Goal: Transaction & Acquisition: Obtain resource

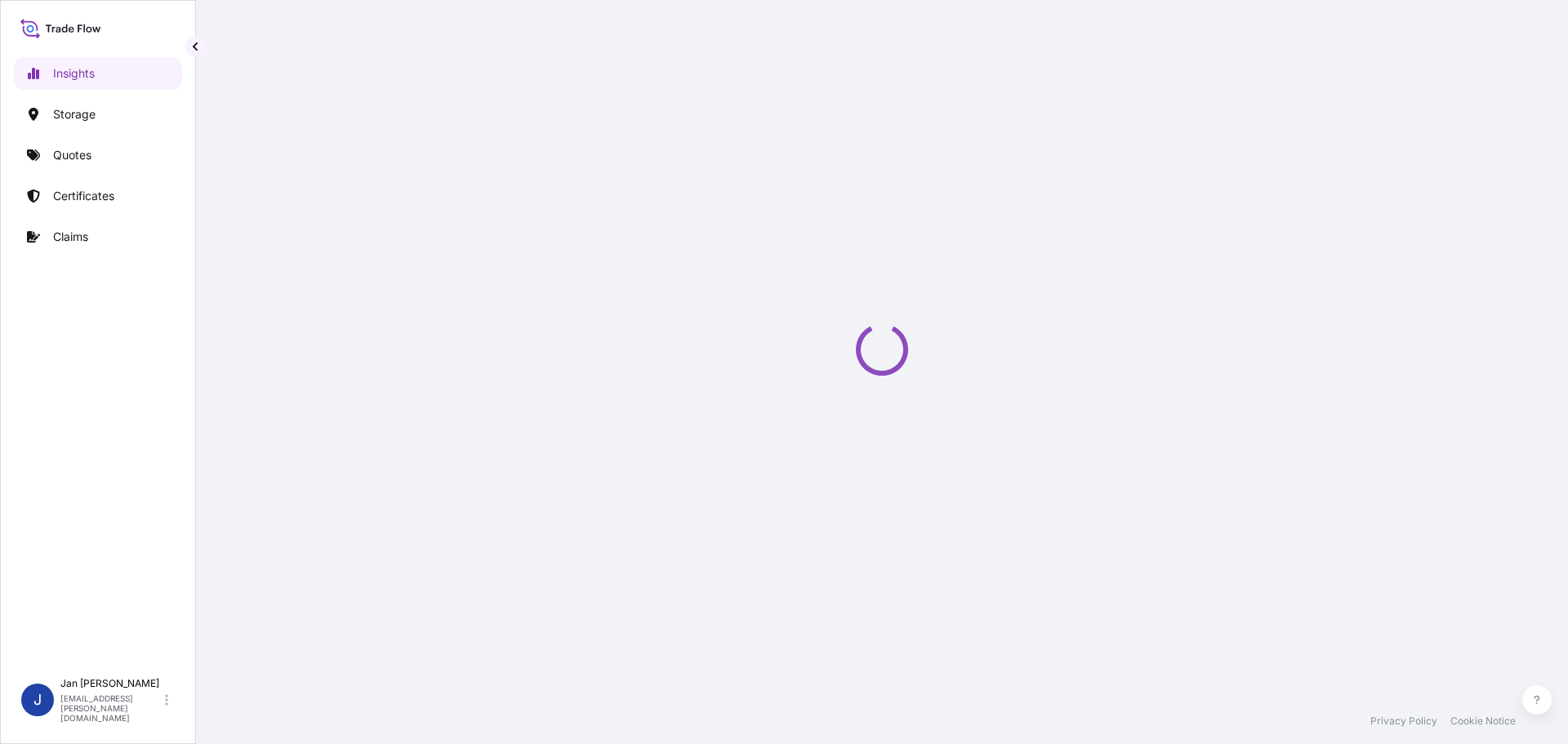
select select "2025"
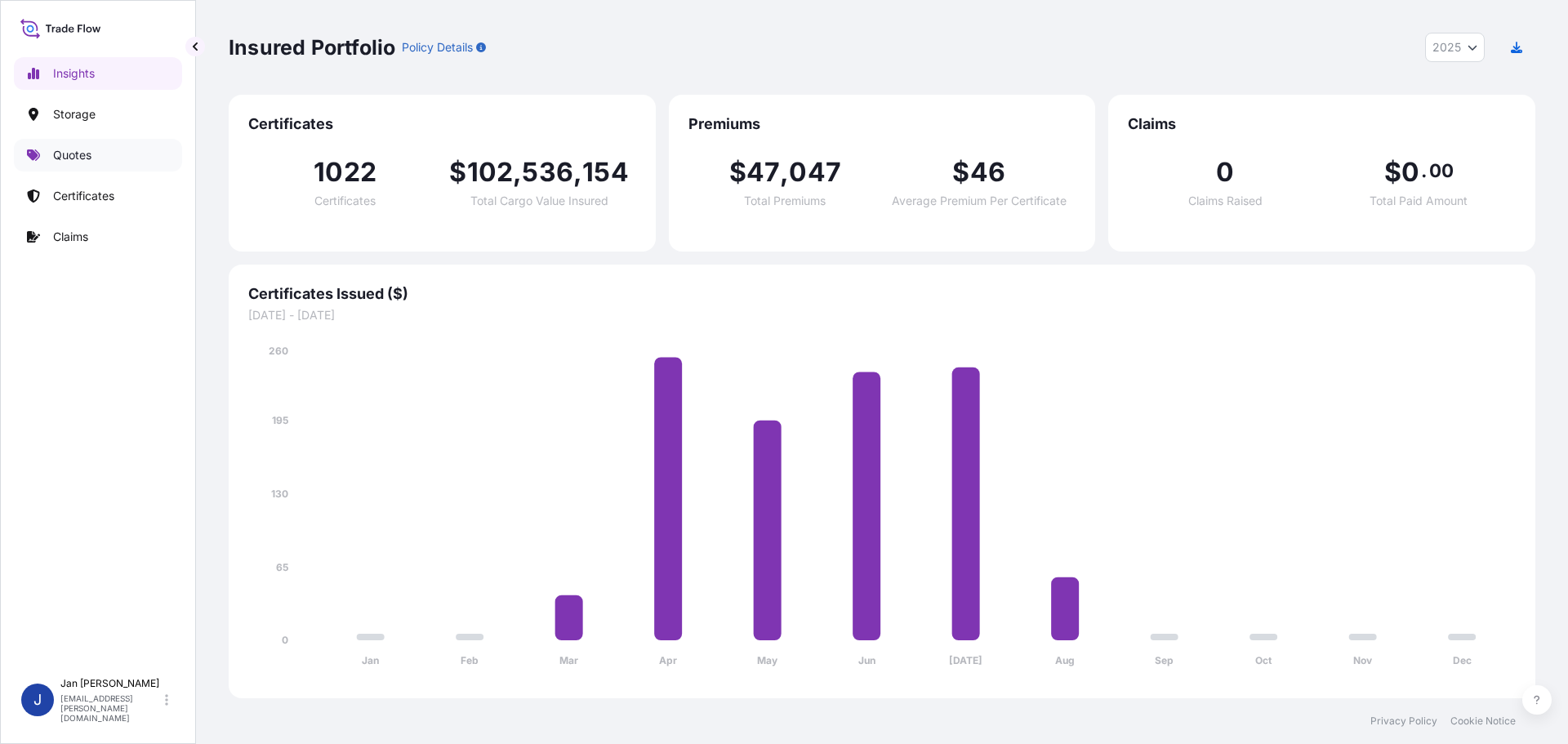
click at [103, 156] on link "Quotes" at bounding box center [97, 155] width 168 height 32
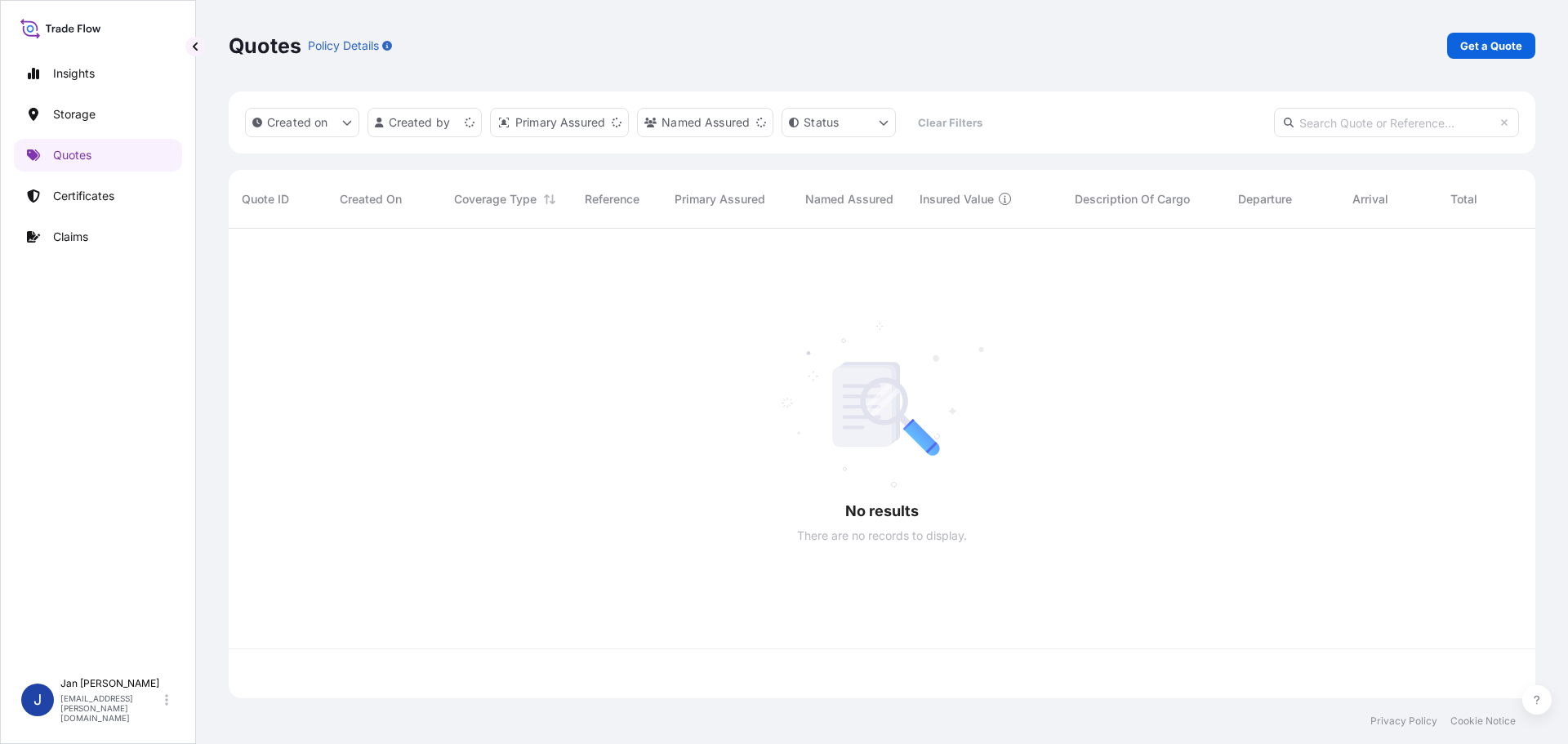
scroll to position [466, 1295]
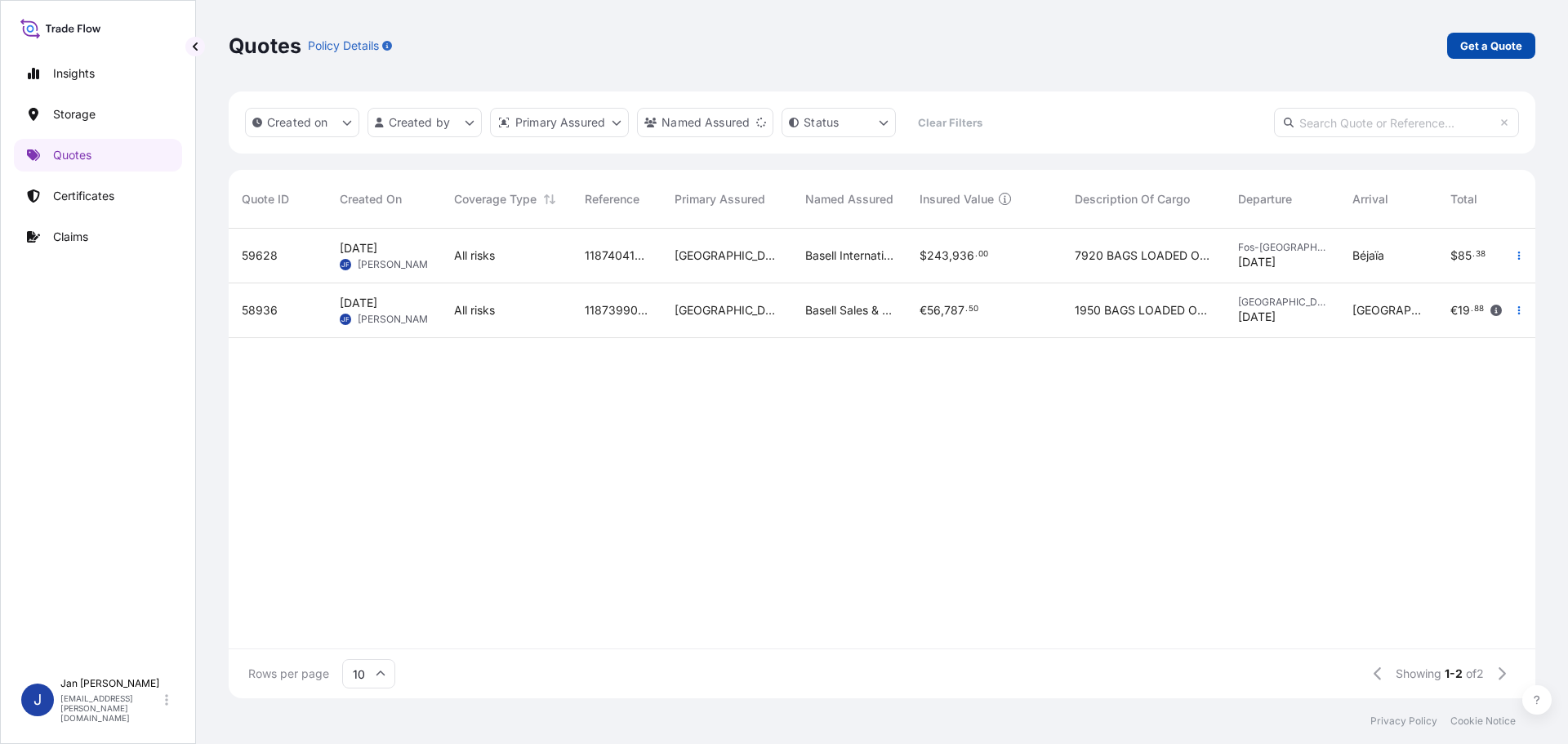
click at [1518, 55] on link "Get a Quote" at bounding box center [1490, 45] width 88 height 26
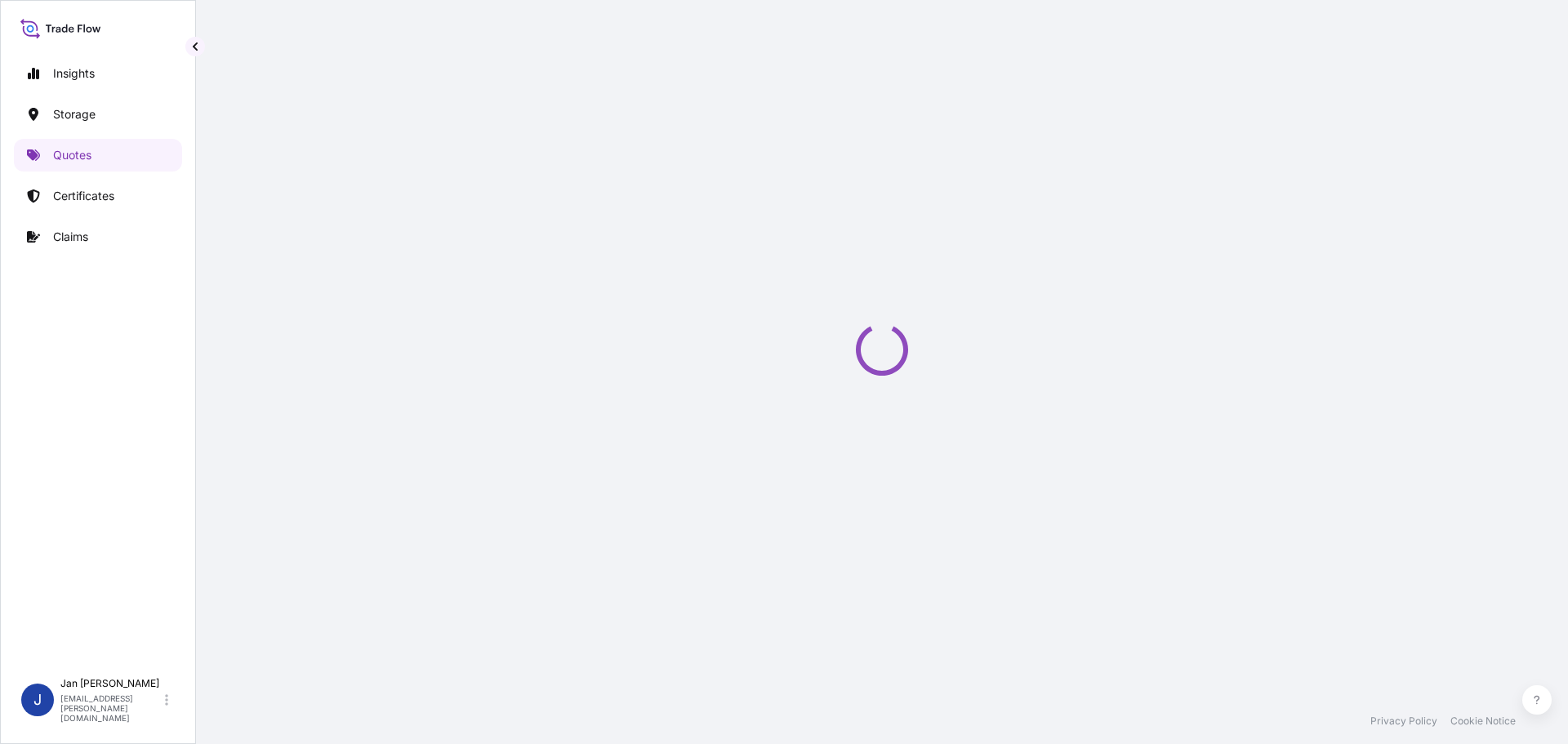
select select "Water"
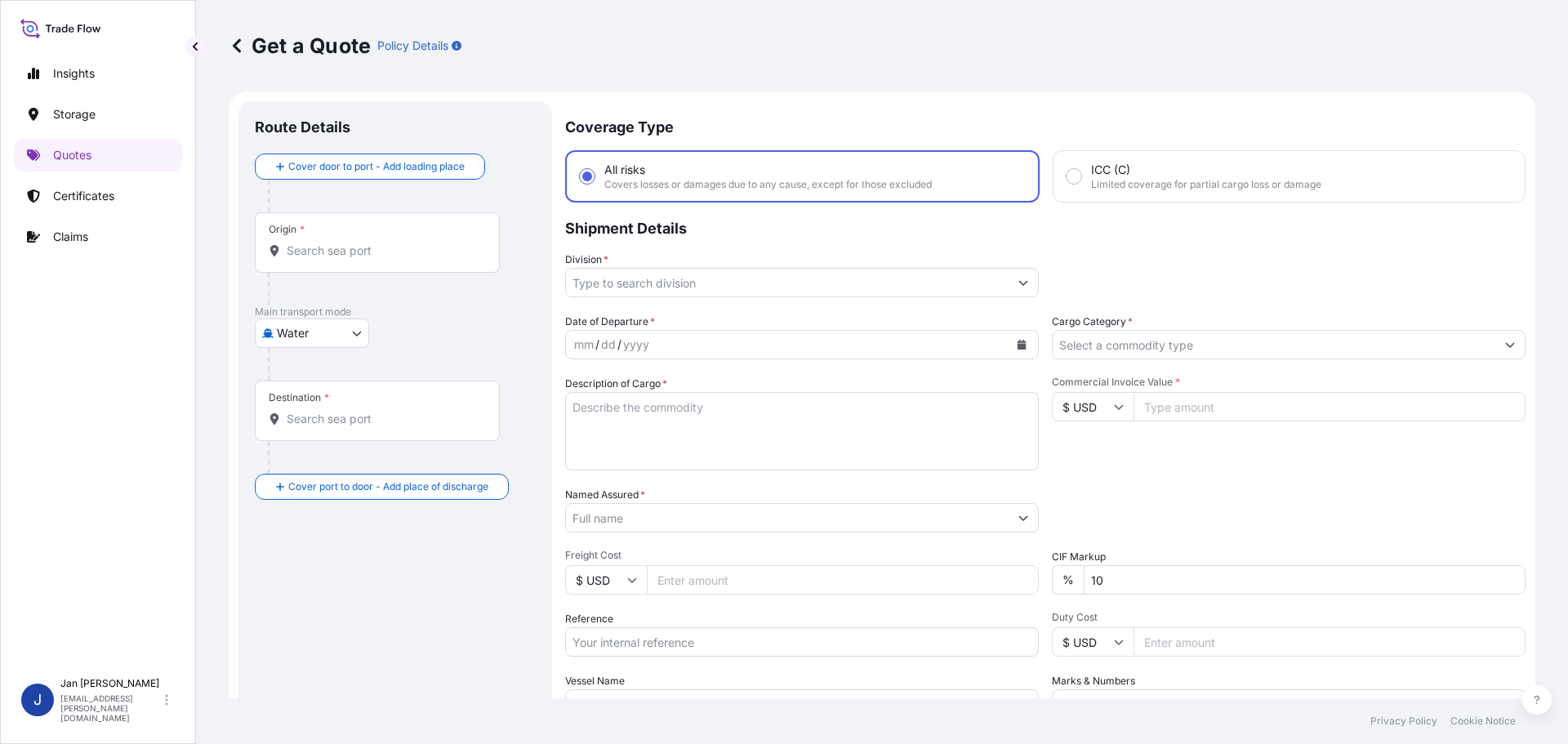
scroll to position [26, 0]
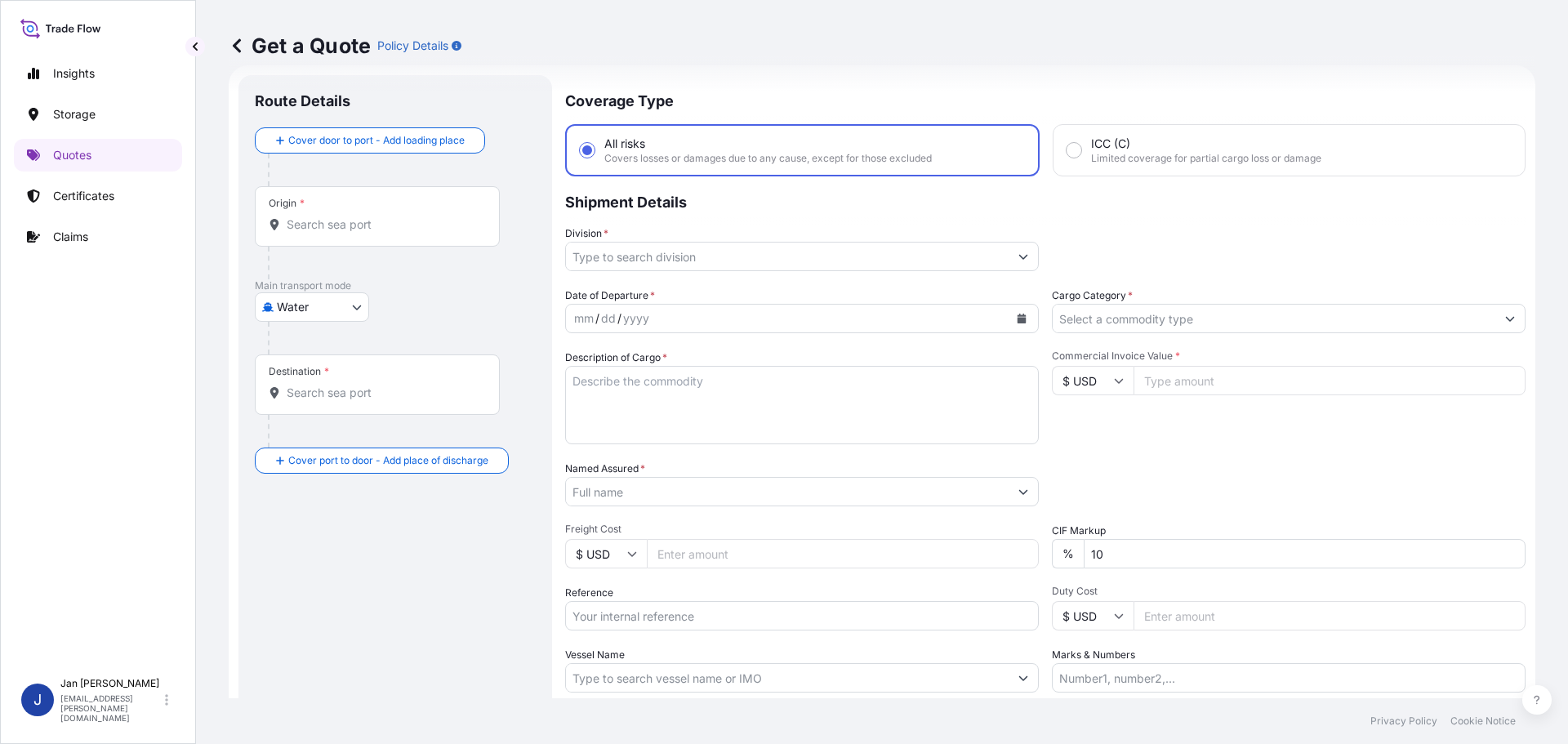
click at [374, 215] on div "Origin *" at bounding box center [377, 216] width 245 height 61
click at [374, 216] on input "Origin *" at bounding box center [383, 224] width 193 height 16
paste input "[GEOGRAPHIC_DATA], [GEOGRAPHIC_DATA]"
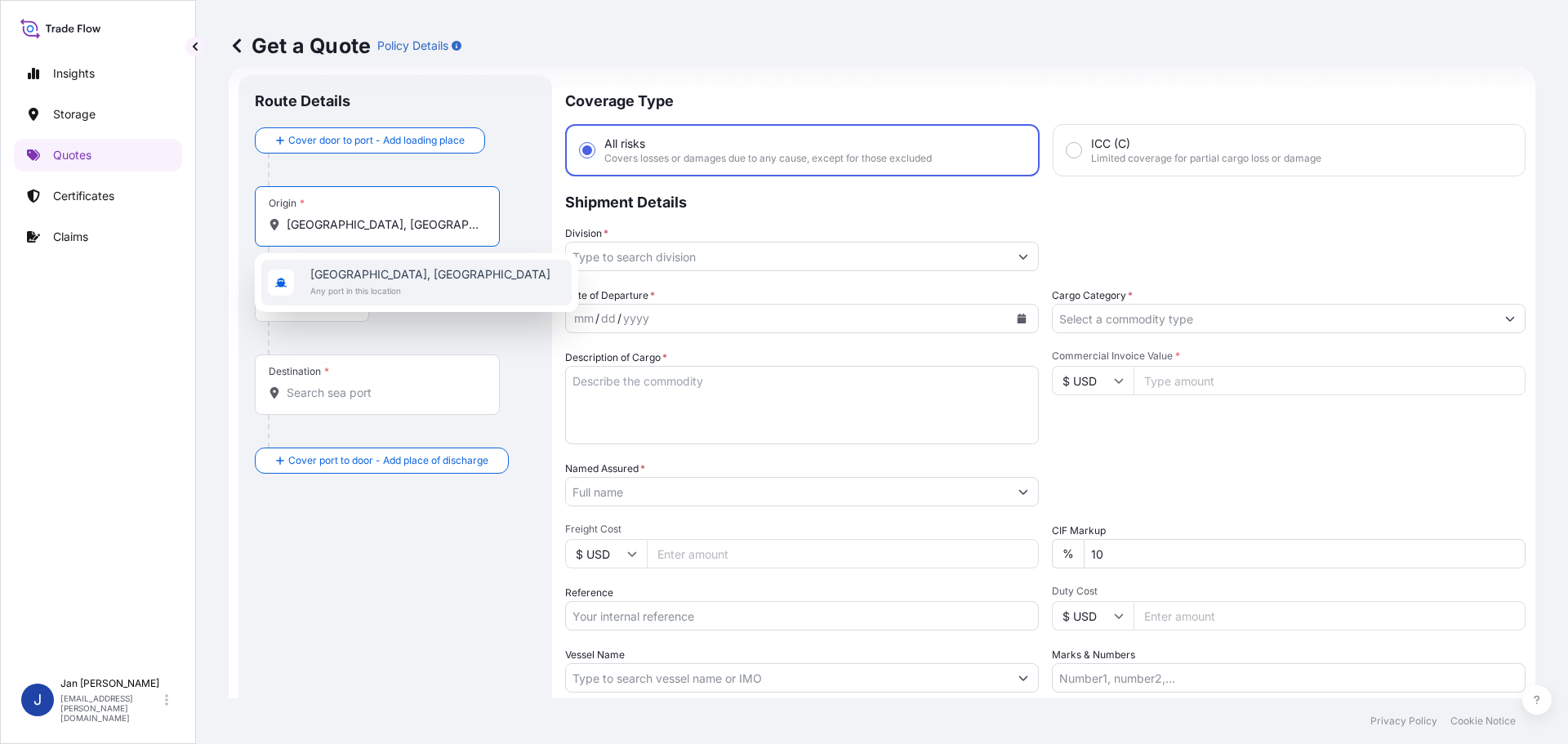
click at [344, 275] on span "[GEOGRAPHIC_DATA], [GEOGRAPHIC_DATA]" at bounding box center [430, 274] width 240 height 16
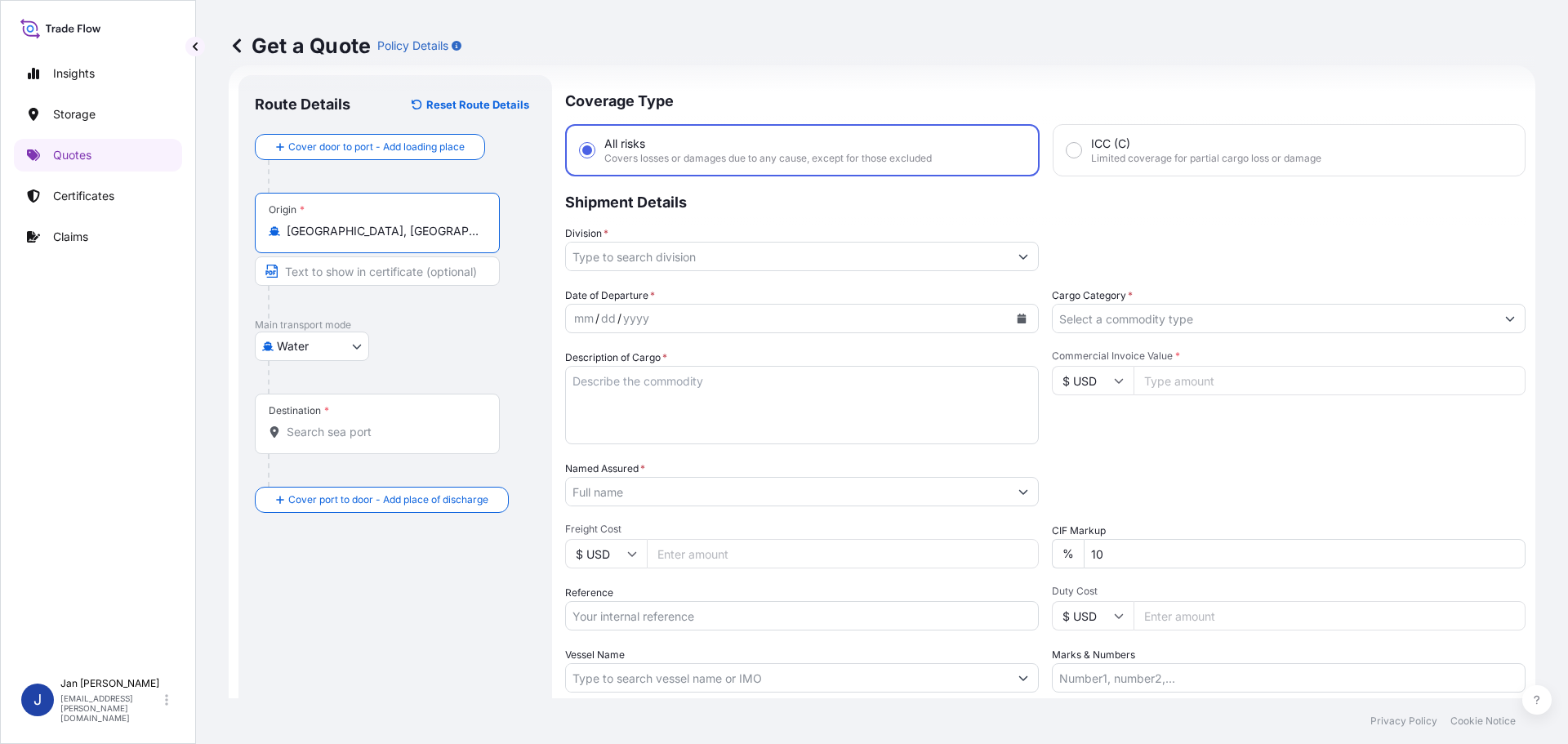
type input "[GEOGRAPHIC_DATA], [GEOGRAPHIC_DATA]"
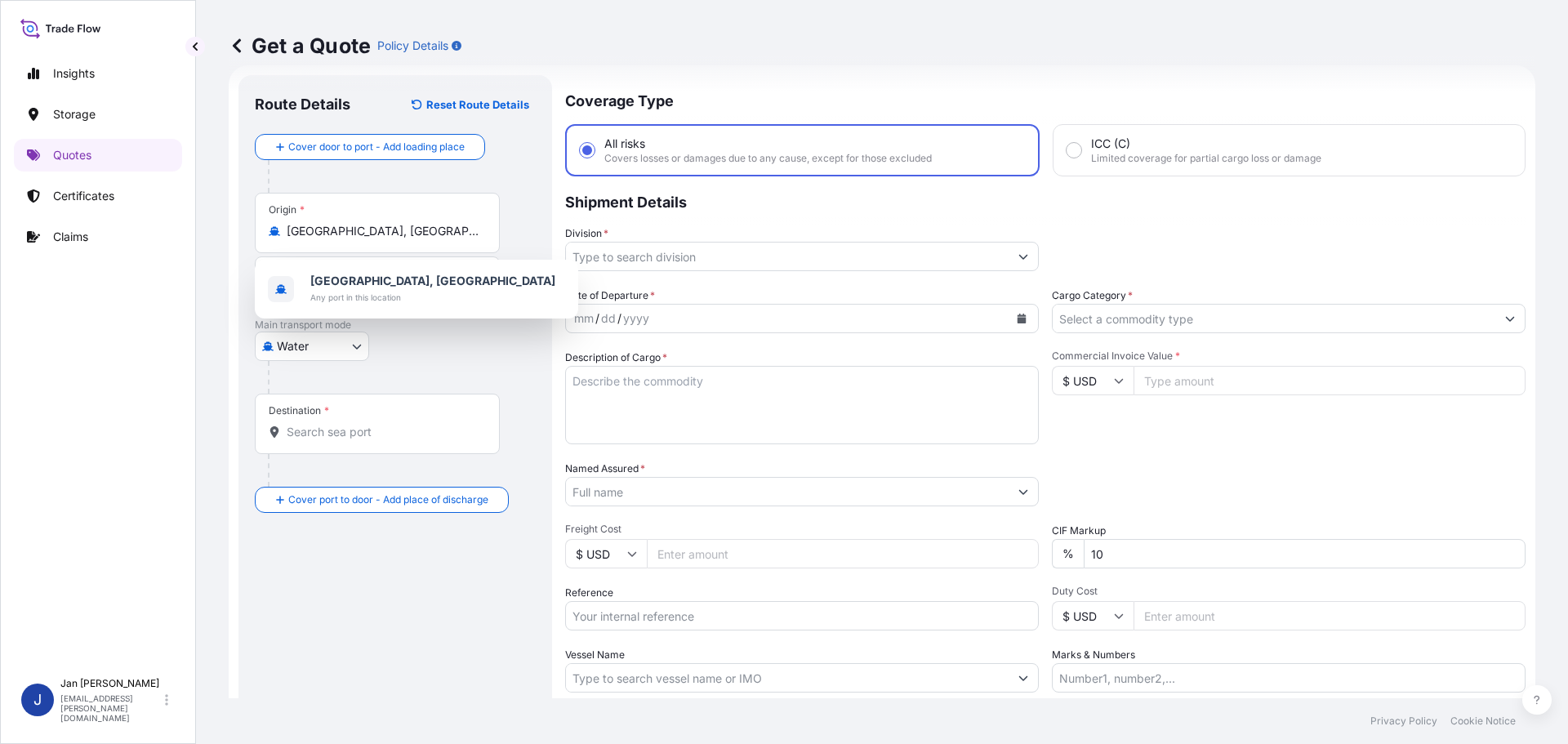
click at [344, 440] on div "Destination *" at bounding box center [377, 424] width 245 height 61
click at [344, 440] on input "Destination *" at bounding box center [383, 431] width 193 height 16
paste input "[GEOGRAPHIC_DATA], [GEOGRAPHIC_DATA]"
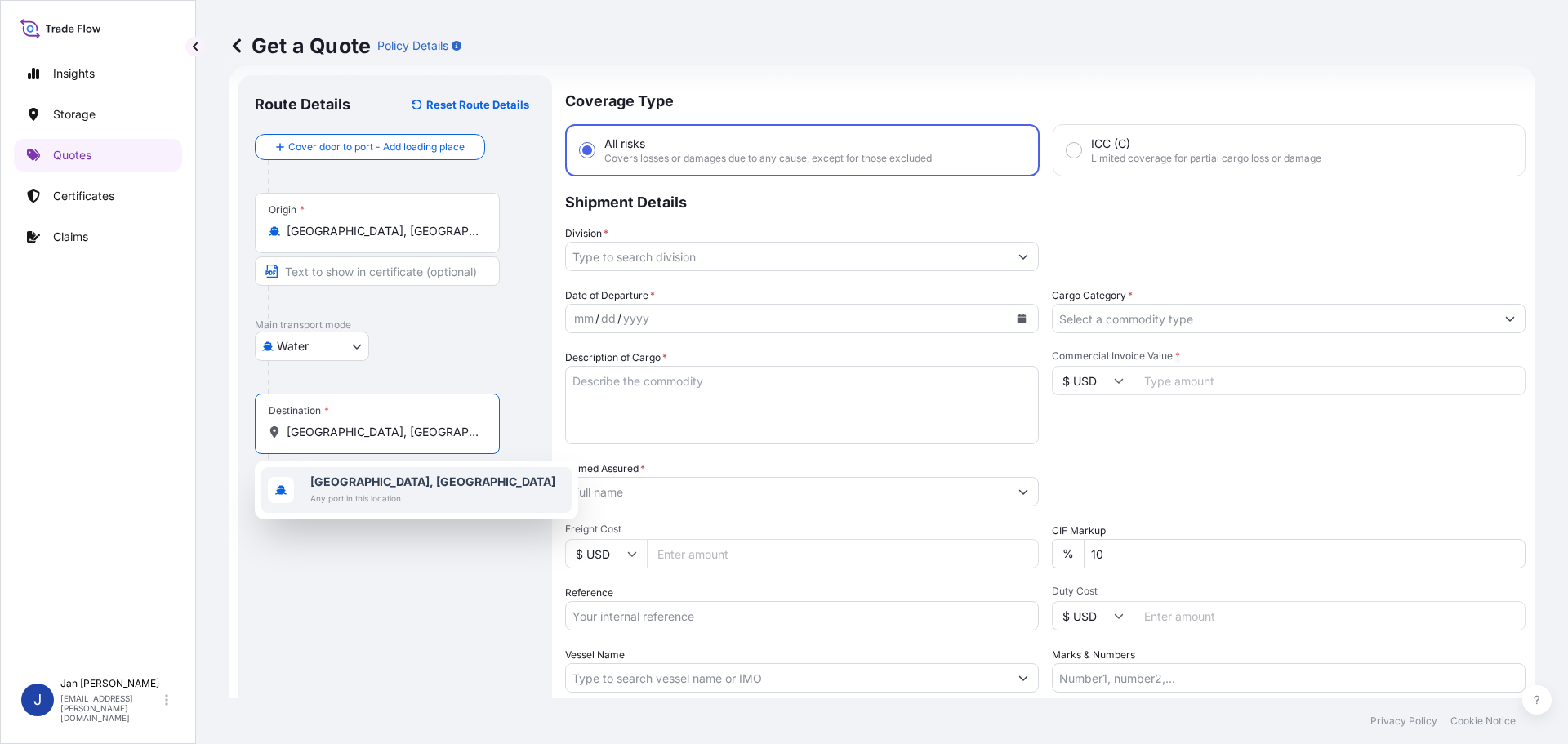
click at [338, 483] on b "[GEOGRAPHIC_DATA], [GEOGRAPHIC_DATA]" at bounding box center [432, 481] width 245 height 14
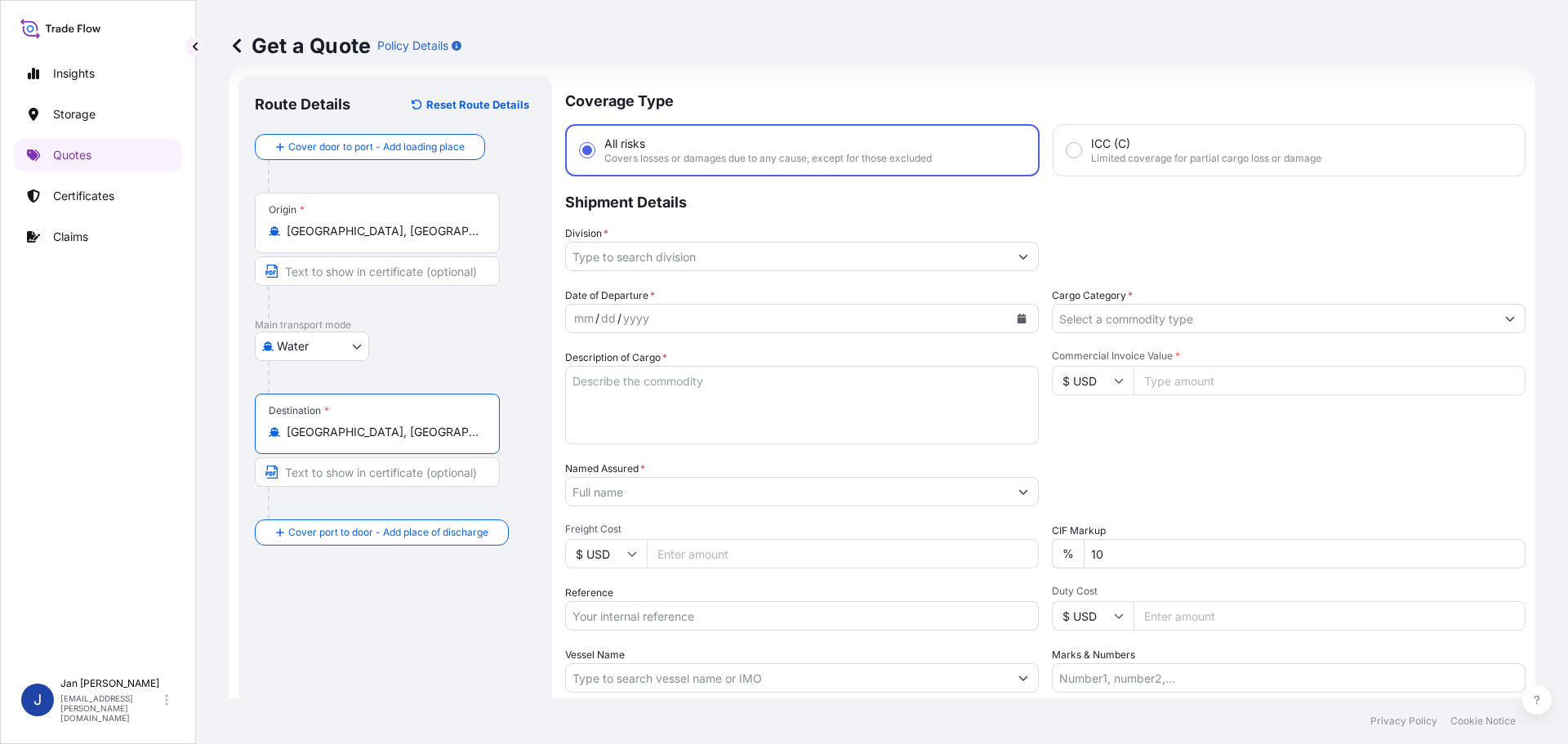
type input "[GEOGRAPHIC_DATA], [GEOGRAPHIC_DATA]"
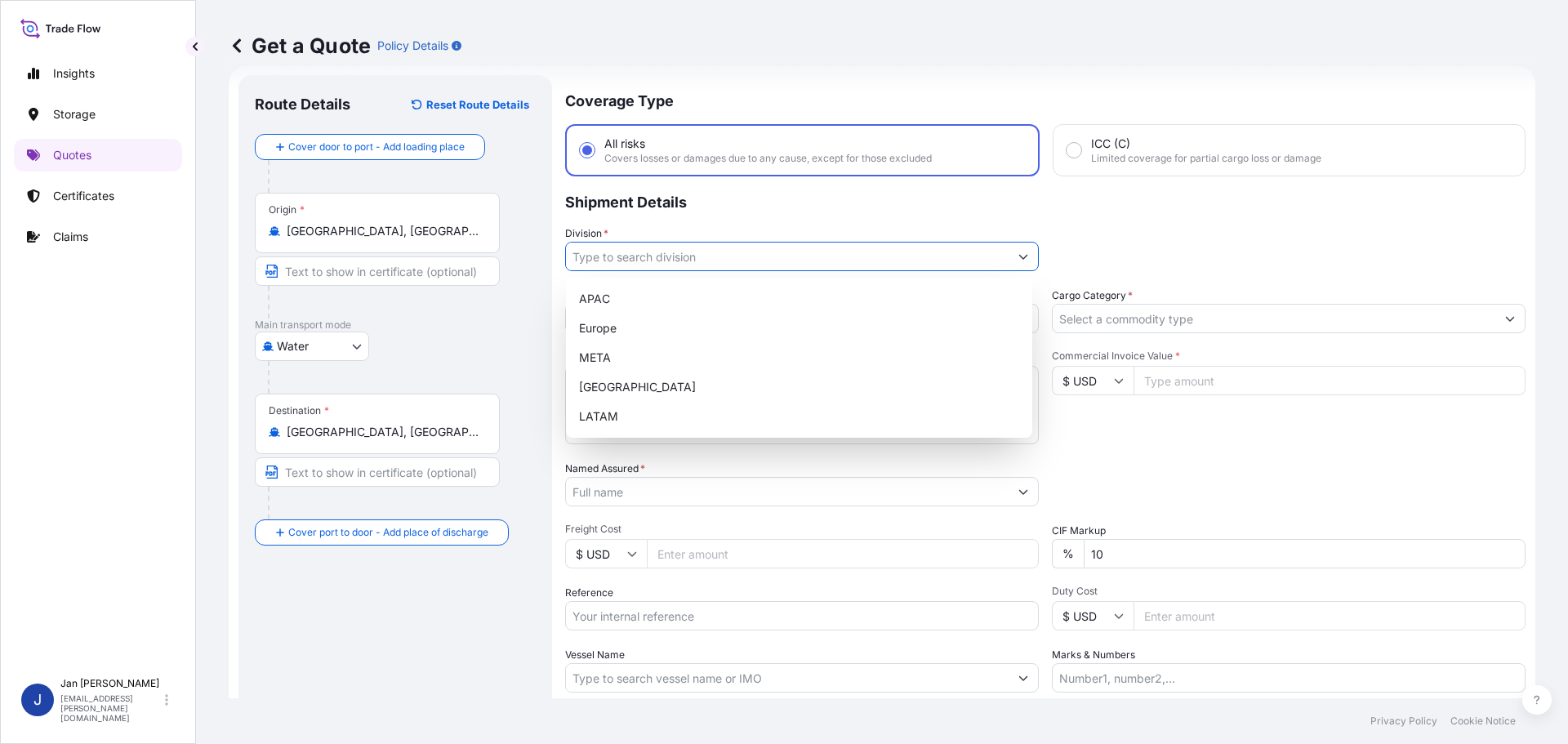
click at [848, 255] on input "Division *" at bounding box center [787, 256] width 443 height 29
click at [807, 336] on div "Europe" at bounding box center [799, 328] width 453 height 29
type input "Europe"
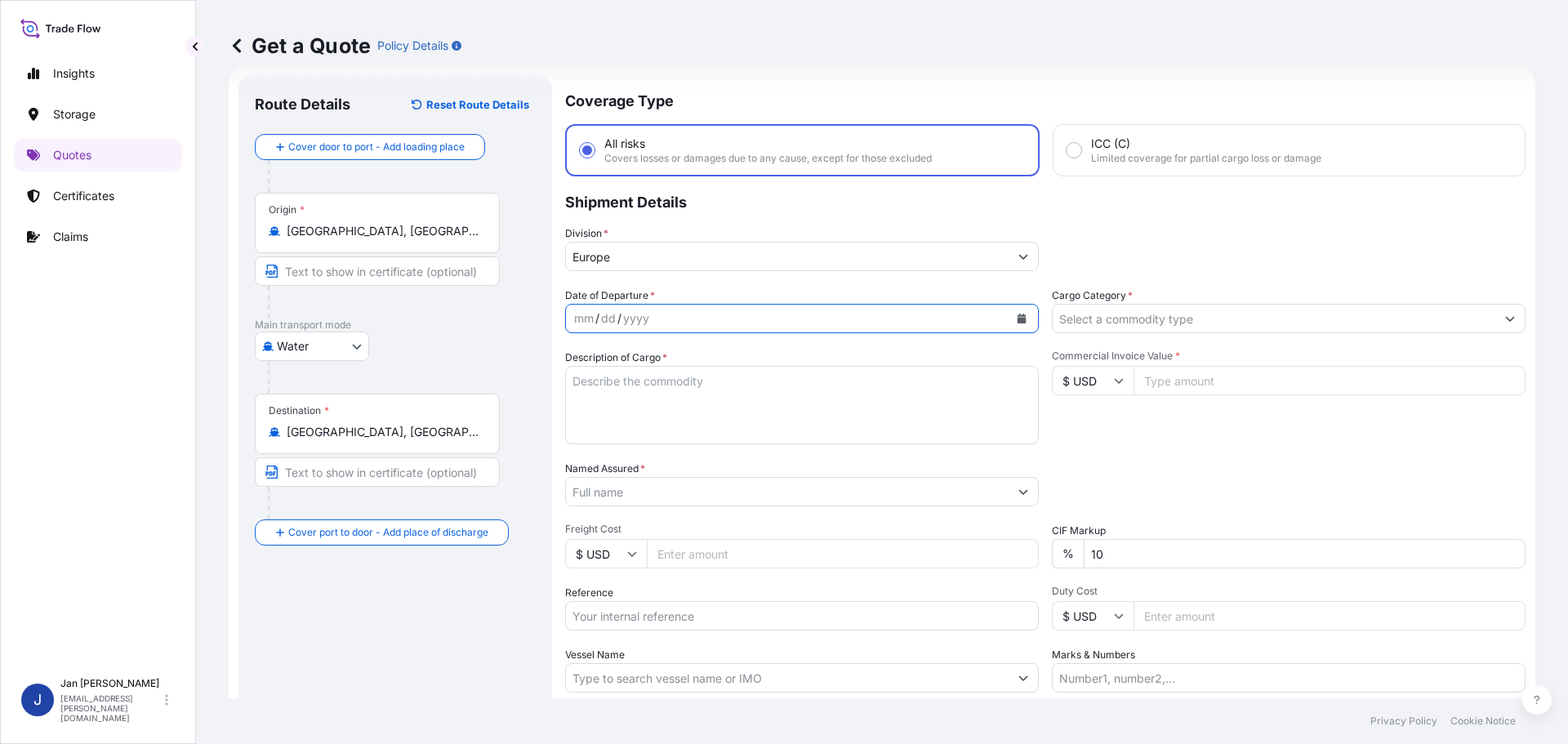
click at [1008, 320] on button "Calendar" at bounding box center [1021, 318] width 26 height 26
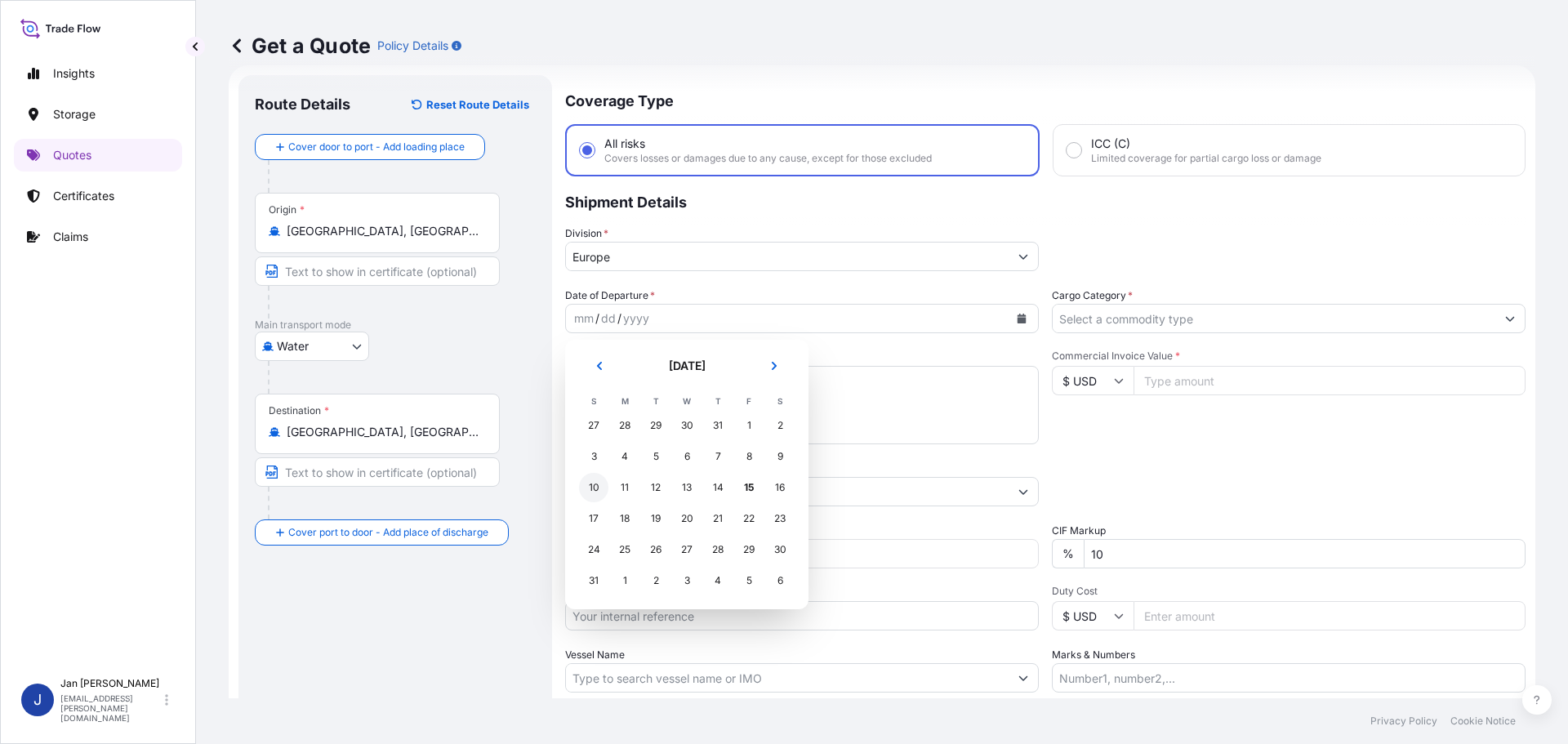
click at [602, 489] on div "10" at bounding box center [594, 487] width 29 height 29
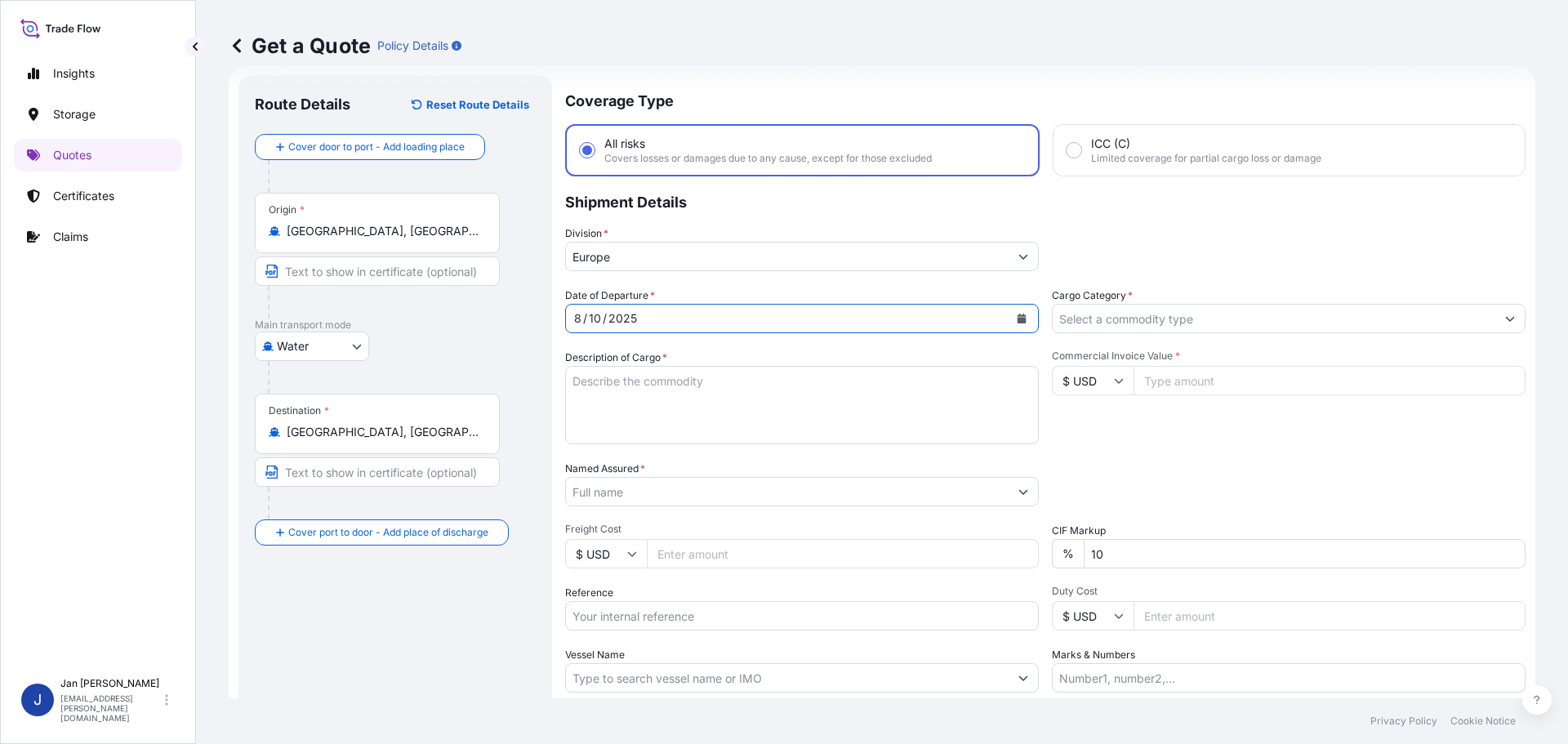
click at [1162, 256] on div "Division * [GEOGRAPHIC_DATA]" at bounding box center [1045, 249] width 960 height 46
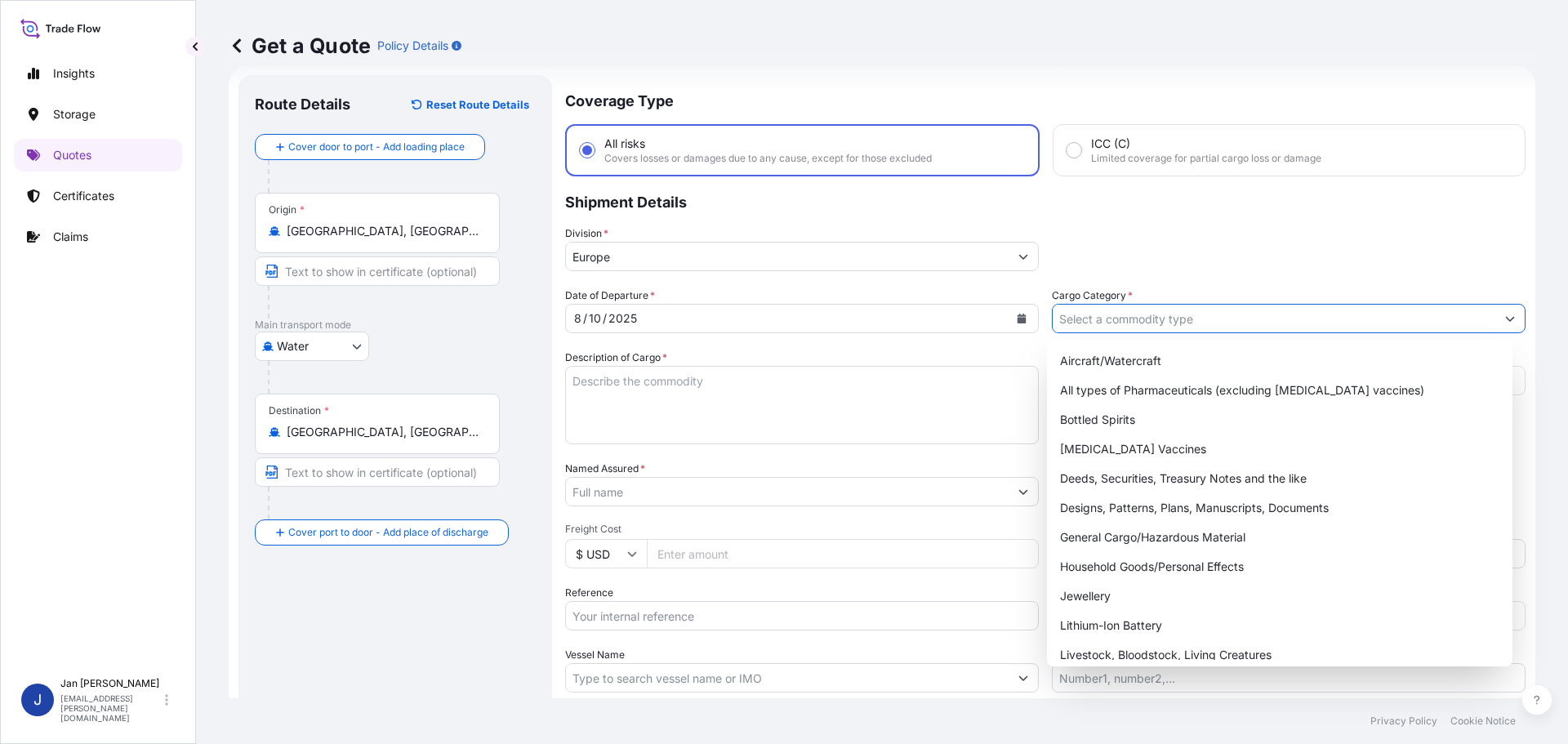
click at [1184, 312] on input "Cargo Category *" at bounding box center [1274, 319] width 443 height 29
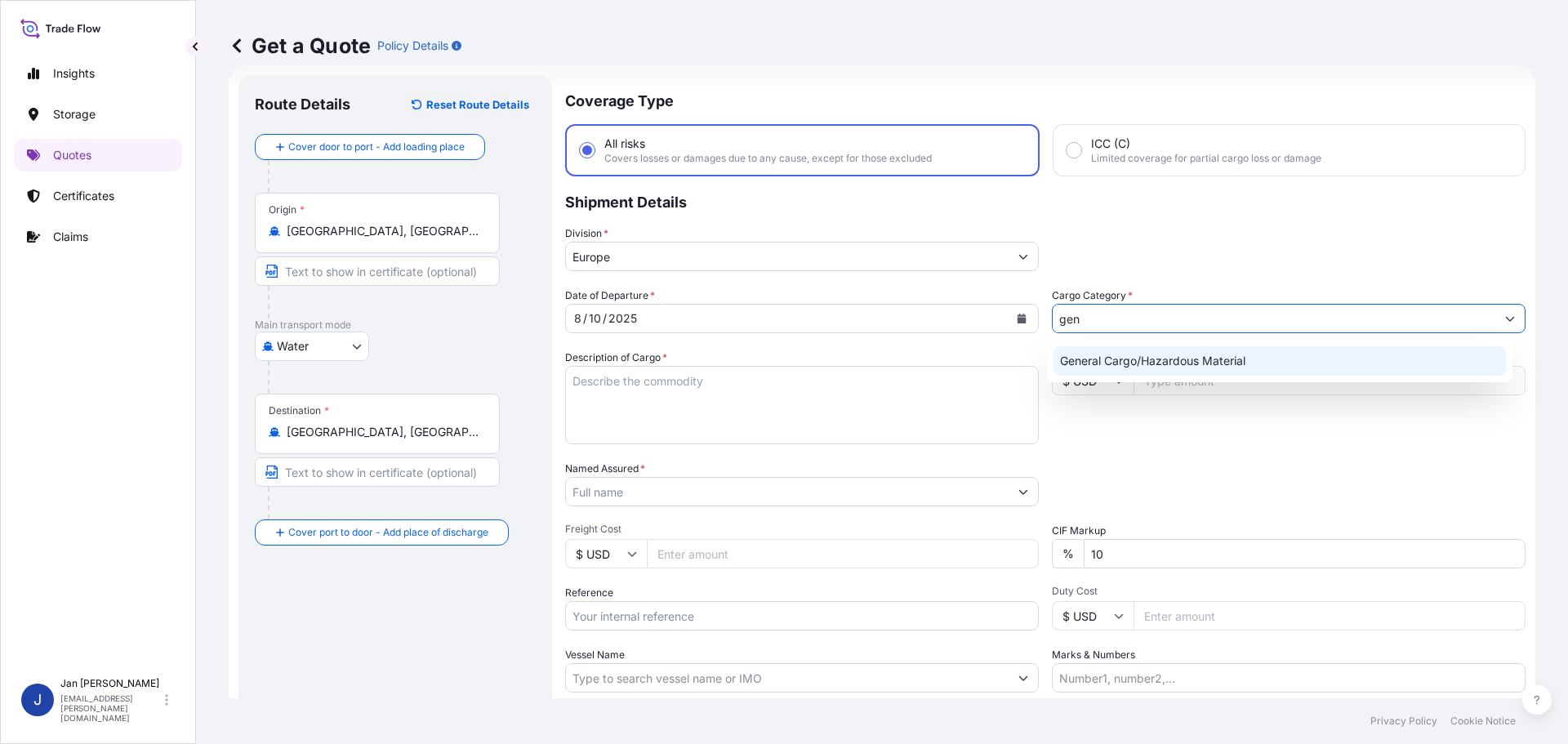
click at [1127, 360] on div "General Cargo/Hazardous Material" at bounding box center [1280, 360] width 453 height 29
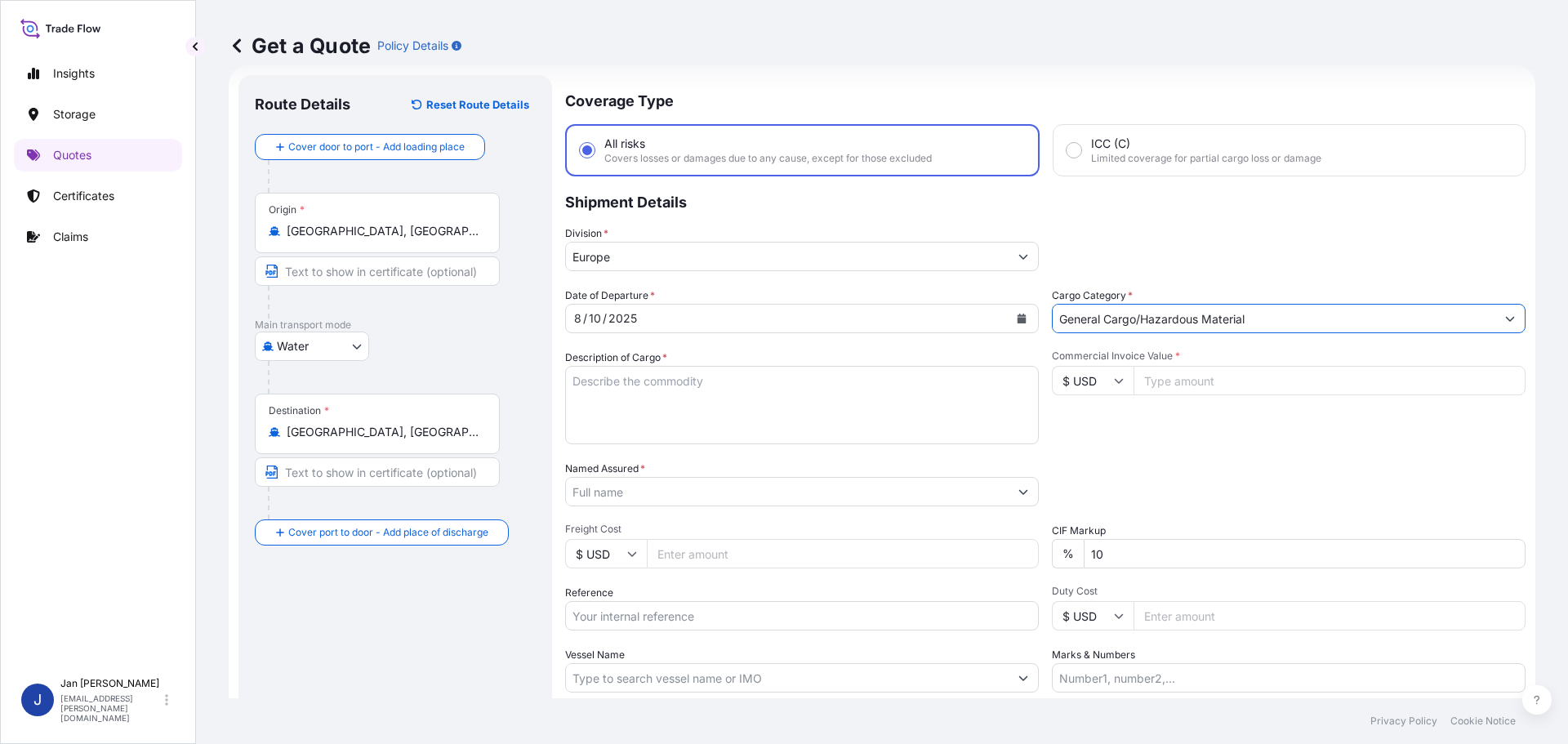
type input "General Cargo/Hazardous Material"
drag, startPoint x: 770, startPoint y: 455, endPoint x: 772, endPoint y: 473, distance: 18.1
click at [770, 457] on div "Date of Departure * [DATE] Cargo Category * General Cargo/Hazardous Material De…" at bounding box center [1045, 489] width 960 height 405
click at [775, 489] on input "Named Assured *" at bounding box center [787, 491] width 443 height 29
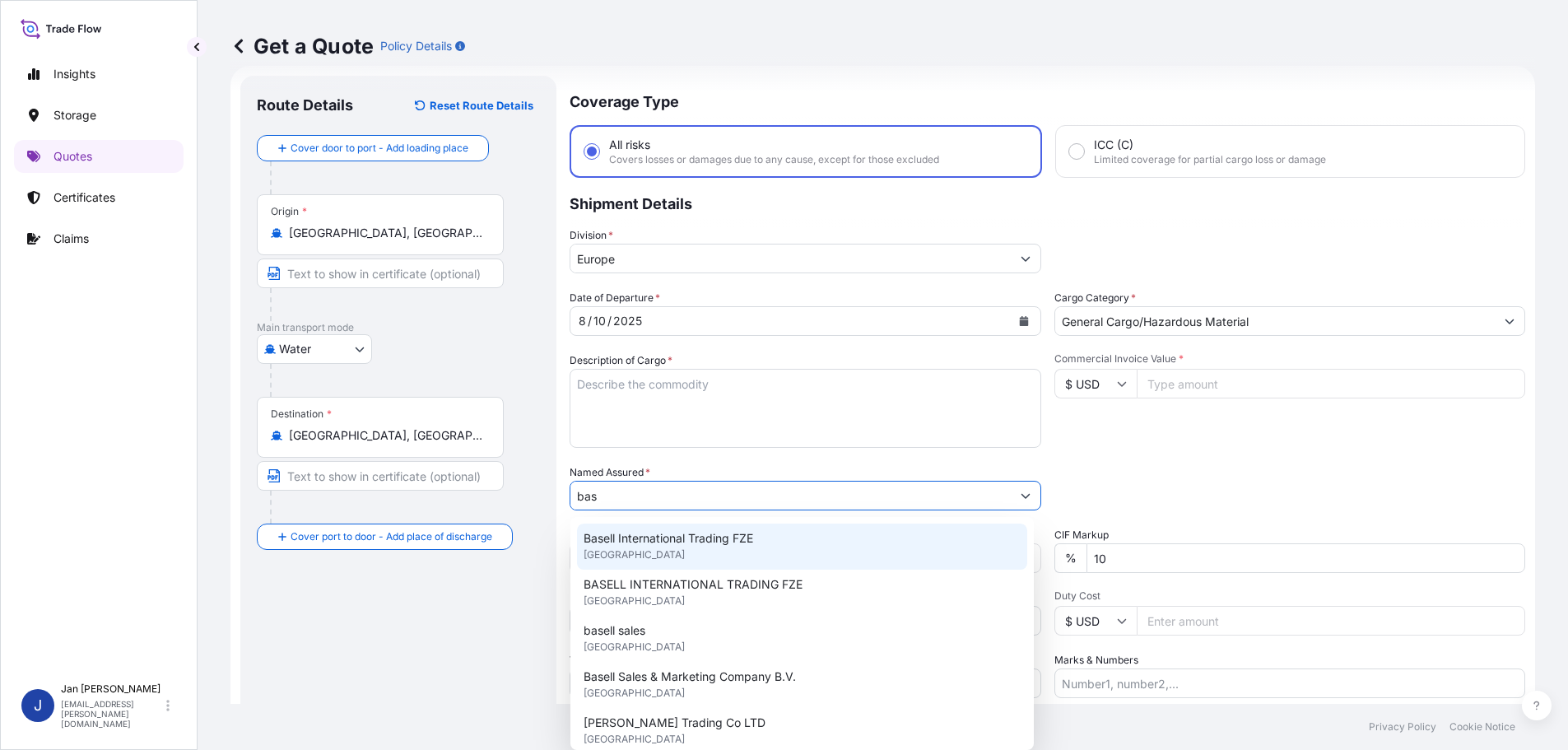
click at [667, 555] on div "Basell International Trading FZE [GEOGRAPHIC_DATA]" at bounding box center [802, 547] width 450 height 46
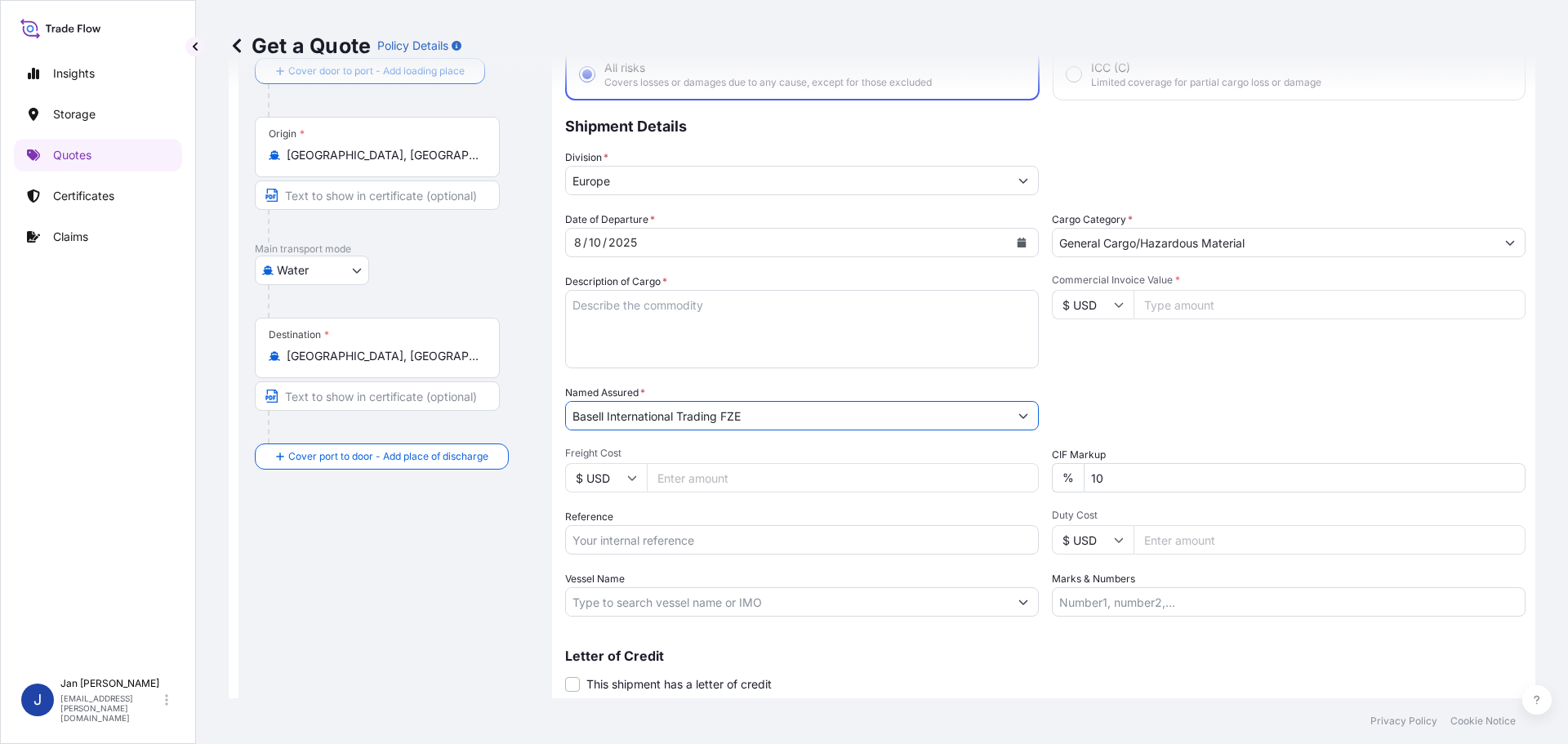
scroll to position [152, 0]
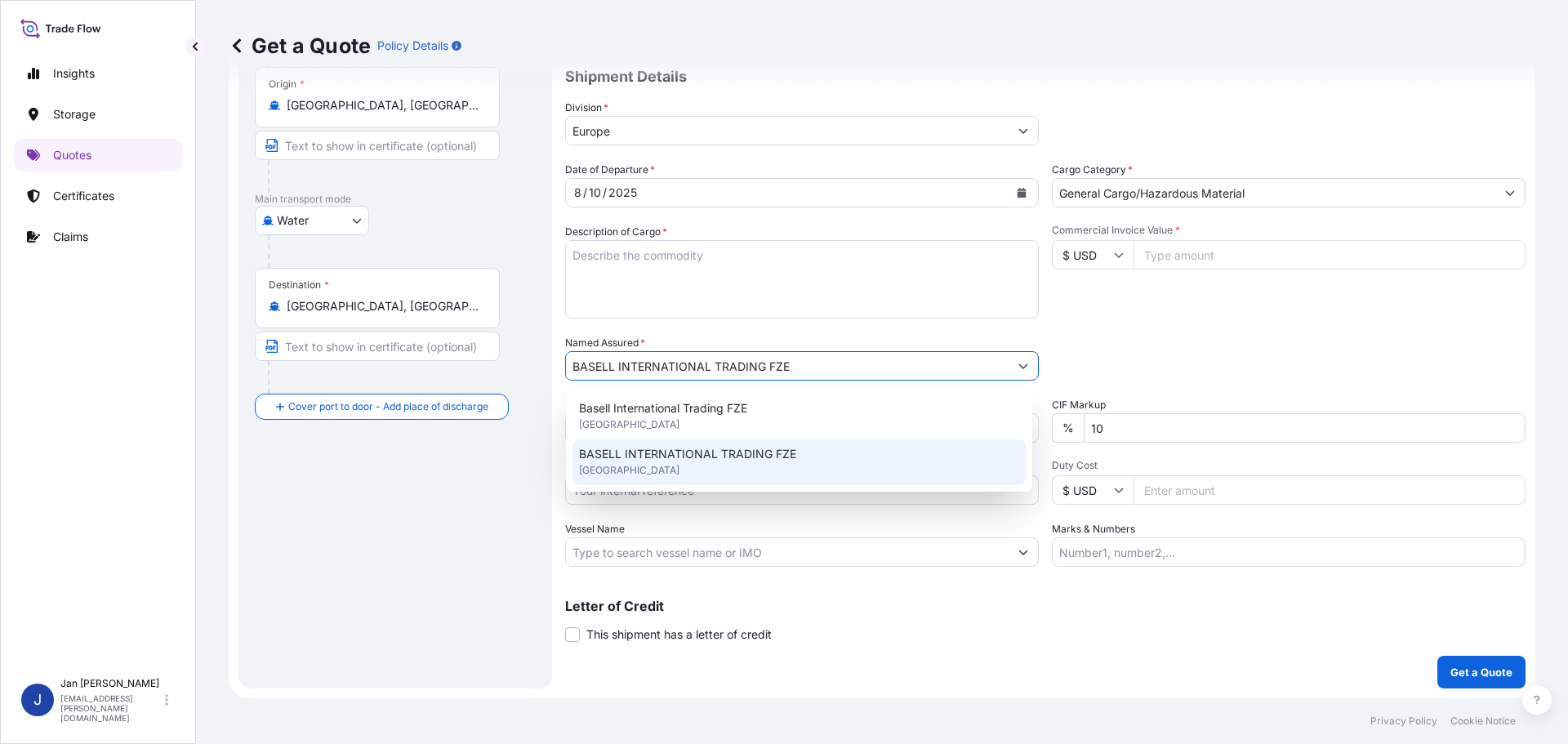
drag, startPoint x: 811, startPoint y: 360, endPoint x: 796, endPoint y: 356, distance: 15.5
click at [295, 384] on form "Route Details Reset Route Details Cover door to port - Add loading place Place …" at bounding box center [882, 319] width 1307 height 759
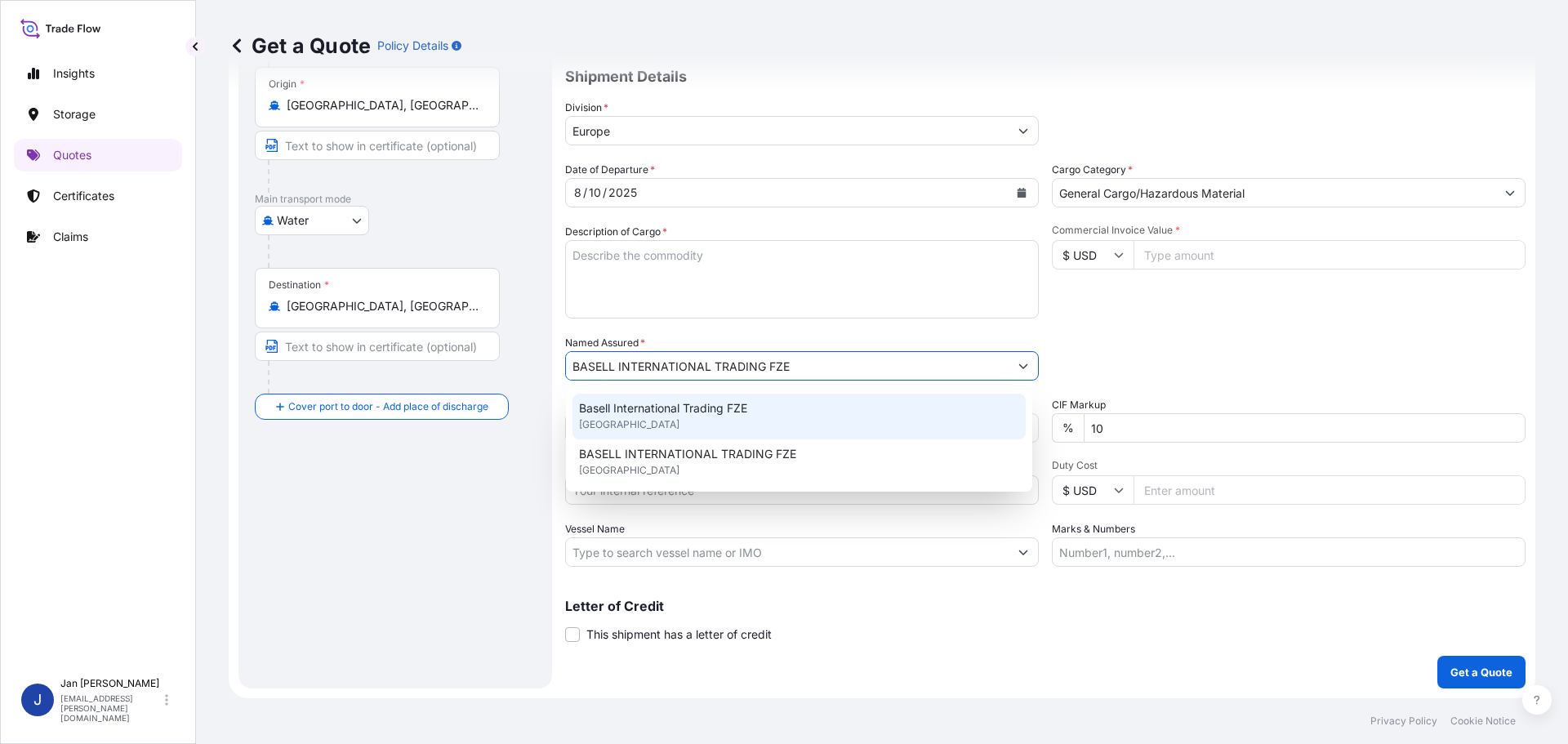
click at [775, 420] on div "Basell International Trading FZE [GEOGRAPHIC_DATA]" at bounding box center [799, 417] width 453 height 46
type input "Basell International Trading FZE"
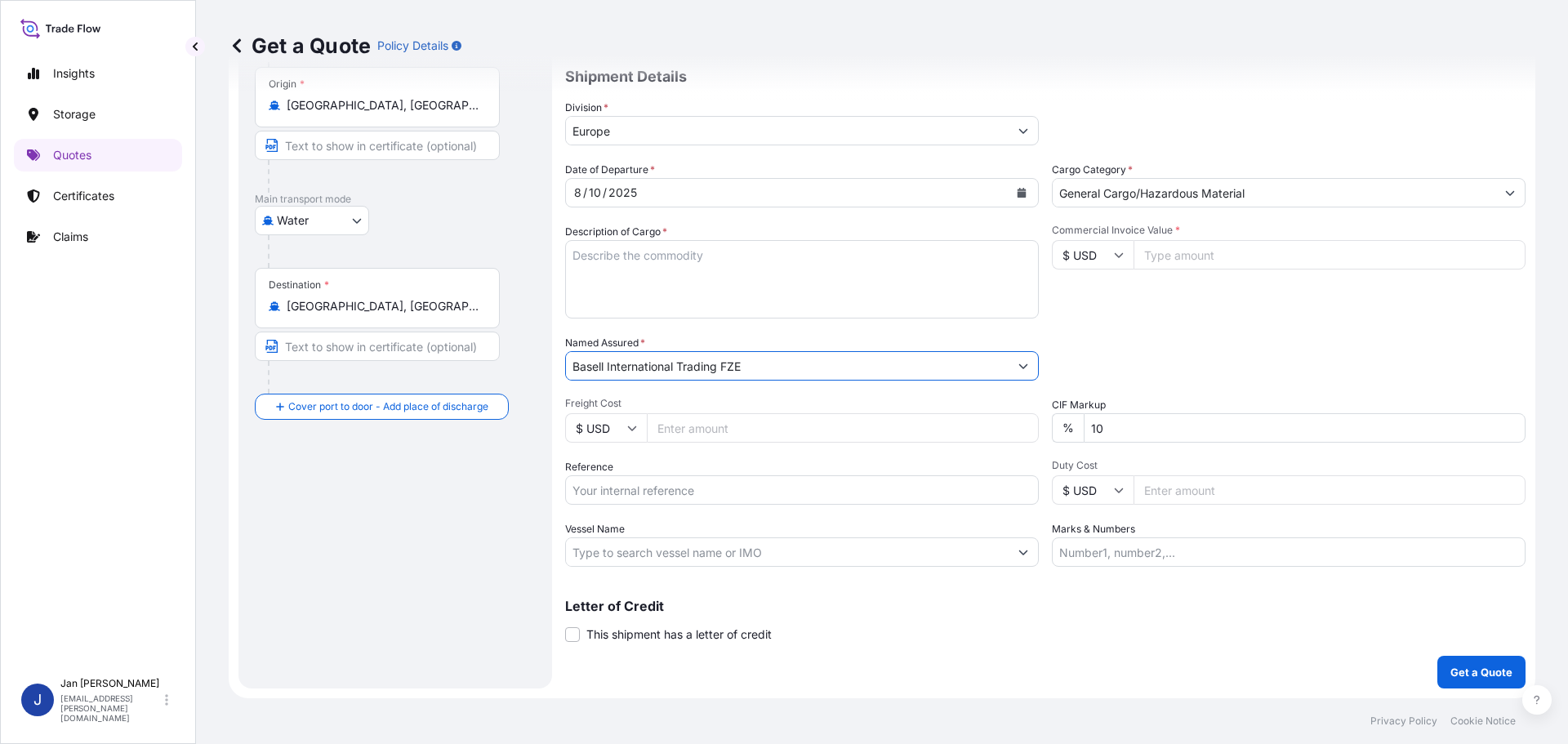
click at [720, 537] on div at bounding box center [802, 552] width 473 height 29
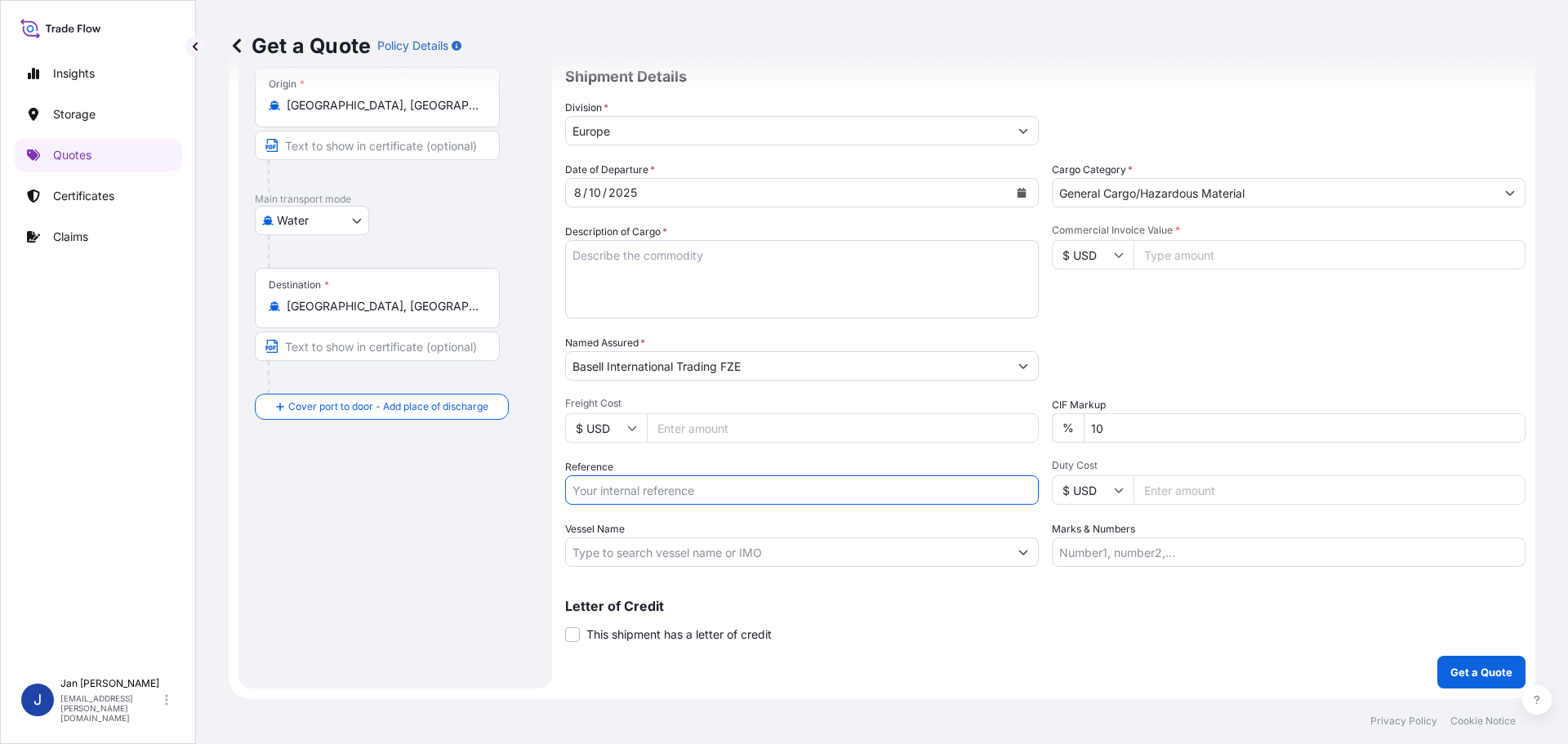
click at [709, 500] on input "Reference" at bounding box center [802, 489] width 473 height 29
paste input "1187418587"
type input "1187418587"
click at [646, 554] on input "Vessel Name" at bounding box center [787, 552] width 443 height 29
paste input "[PERSON_NAME]"
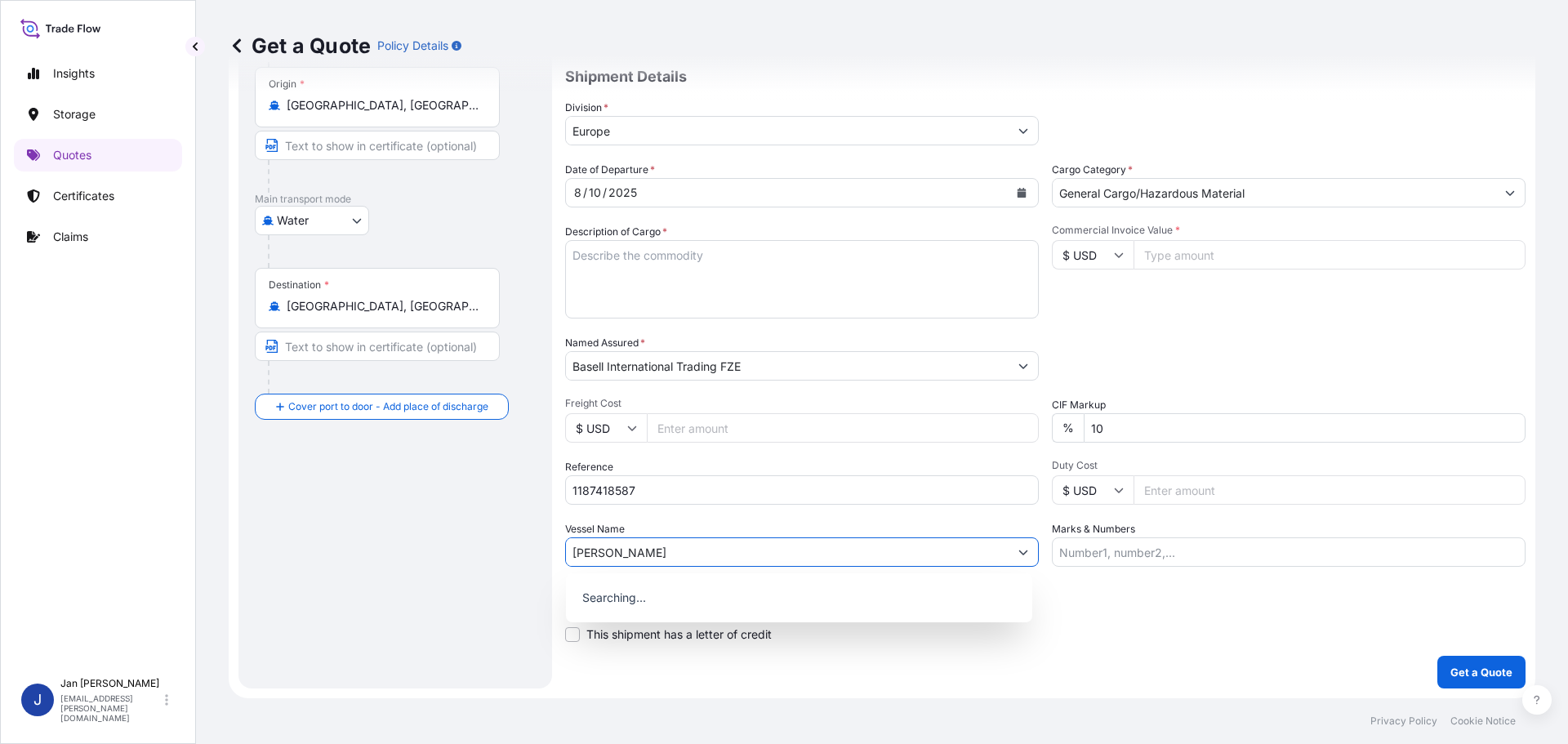
type input "[PERSON_NAME]"
click at [657, 525] on div "Vessel Name [PERSON_NAME]" at bounding box center [802, 544] width 473 height 46
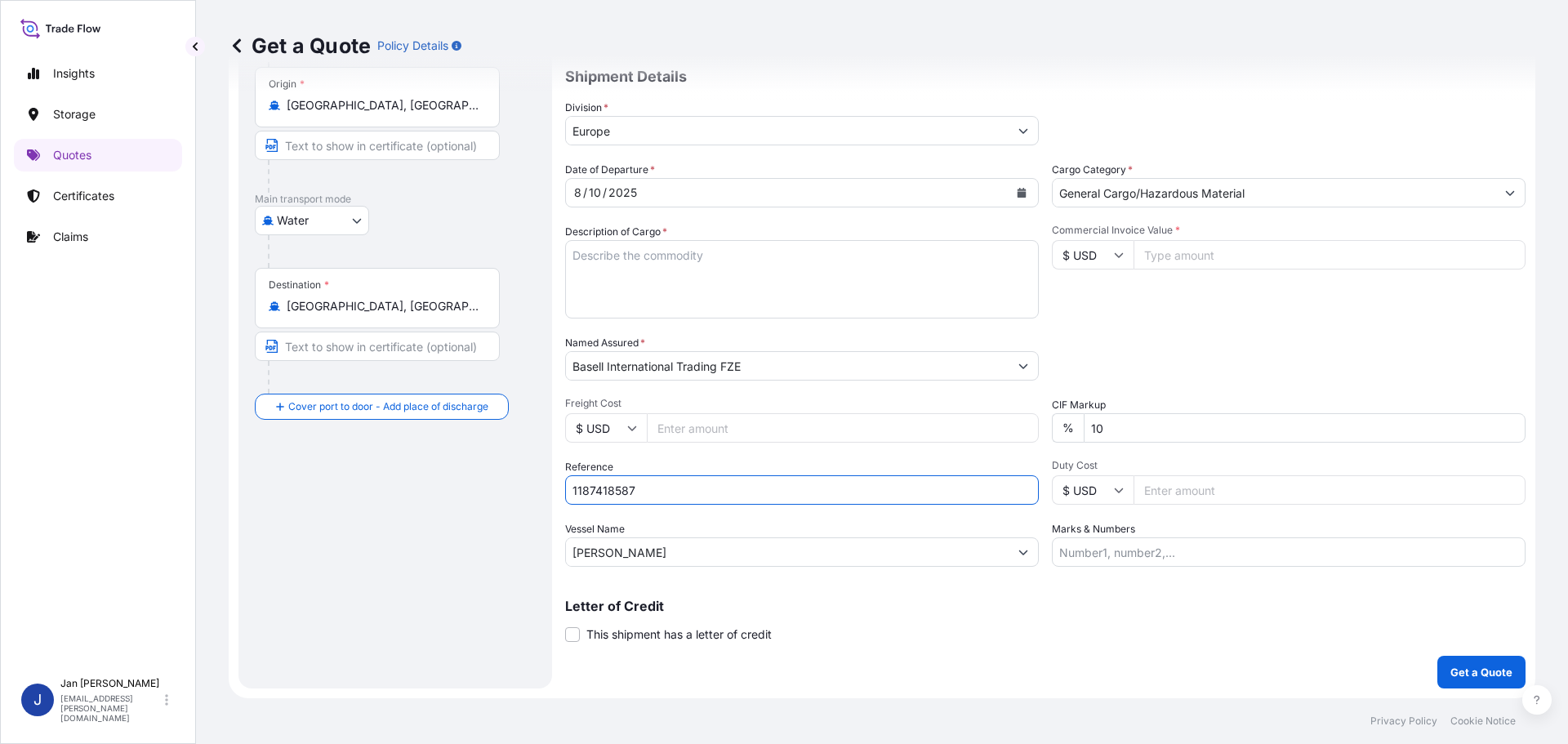
click at [785, 490] on input "1187418587" at bounding box center [802, 489] width 473 height 29
click at [787, 490] on input "1187418587" at bounding box center [802, 489] width 473 height 29
click at [790, 489] on input "1187418587" at bounding box center [802, 489] width 473 height 29
click at [728, 495] on input "1187418587" at bounding box center [802, 489] width 473 height 29
click at [728, 490] on input "1187418587" at bounding box center [802, 489] width 473 height 29
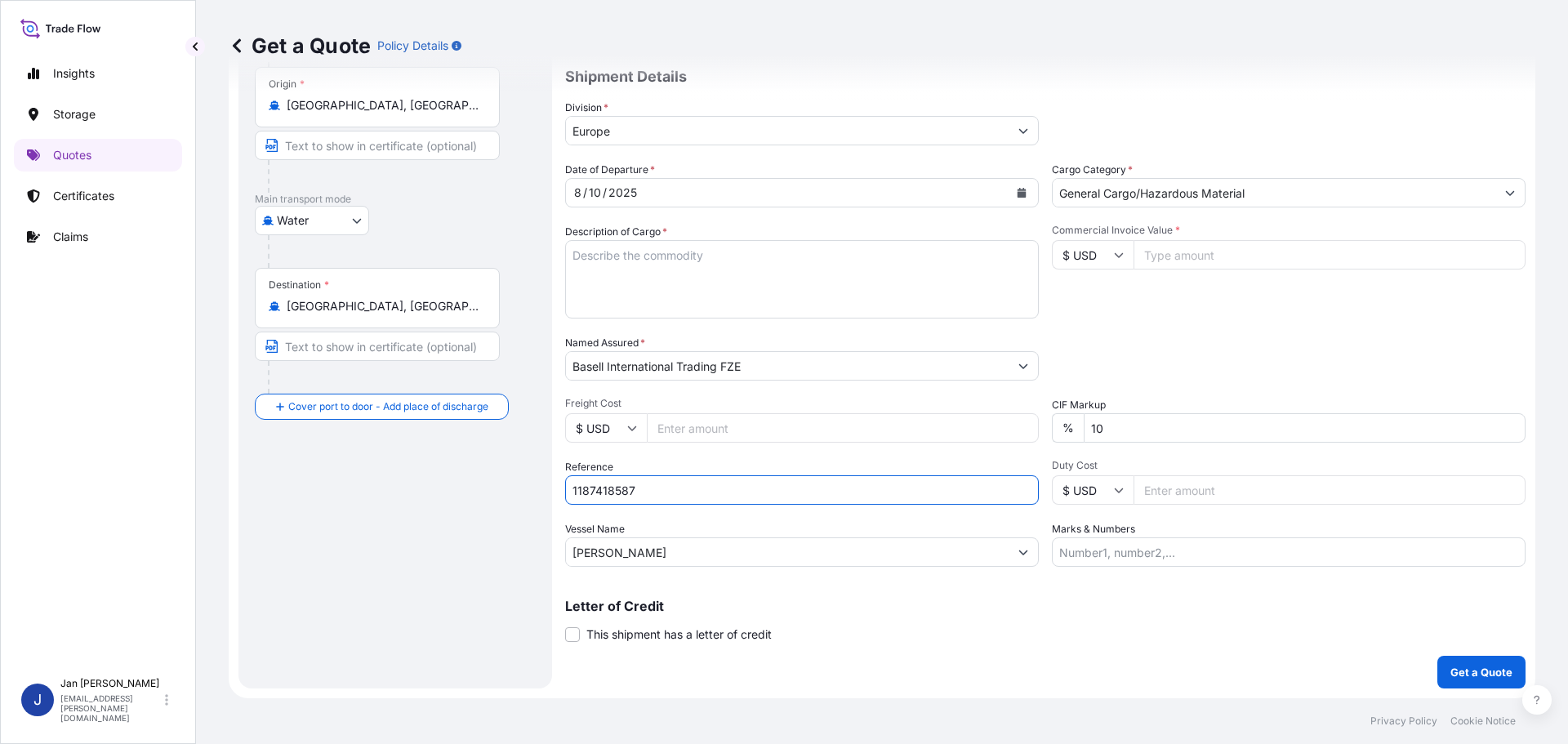
click at [728, 490] on input "1187418587" at bounding box center [802, 489] width 473 height 29
click at [730, 492] on input "1187418587" at bounding box center [802, 489] width 473 height 29
click at [731, 491] on input "1187418587" at bounding box center [802, 489] width 473 height 29
click at [757, 480] on input "1187418587" at bounding box center [802, 489] width 473 height 29
click at [1185, 262] on input "Commercial Invoice Value *" at bounding box center [1329, 255] width 392 height 29
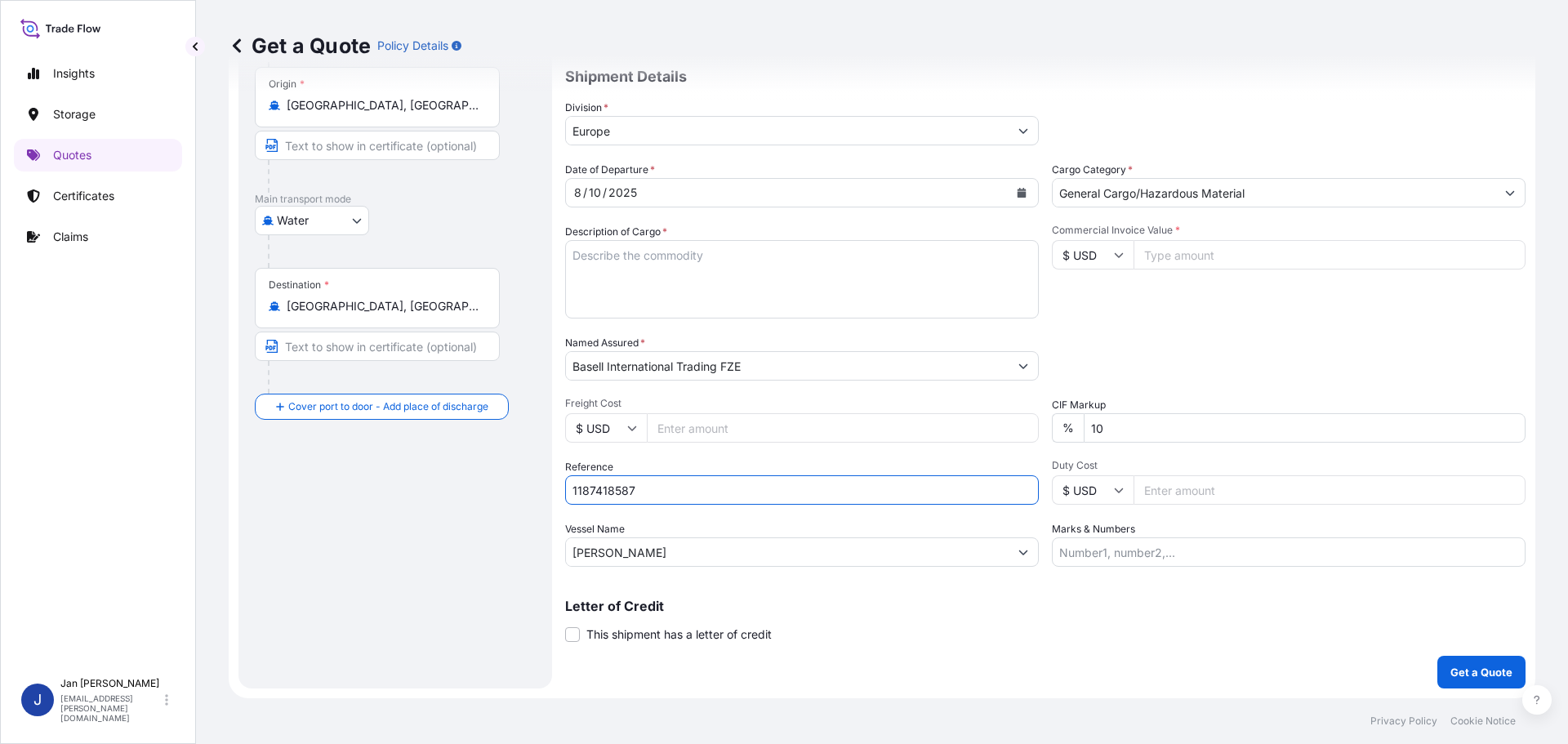
click at [867, 495] on input "1187418587" at bounding box center [802, 489] width 473 height 29
paste input "5013187504"
click at [797, 500] on input "1187418587 5013187504" at bounding box center [802, 489] width 473 height 29
paste input "5013185262"
click at [913, 490] on input "1187418587 5013187504 5013185262" at bounding box center [802, 489] width 473 height 29
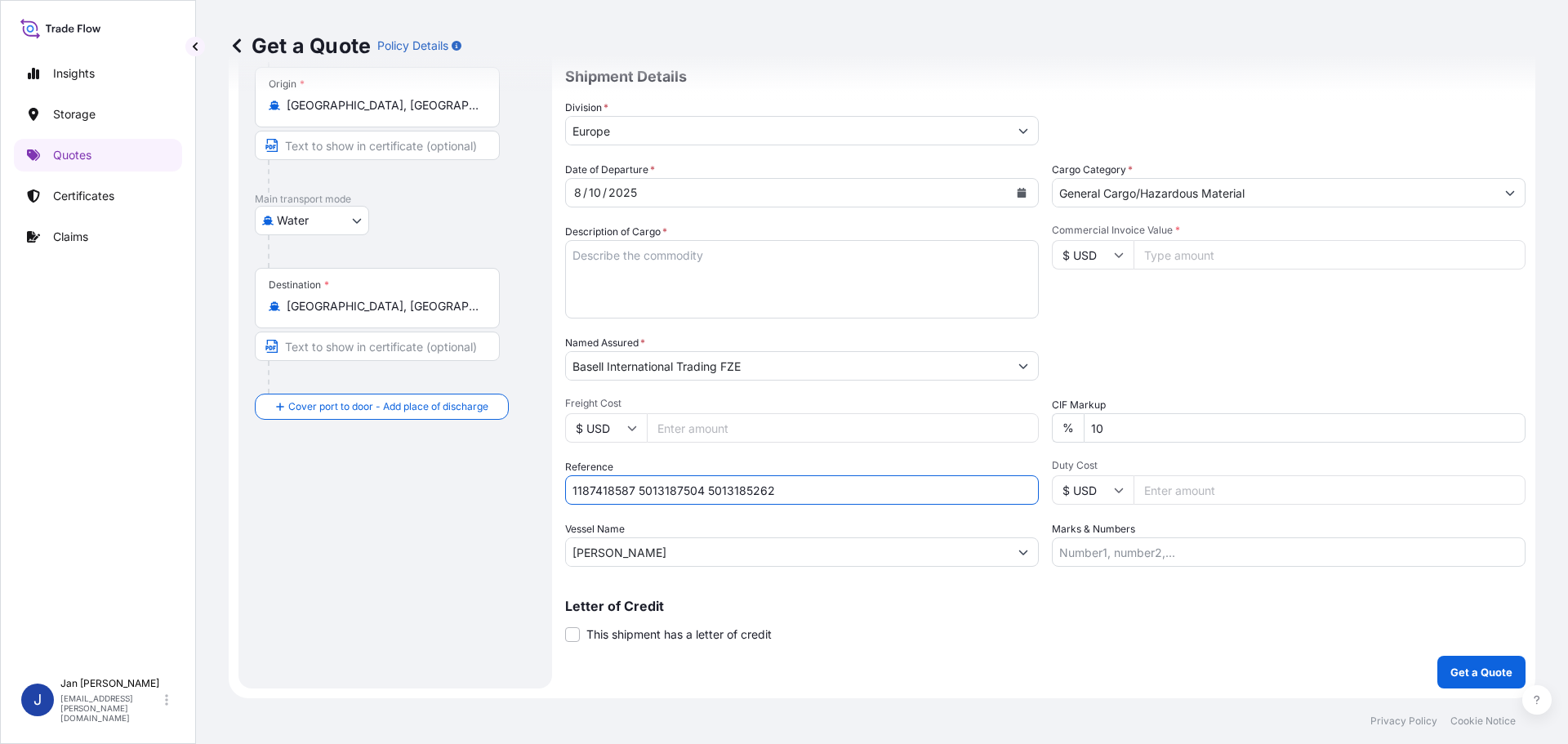
paste input "304235945"
type input "1187418587 5013187504 5013185262 304235945"
click at [1076, 255] on input "$ USD" at bounding box center [1093, 255] width 82 height 29
drag, startPoint x: 1083, startPoint y: 295, endPoint x: 1210, endPoint y: 242, distance: 137.6
click at [1085, 294] on div "€ EUR" at bounding box center [1087, 300] width 68 height 31
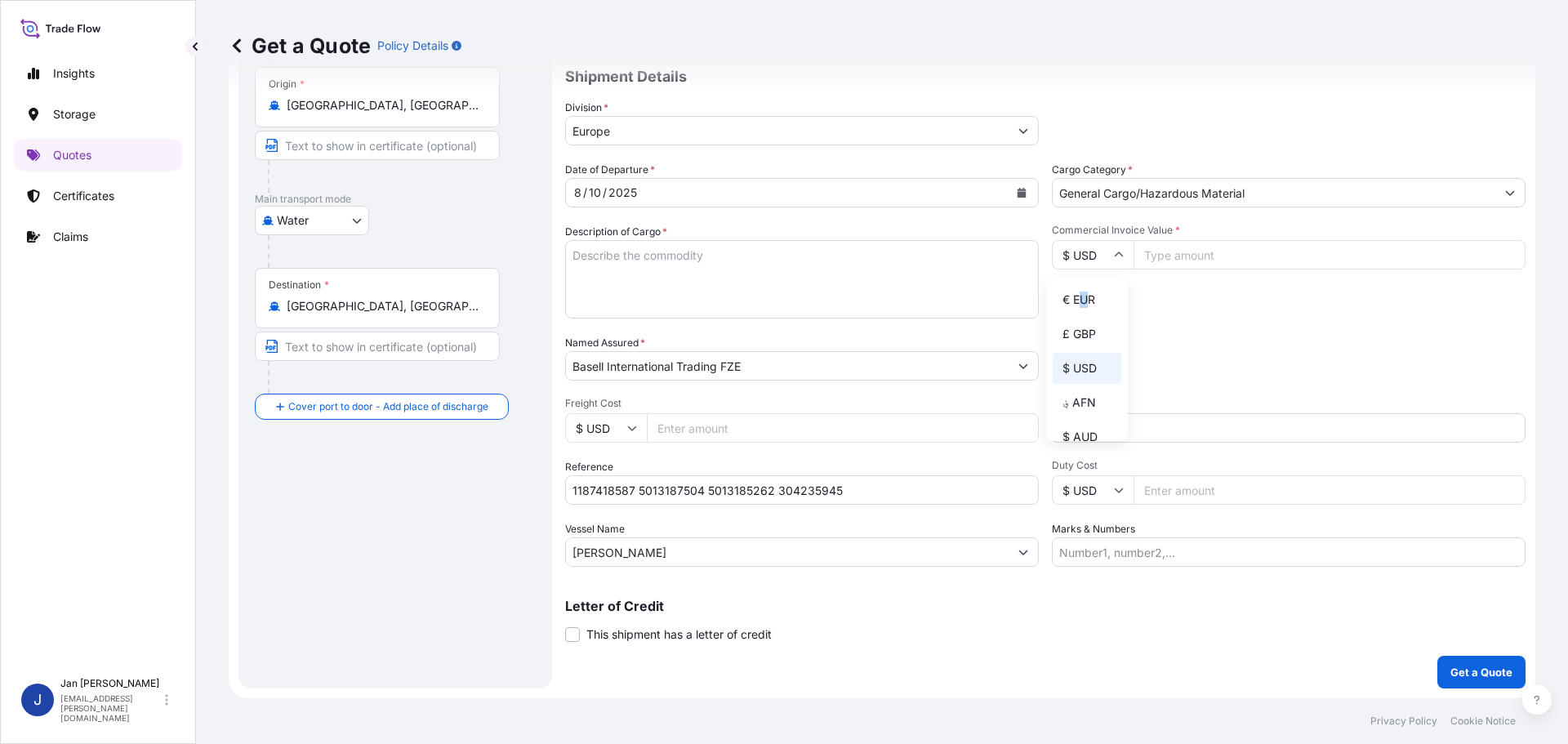
type input "€ EUR"
click at [1211, 260] on input "Commercial Invoice Value *" at bounding box center [1329, 255] width 392 height 29
type input "78892"
click at [1244, 350] on div "Packing Category Type to search a container mode Please select a primary mode o…" at bounding box center [1289, 358] width 473 height 46
click at [653, 266] on textarea "Description of Cargo *" at bounding box center [802, 279] width 473 height 79
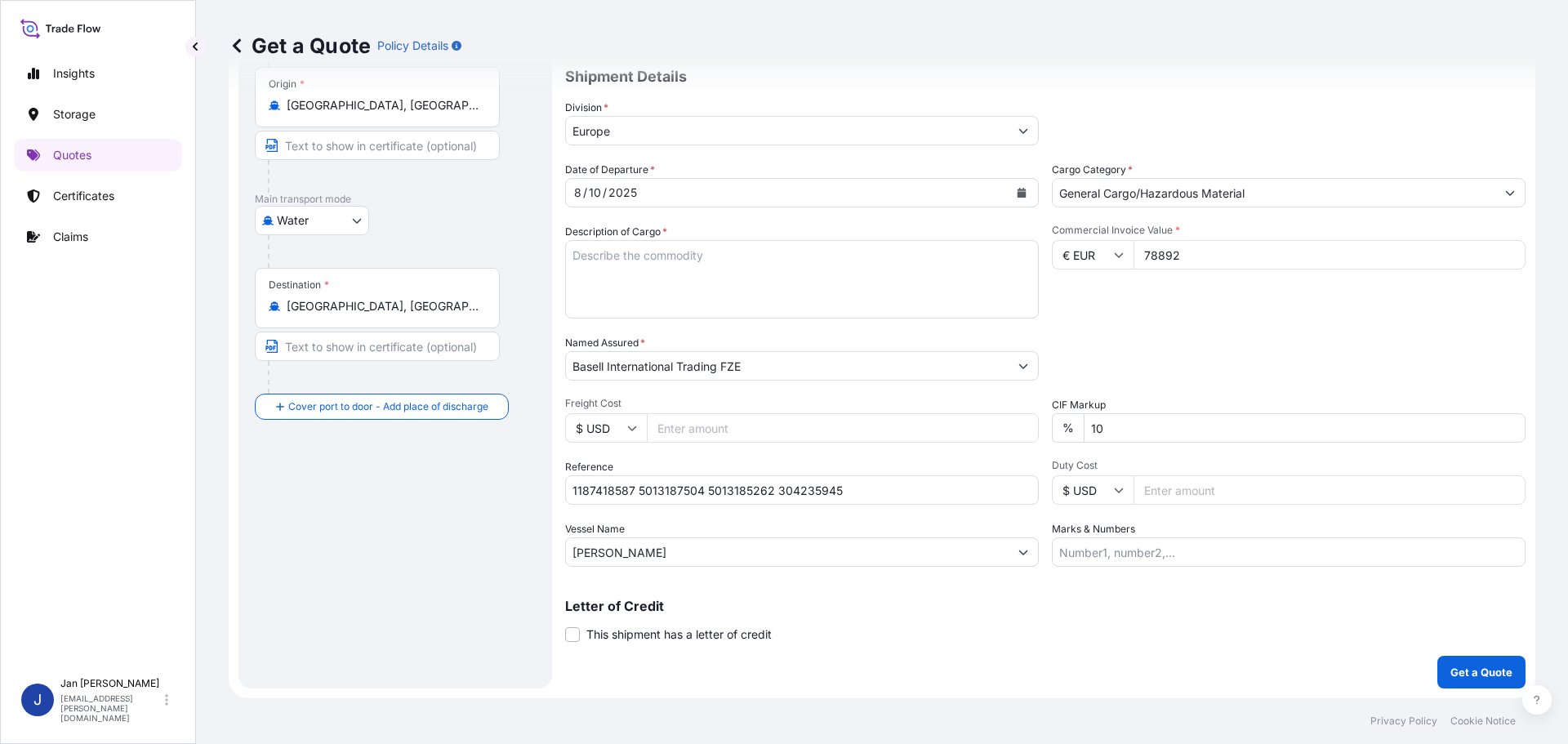
paste textarea "POLYPROPYLENE 1980 BAGS LOADED ONTO 36 PALLETS LOADED INTO 2 40' HIGH CUBE CONT…"
type textarea "POLYPROPYLENE 1980 BAGS LOADED ONTO 36 PALLETS LOADED INTO 2 40' HIGH CUBE CONT…"
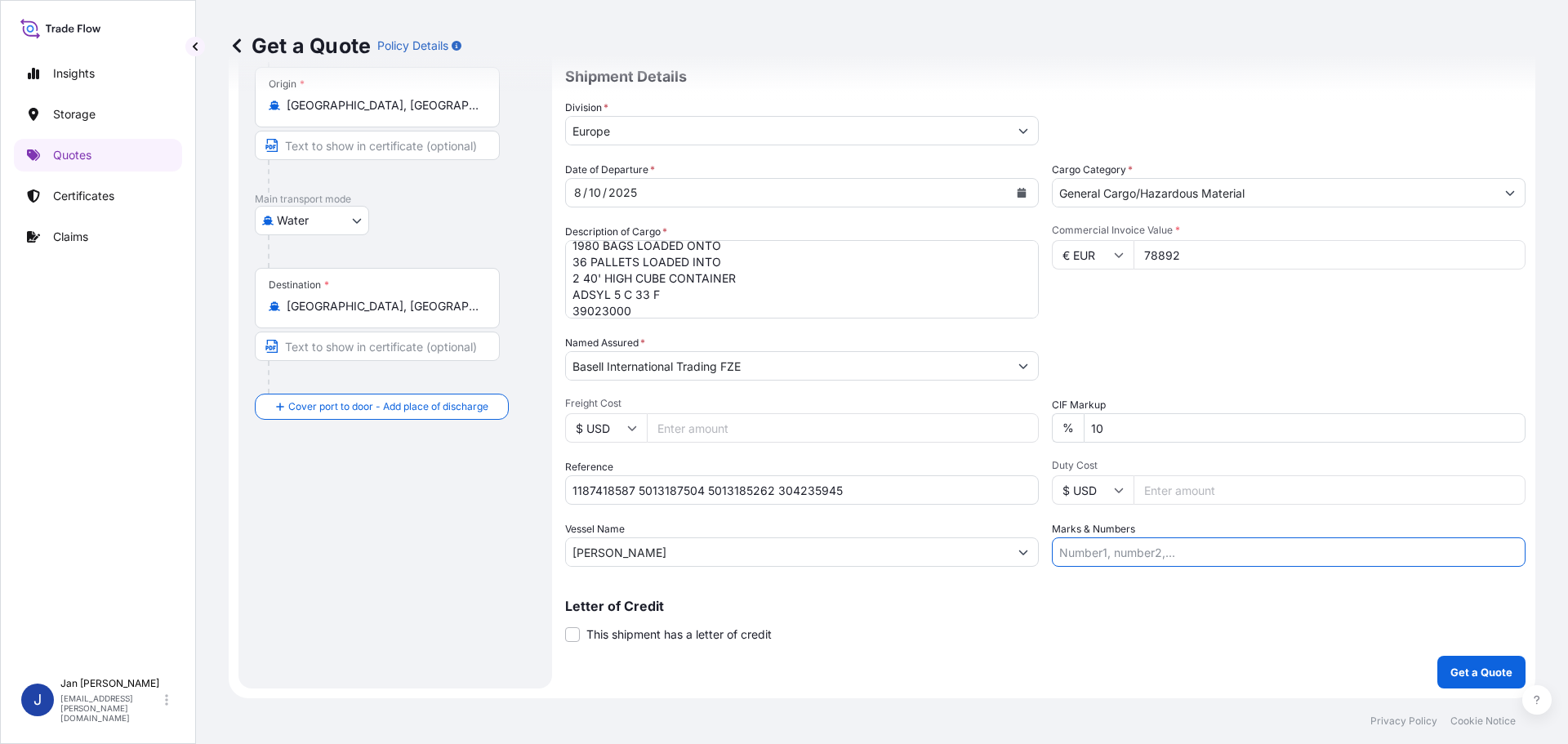
click at [1207, 565] on input "Marks & Numbers" at bounding box center [1289, 552] width 473 height 29
paste input "TAGHLEEF IND, [DATE] CITY [STREET_ADDRESS] TI EGYPT PO 4500120590 MADE IN E.C. …"
type input "TAGHLEEF IND, [DATE] CITY [STREET_ADDRESS] TI EGYPT PO 4500120590 MADE IN E.C. …"
click at [1497, 657] on button "Get a Quote" at bounding box center [1481, 671] width 88 height 32
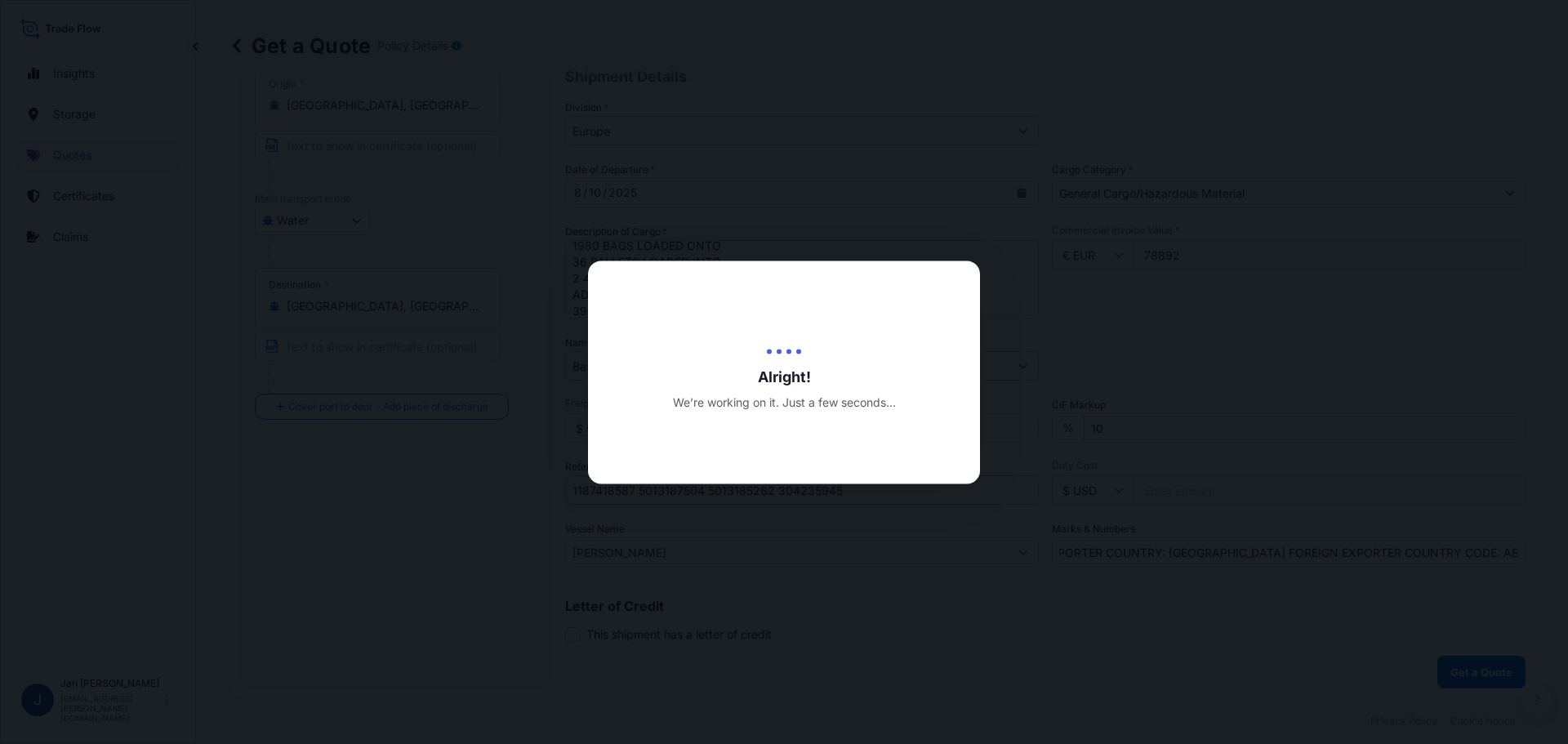
scroll to position [0, 0]
select select "Water"
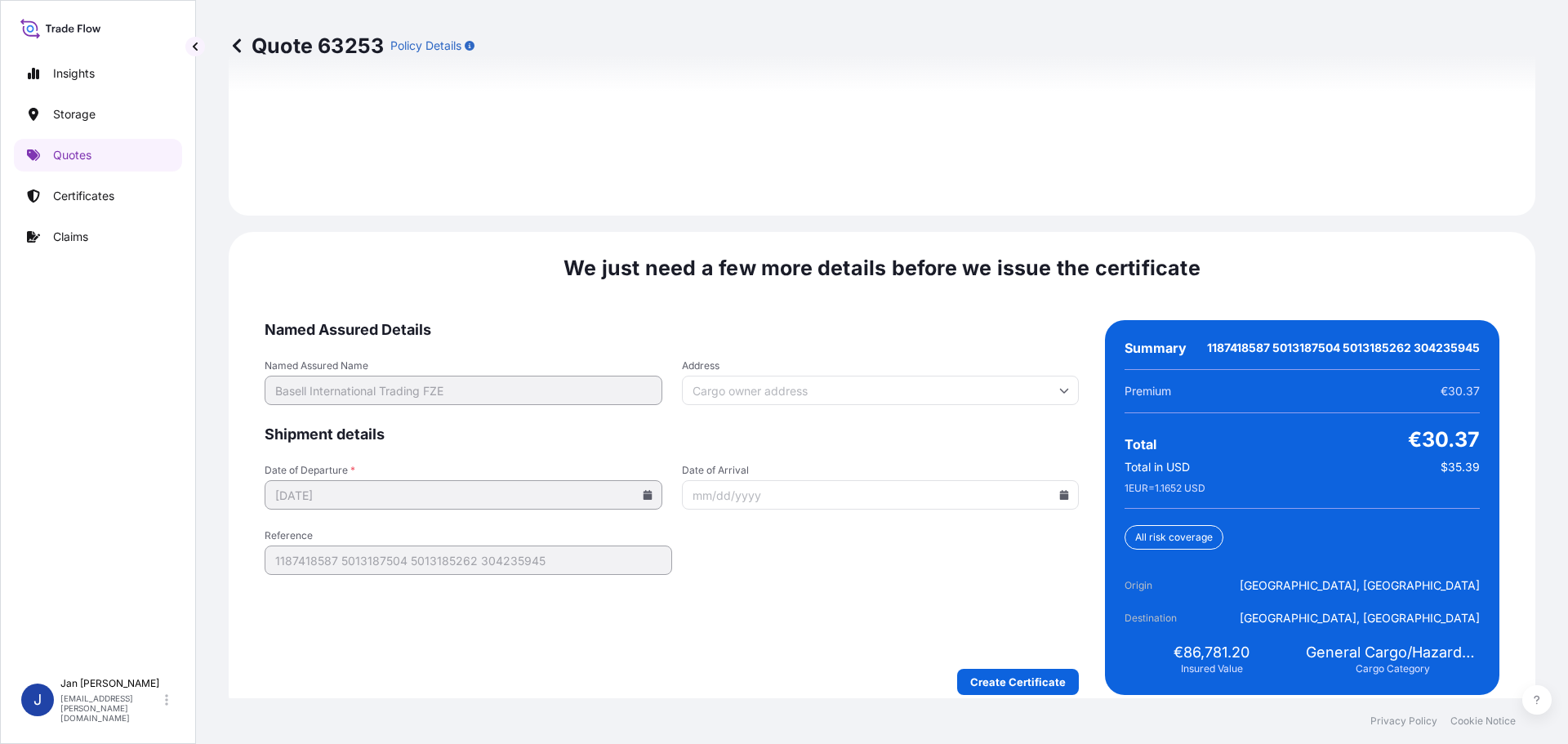
scroll to position [2370, 0]
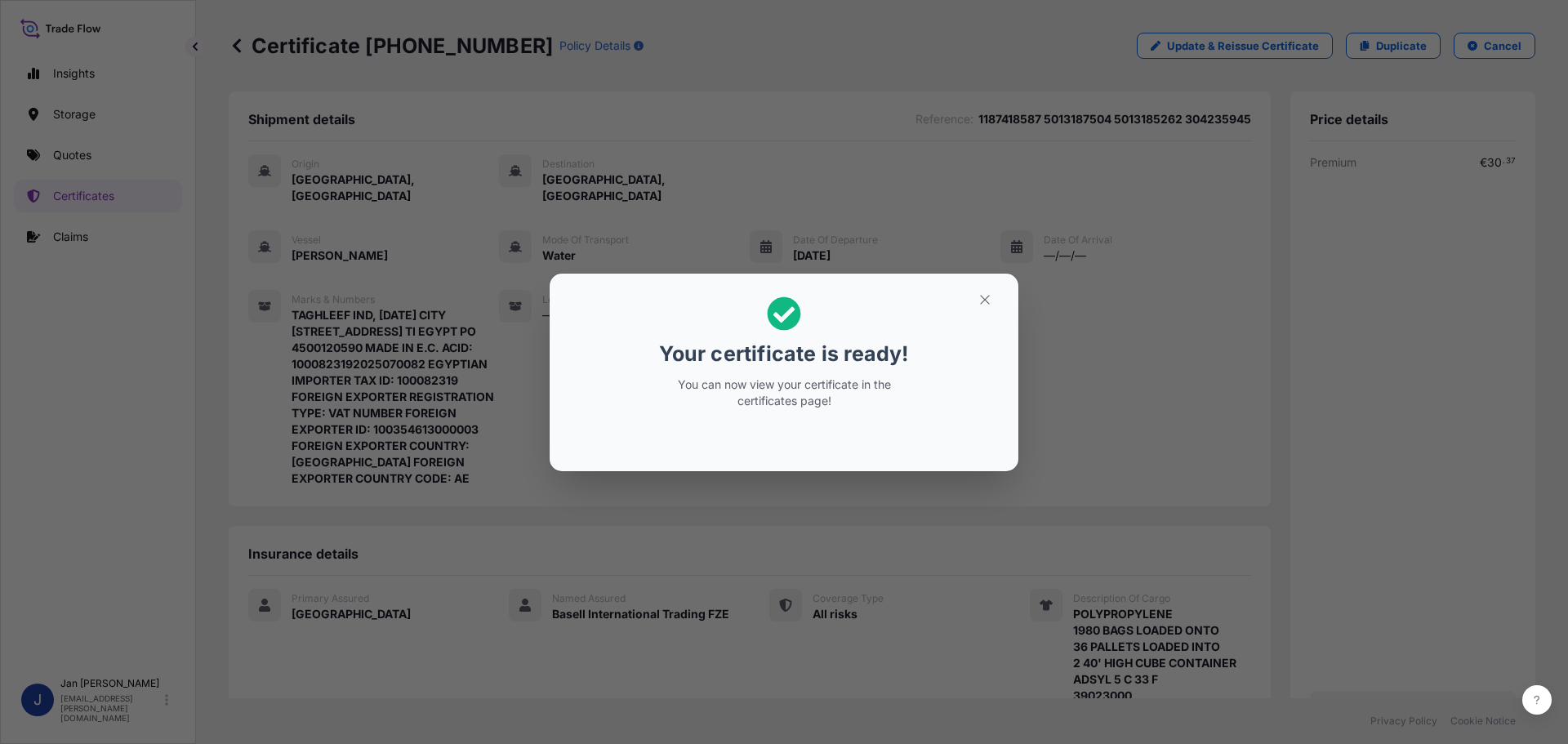
click at [984, 304] on icon "button" at bounding box center [984, 299] width 15 height 15
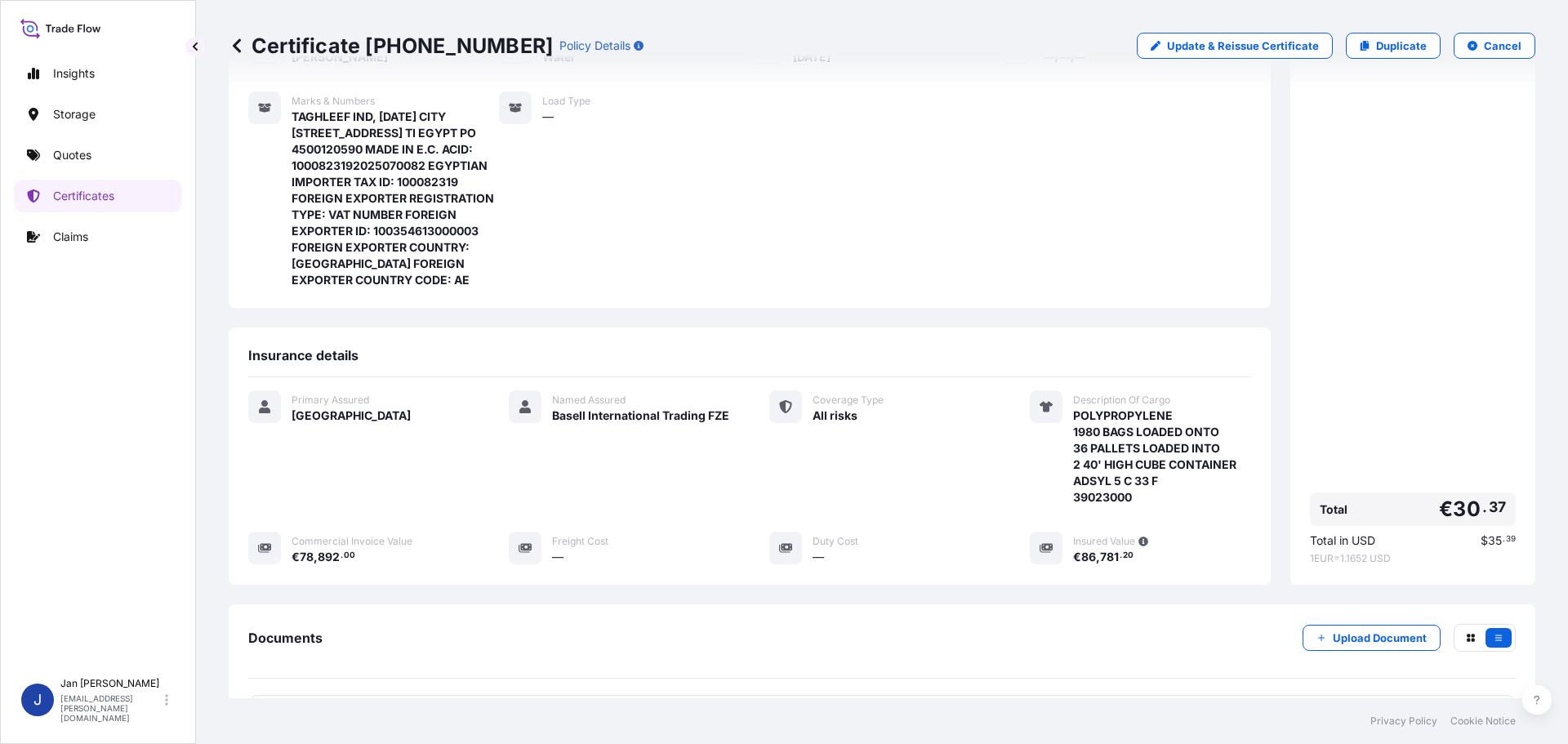
scroll to position [360, 0]
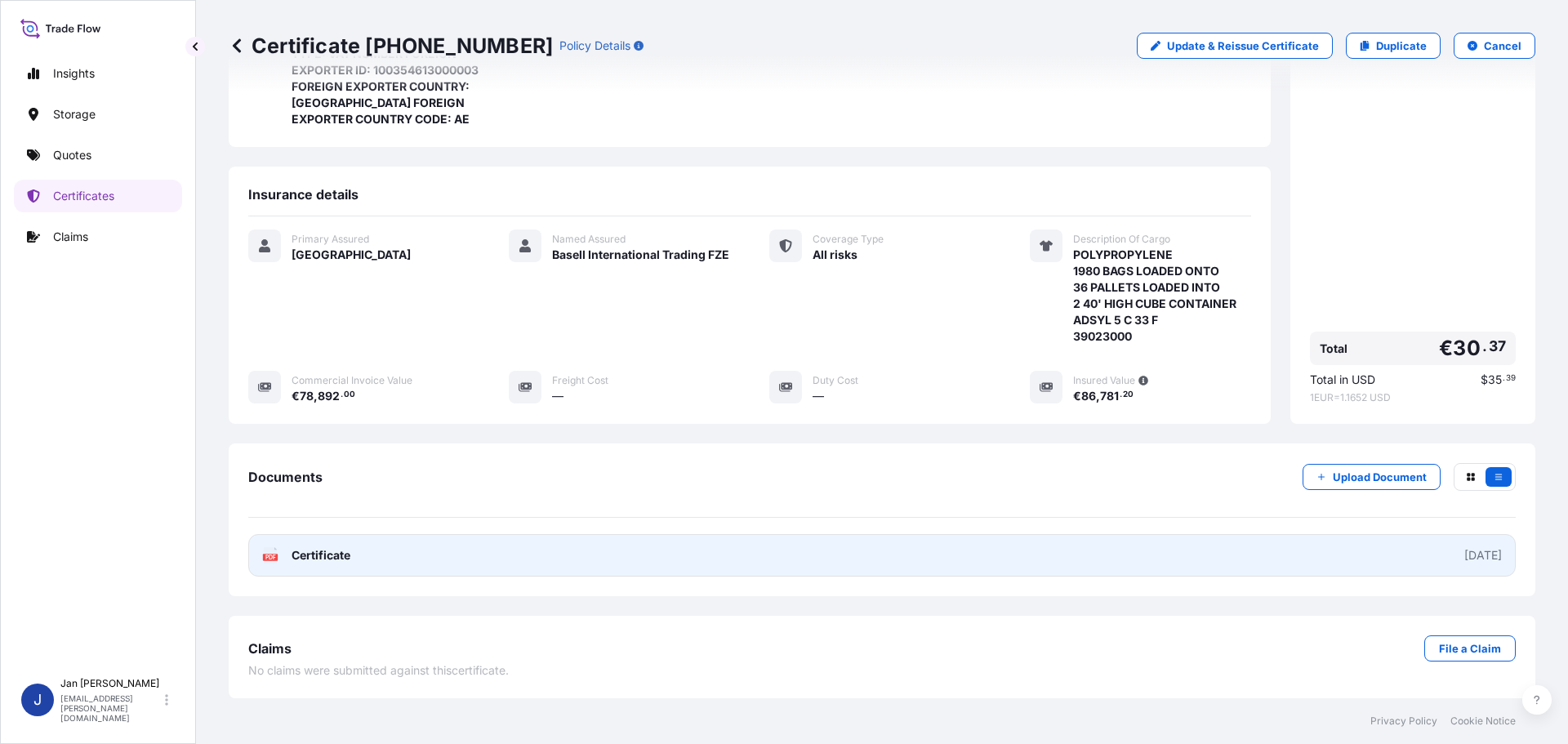
click at [297, 548] on span "Certificate" at bounding box center [320, 554] width 59 height 16
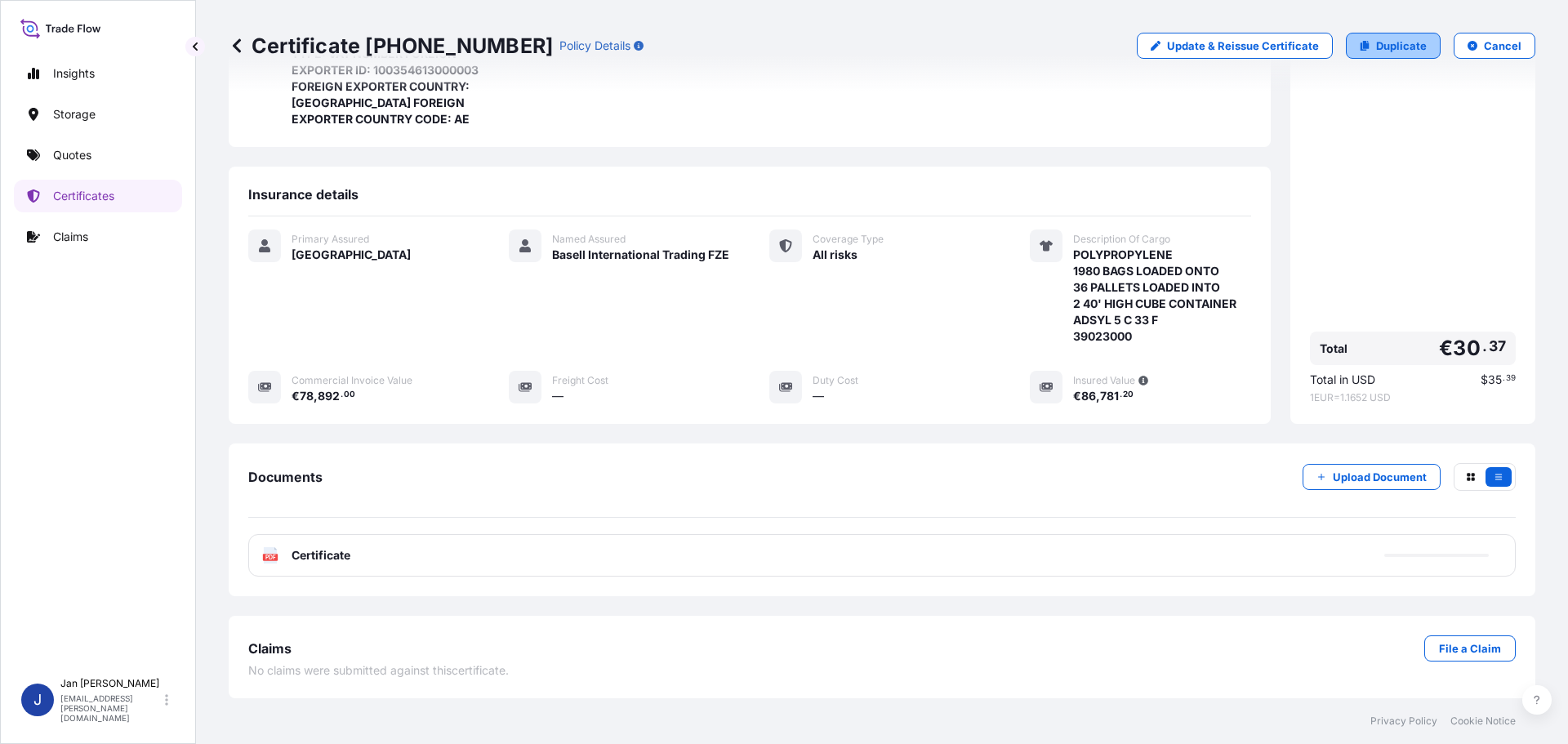
click at [1414, 44] on p "Duplicate" at bounding box center [1401, 45] width 50 height 16
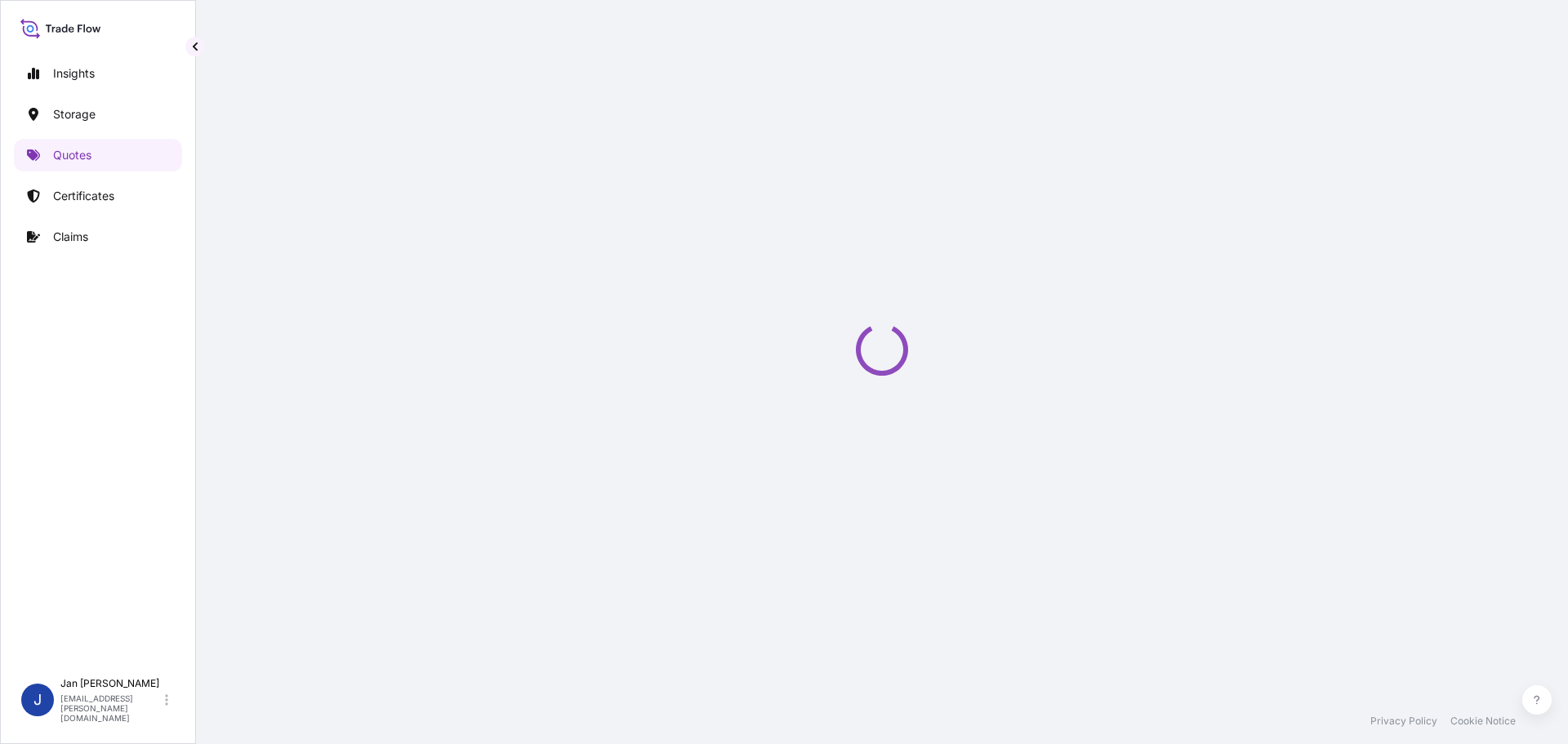
select select "Water"
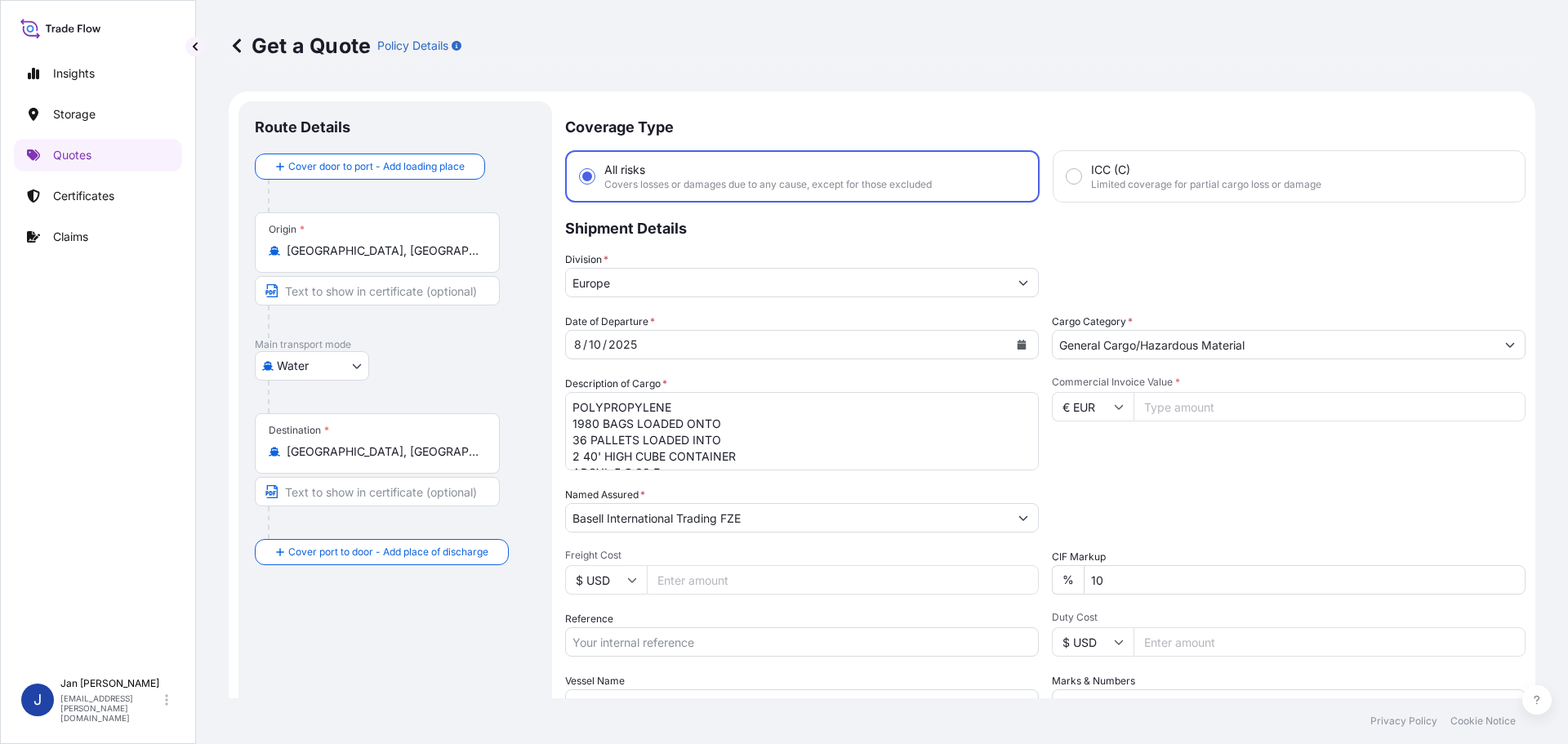
click at [378, 262] on div "Origin * [GEOGRAPHIC_DATA], [GEOGRAPHIC_DATA]" at bounding box center [377, 242] width 245 height 61
click at [378, 259] on input "[GEOGRAPHIC_DATA], [GEOGRAPHIC_DATA]" at bounding box center [383, 250] width 193 height 16
click at [378, 262] on div "Origin * [GEOGRAPHIC_DATA], [GEOGRAPHIC_DATA]" at bounding box center [377, 242] width 245 height 61
click at [378, 259] on input "[GEOGRAPHIC_DATA], [GEOGRAPHIC_DATA]" at bounding box center [383, 250] width 193 height 16
click at [378, 261] on div "Origin * [GEOGRAPHIC_DATA], [GEOGRAPHIC_DATA]" at bounding box center [377, 242] width 245 height 61
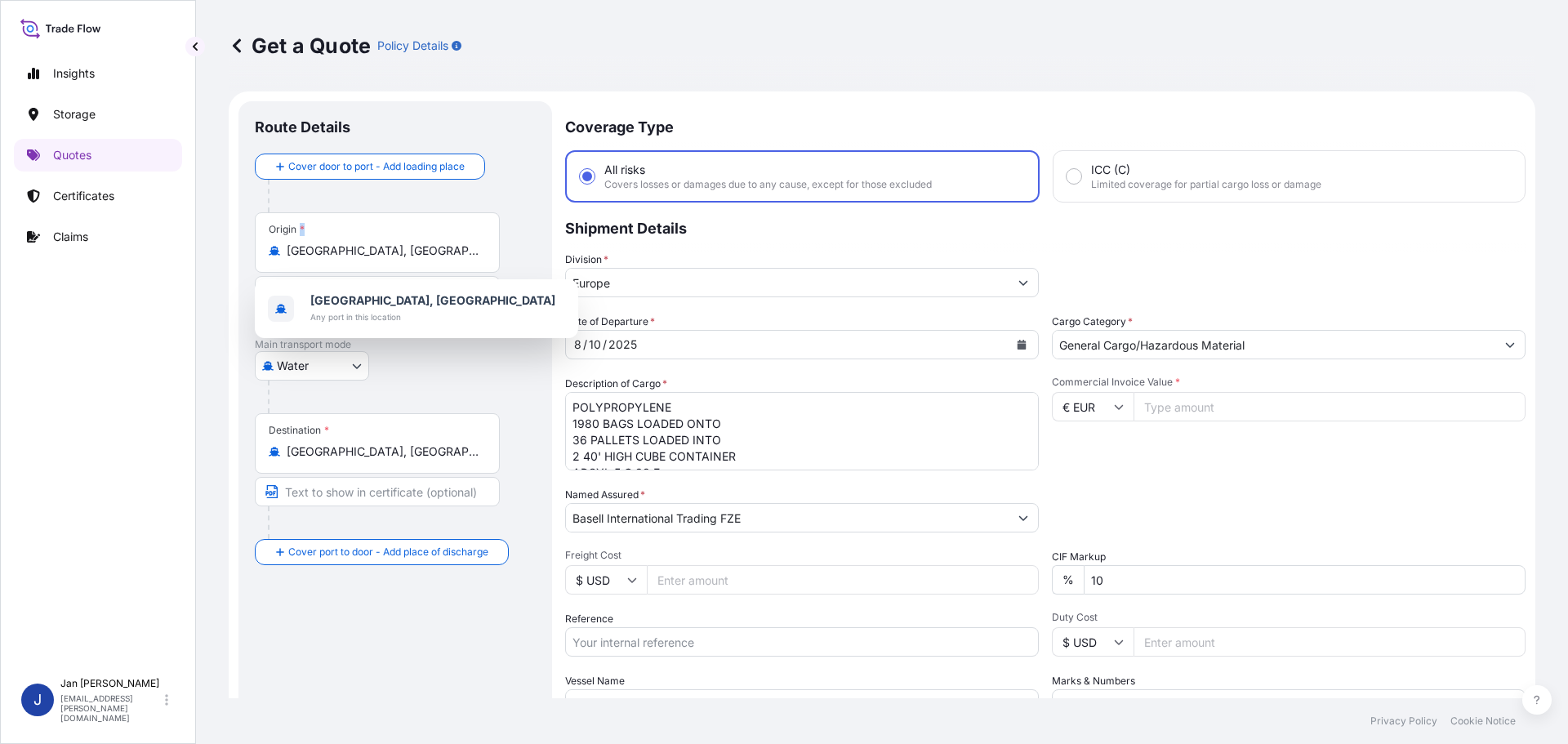
click at [378, 259] on input "[GEOGRAPHIC_DATA], [GEOGRAPHIC_DATA]" at bounding box center [383, 250] width 193 height 16
click at [378, 256] on input "[GEOGRAPHIC_DATA], [GEOGRAPHIC_DATA]" at bounding box center [383, 250] width 193 height 16
click at [378, 255] on input "[GEOGRAPHIC_DATA], [GEOGRAPHIC_DATA]" at bounding box center [383, 250] width 193 height 16
paste input "[GEOGRAPHIC_DATA], [GEOGRAPHIC_DATA]"
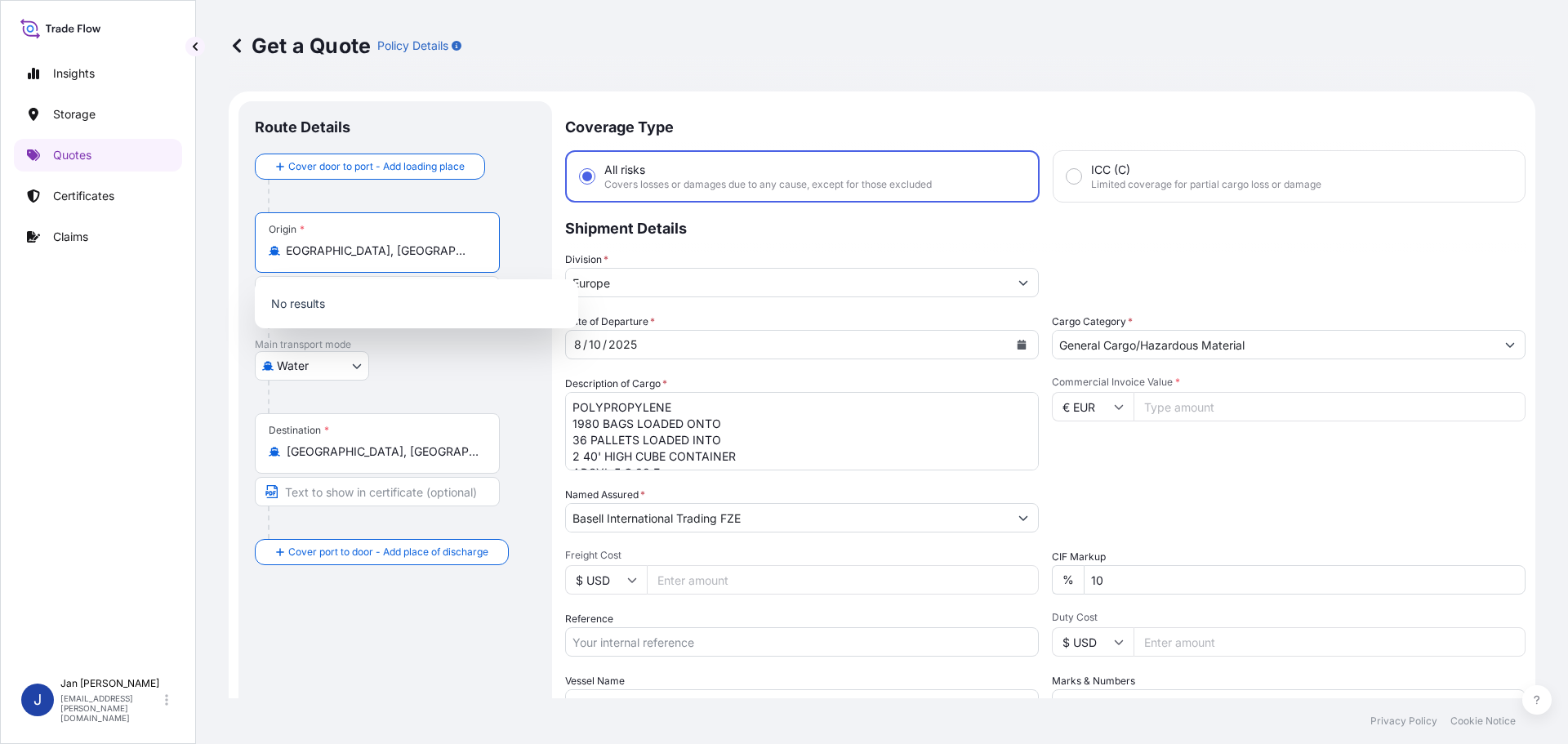
click at [378, 255] on input "[GEOGRAPHIC_DATA], [GEOGRAPHIC_DATA], [GEOGRAPHIC_DATA]" at bounding box center [383, 250] width 193 height 16
paste input "Origin"
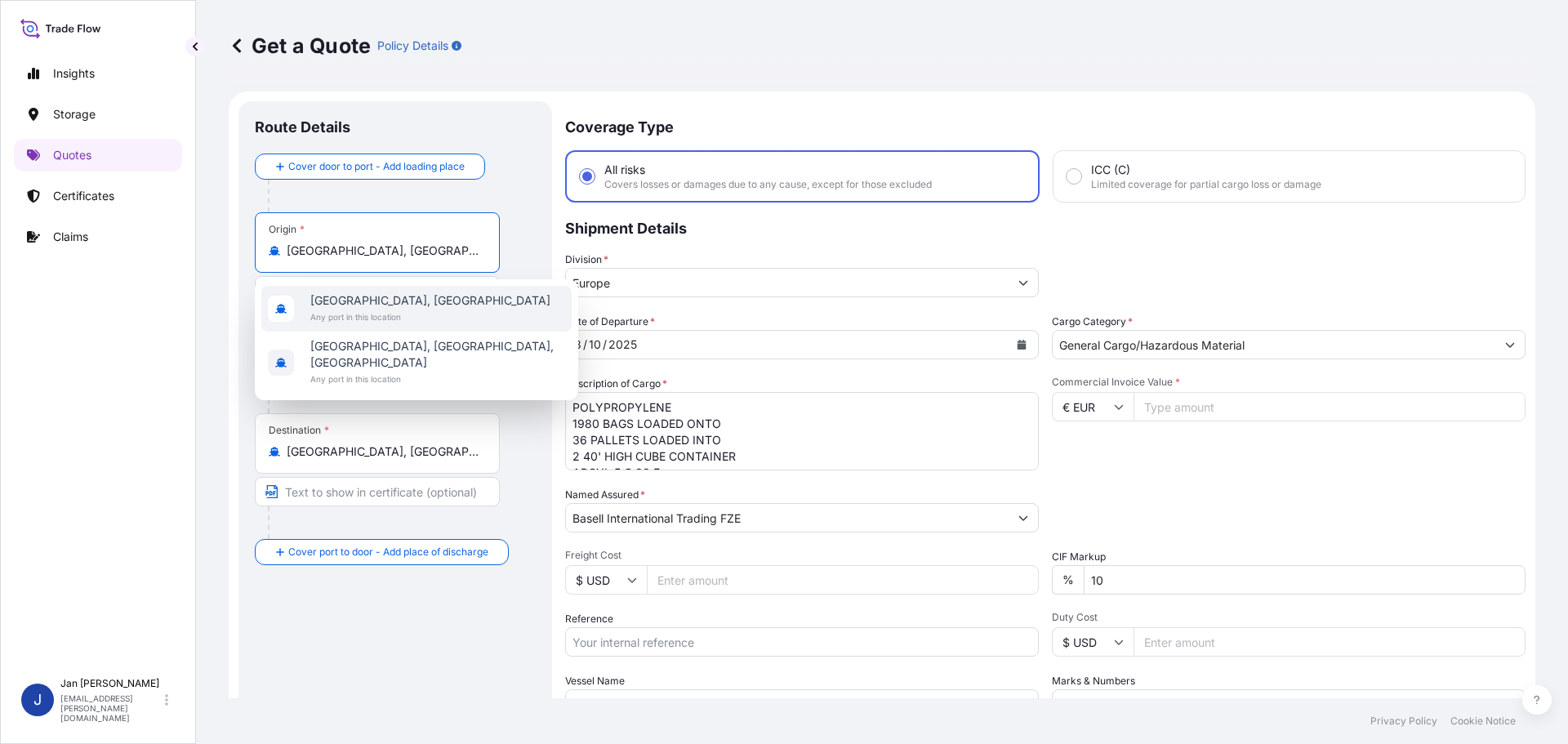
click at [353, 306] on span "[GEOGRAPHIC_DATA], [GEOGRAPHIC_DATA]" at bounding box center [430, 300] width 240 height 16
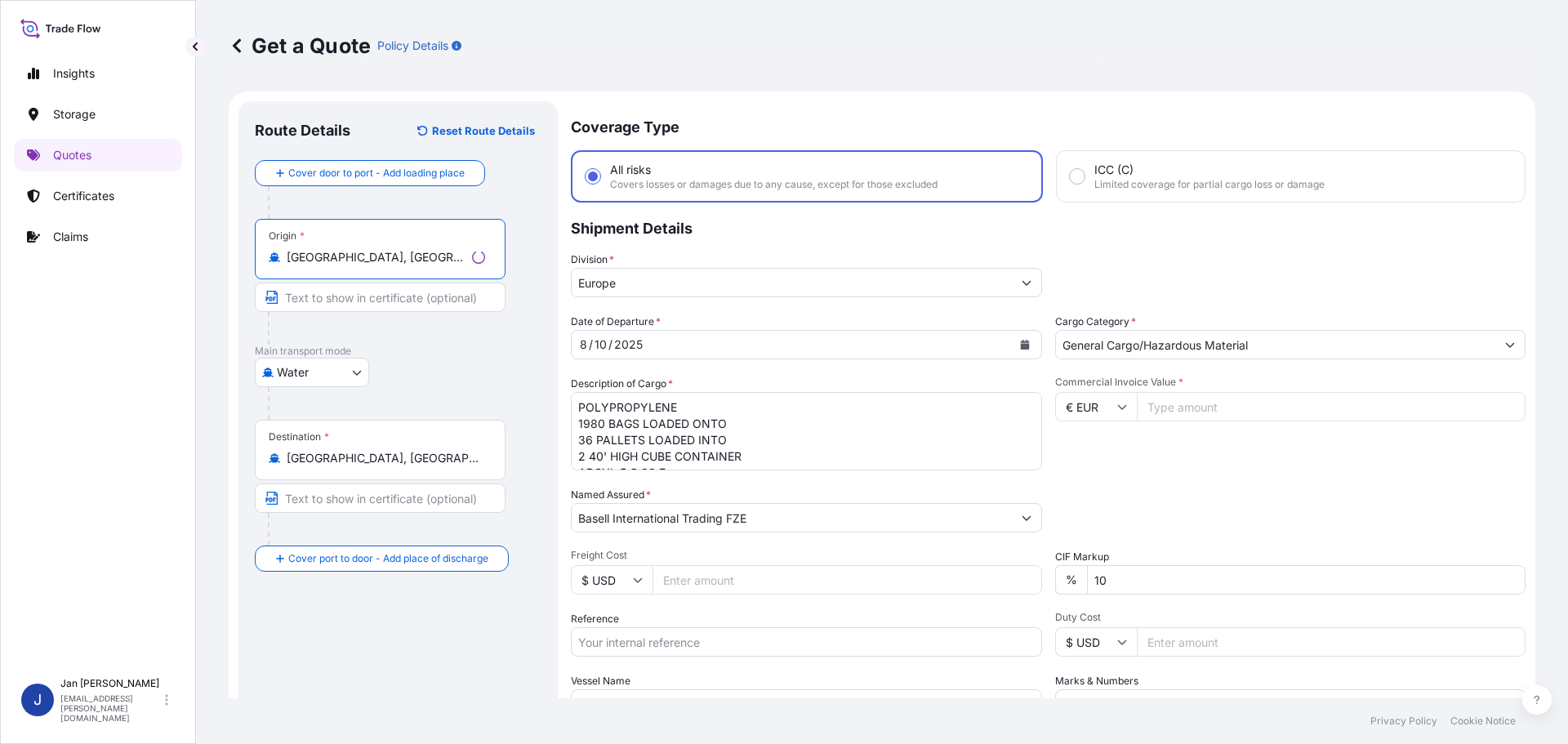
type input "[GEOGRAPHIC_DATA], [GEOGRAPHIC_DATA]"
click at [379, 442] on div "Destination * [GEOGRAPHIC_DATA], [GEOGRAPHIC_DATA], [GEOGRAPHIC_DATA]" at bounding box center [377, 449] width 245 height 61
click at [379, 450] on input "[GEOGRAPHIC_DATA], [GEOGRAPHIC_DATA], [GEOGRAPHIC_DATA]" at bounding box center [383, 458] width 193 height 16
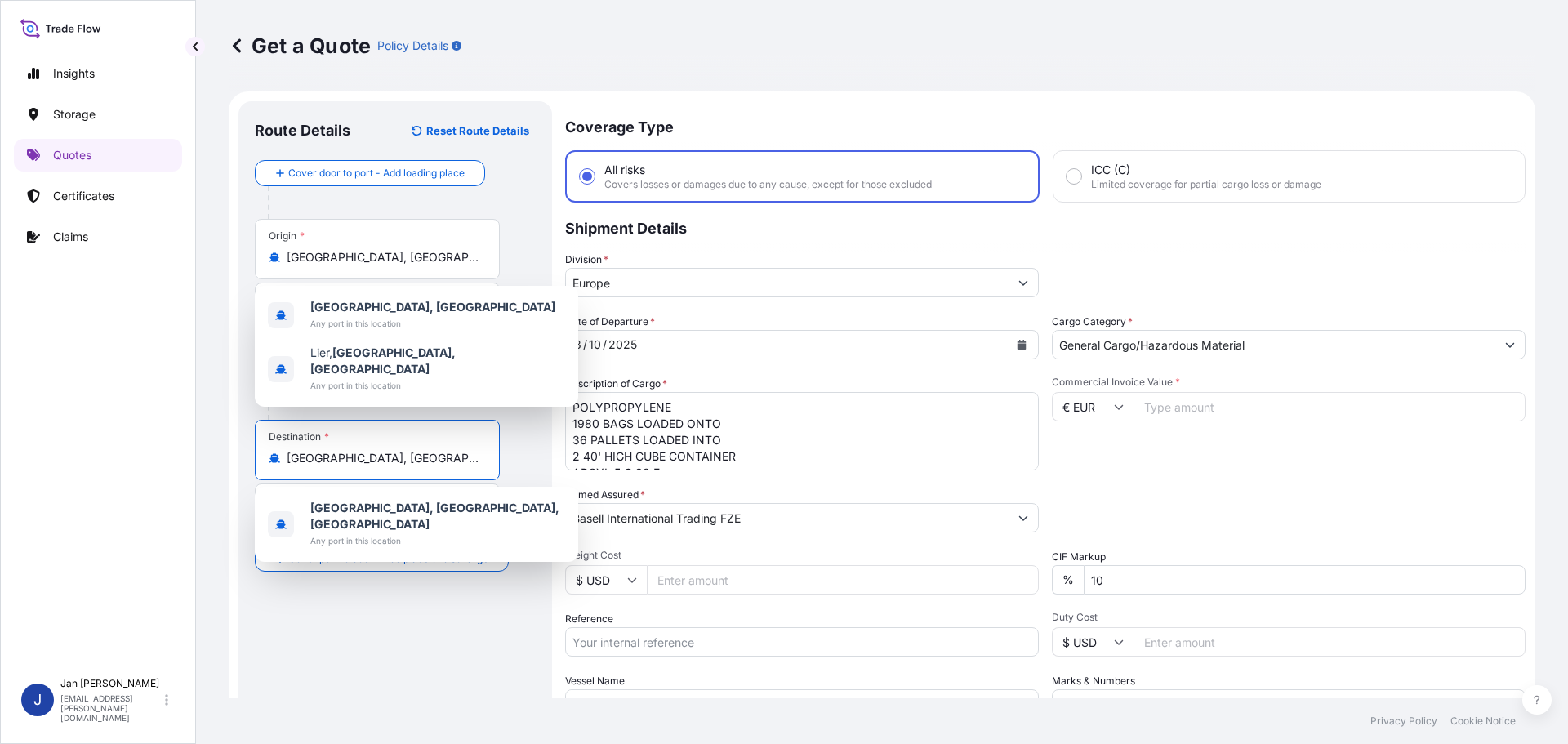
scroll to position [0, 36]
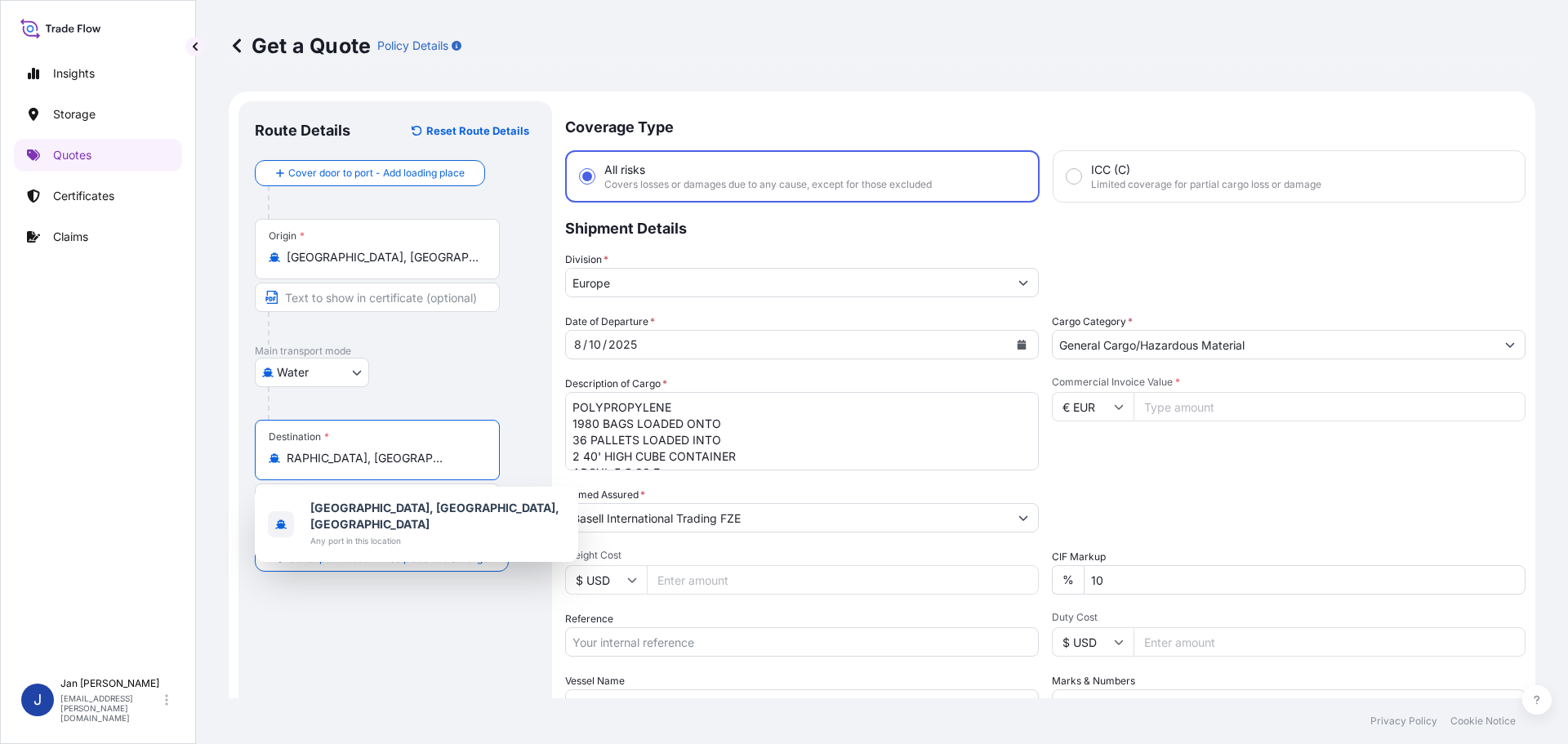
paste input "MBARLI"
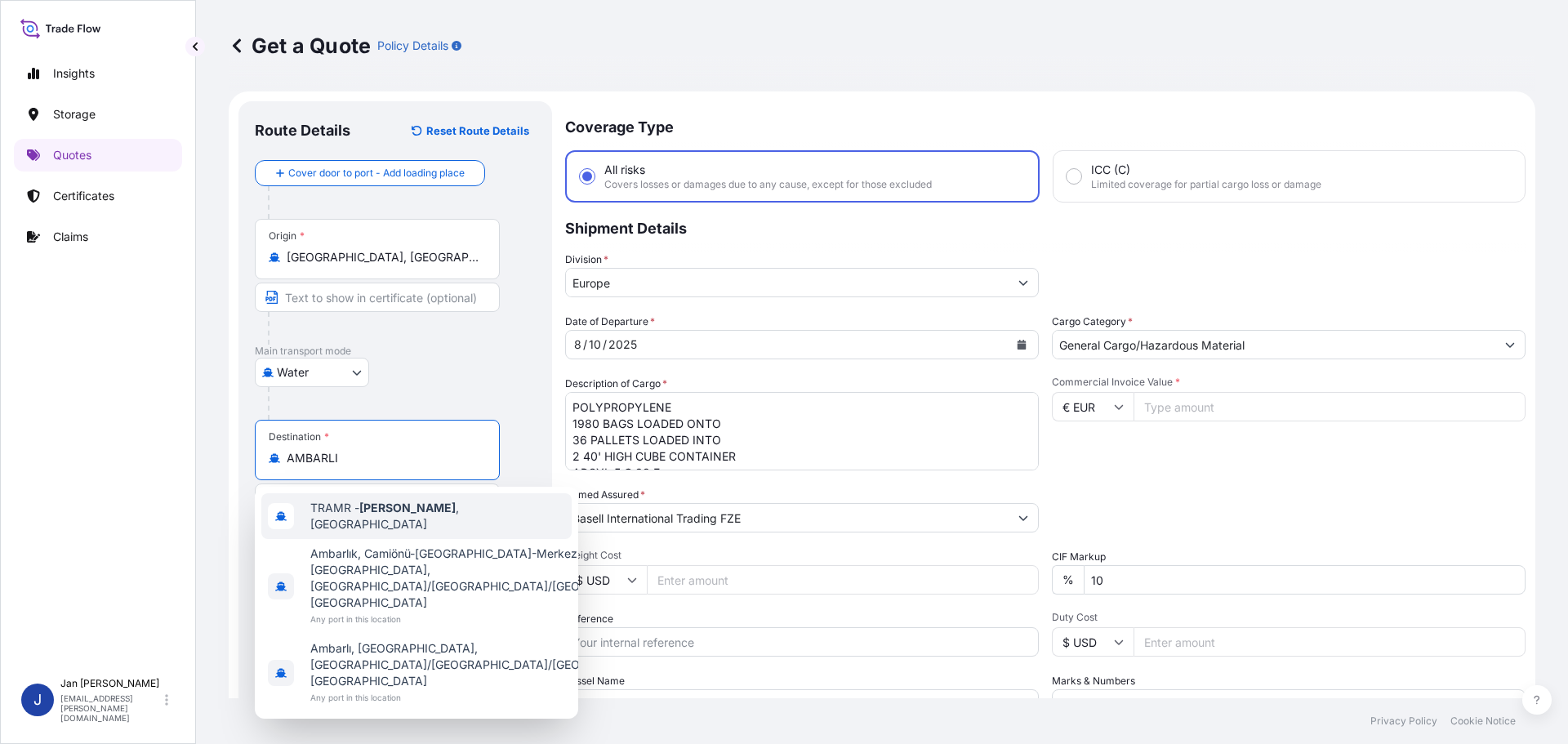
click at [447, 503] on div "TRAMR - [GEOGRAPHIC_DATA] , [GEOGRAPHIC_DATA]" at bounding box center [416, 516] width 310 height 46
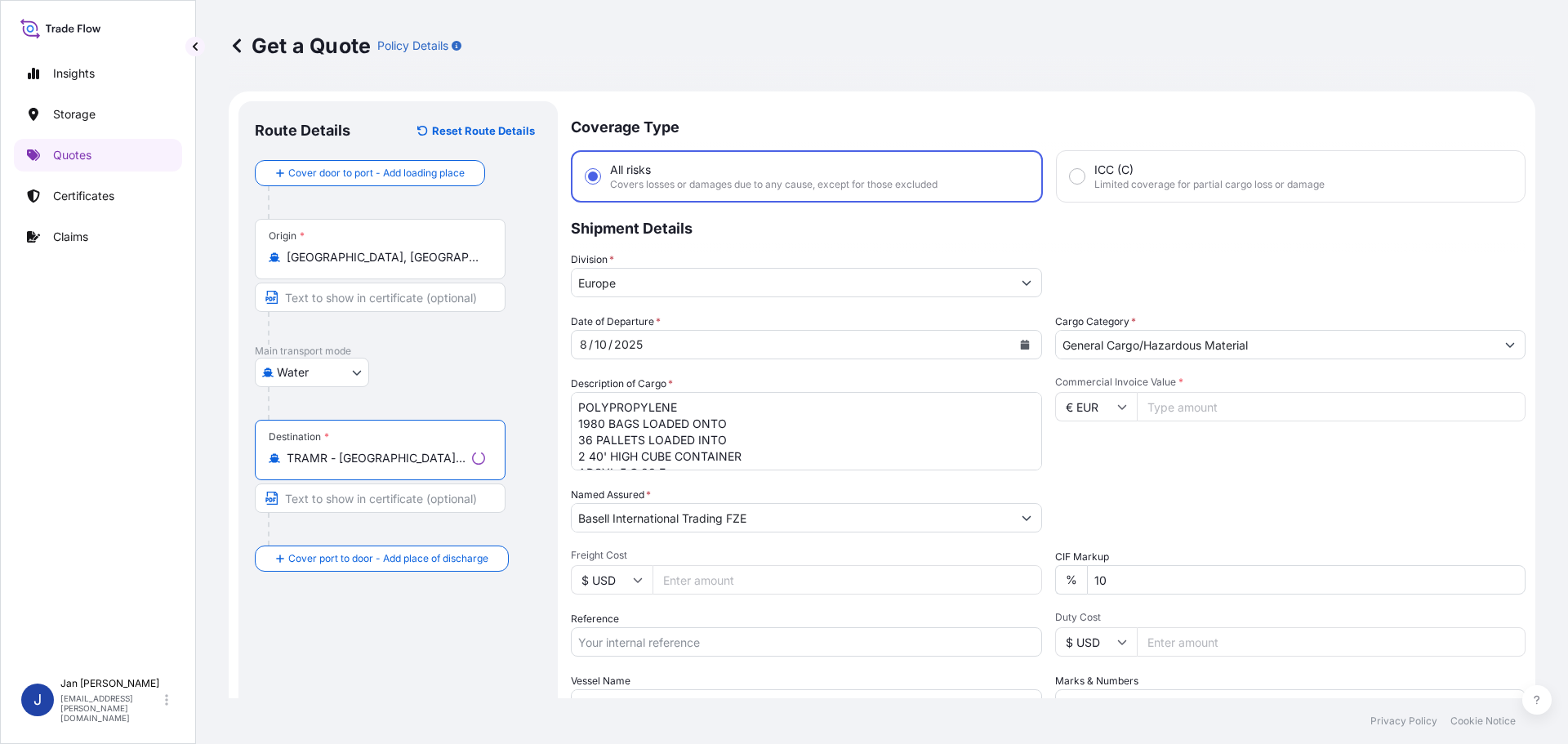
type input "TRAMR - [GEOGRAPHIC_DATA], [GEOGRAPHIC_DATA]"
click at [862, 55] on div "Get a Quote Policy Details" at bounding box center [882, 45] width 1307 height 26
click at [1177, 250] on p "Shipment Details" at bounding box center [1045, 226] width 960 height 49
click at [1133, 478] on div "Date of Departure * [DATE] Cargo Category * General Cargo/Hazardous Material De…" at bounding box center [1045, 516] width 960 height 405
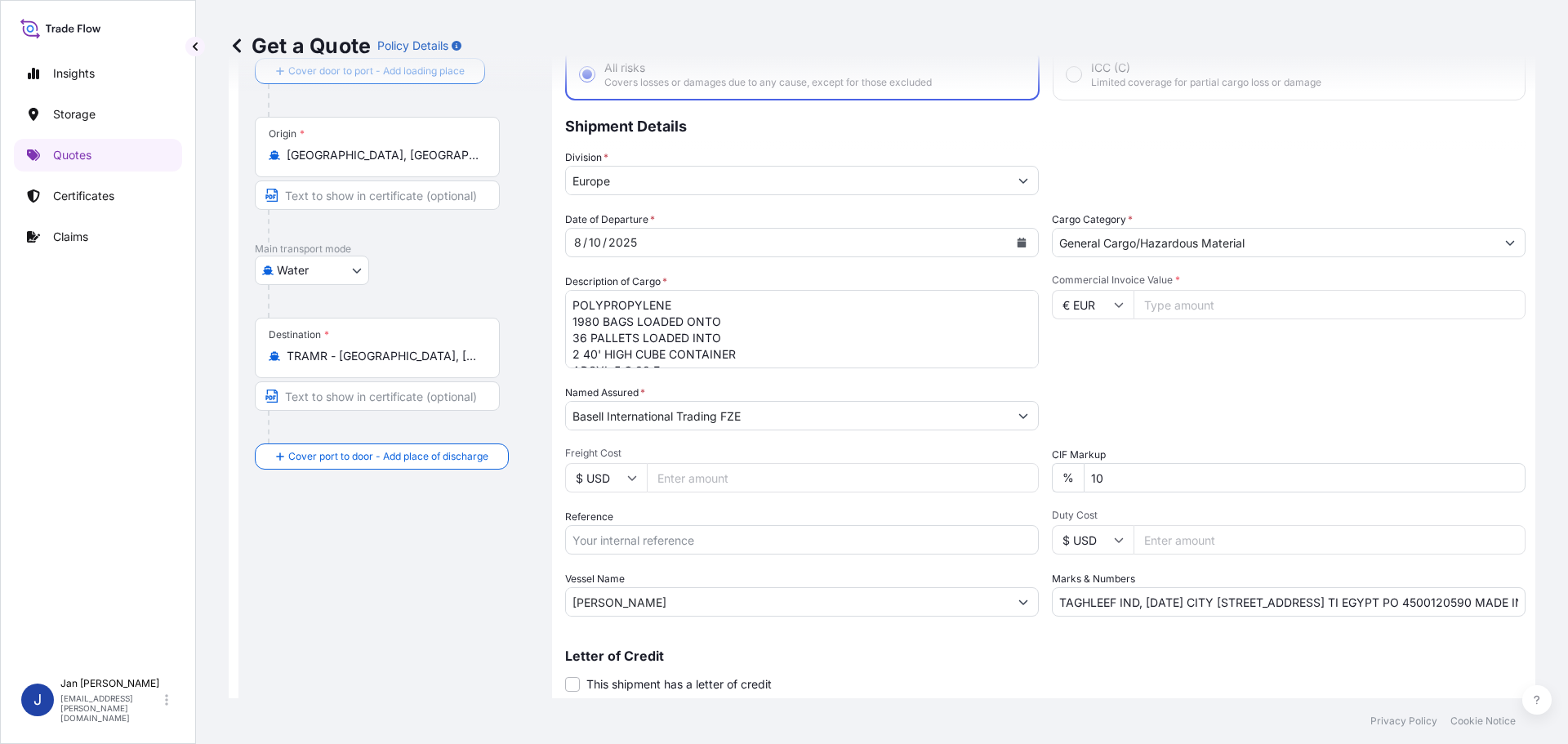
scroll to position [137, 0]
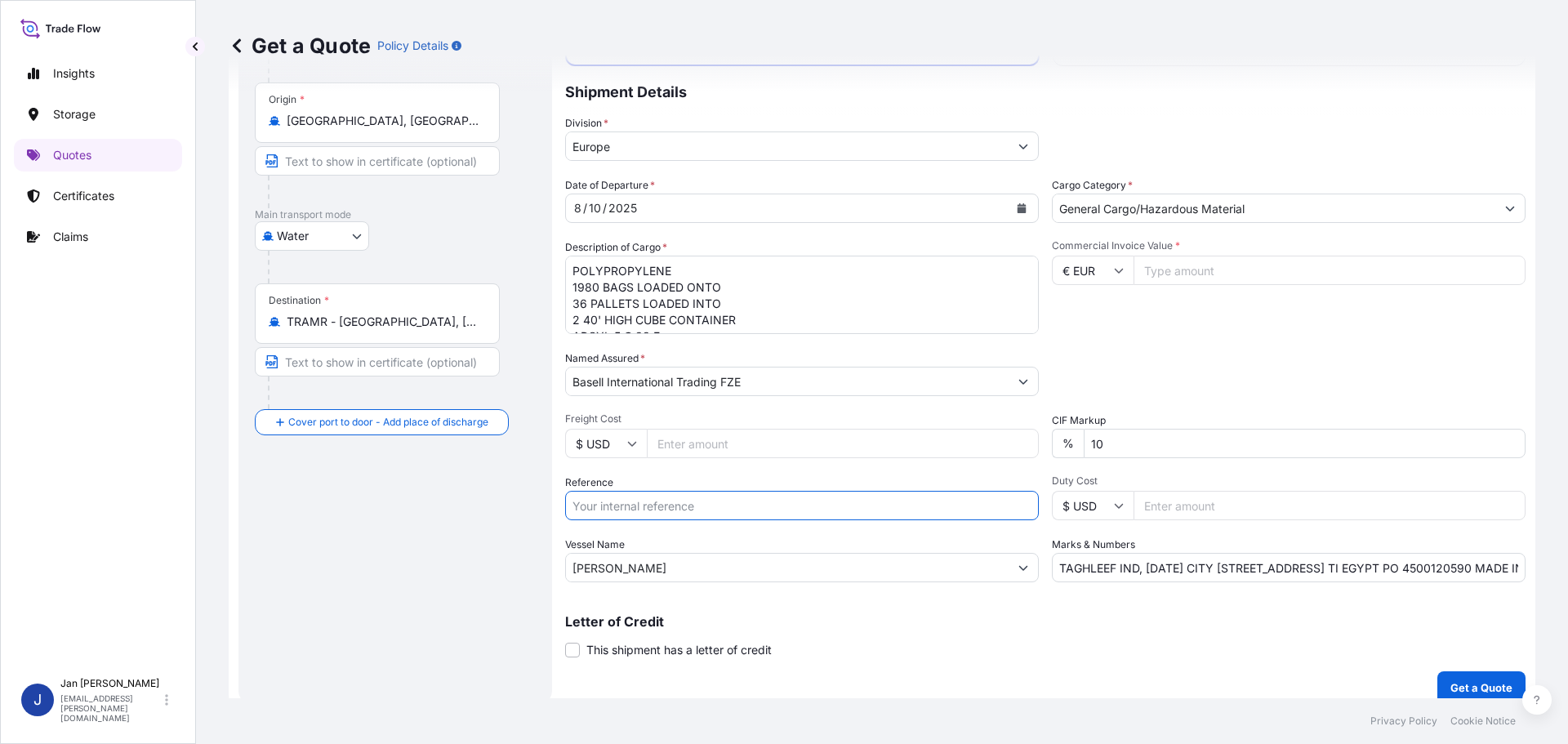
click at [661, 492] on input "Reference" at bounding box center [802, 505] width 473 height 29
paste input "1187406931"
type input "1187406931"
click at [1306, 363] on div "Packing Category Type to search a container mode Please select a primary mode o…" at bounding box center [1289, 373] width 473 height 46
click at [756, 296] on textarea "POLYPROPYLENE 1980 BAGS LOADED ONTO 36 PALLETS LOADED INTO 2 40' HIGH CUBE CONT…" at bounding box center [802, 295] width 473 height 79
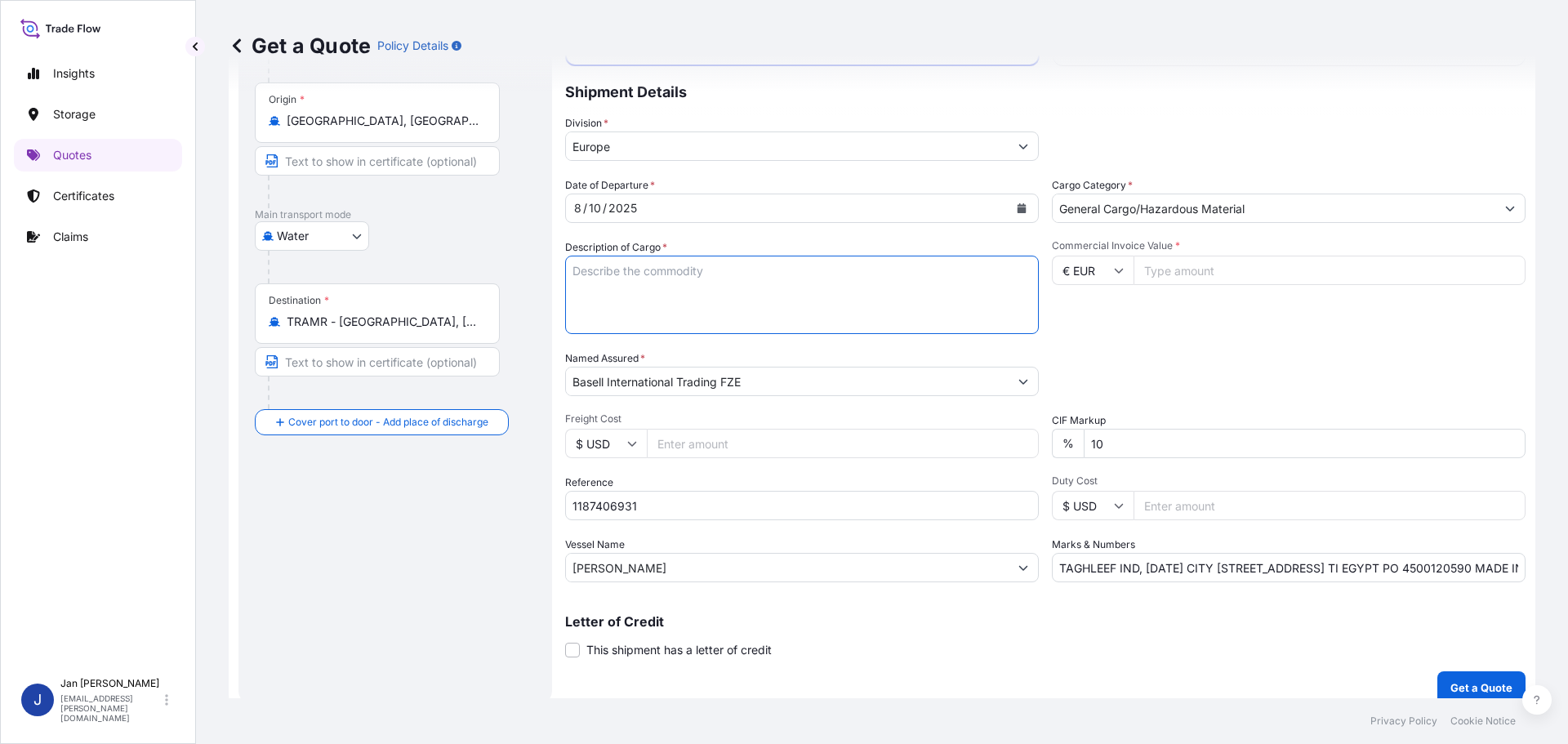
click at [1156, 568] on input "TAGHLEEF IND, [DATE] CITY [STREET_ADDRESS] TI EGYPT PO 4500120590 MADE IN E.C. …" at bounding box center [1289, 567] width 473 height 29
drag, startPoint x: 766, startPoint y: 559, endPoint x: 772, endPoint y: 505, distance: 54.3
click at [766, 559] on input "[PERSON_NAME]" at bounding box center [787, 567] width 443 height 29
click at [770, 498] on input "1187406931" at bounding box center [802, 505] width 473 height 29
paste input "5013137090"
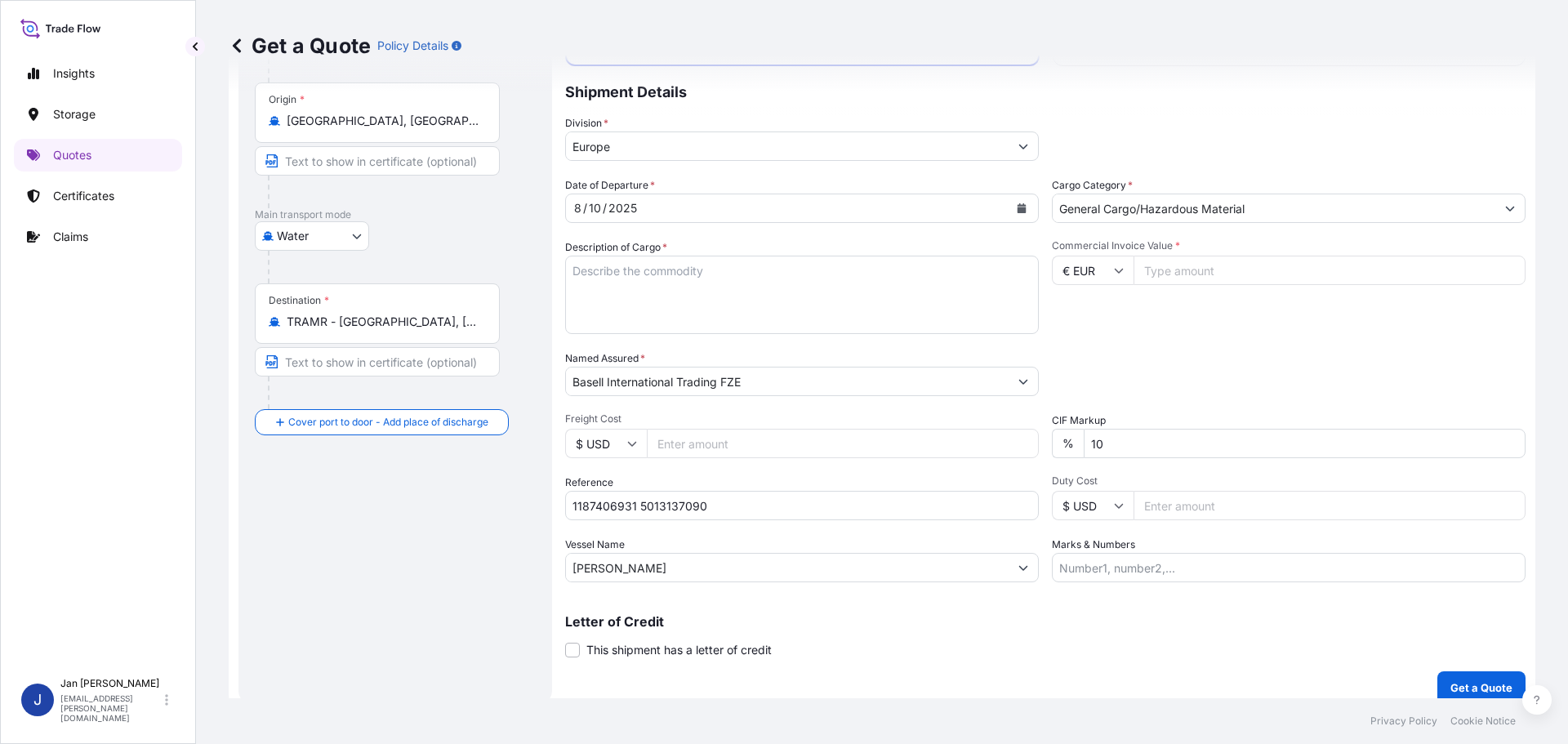
click at [858, 509] on input "1187406931 5013137090" at bounding box center [802, 505] width 473 height 29
paste input "5013137397"
click at [839, 504] on input "1187406931 5013137090 5013137397" at bounding box center [802, 505] width 473 height 29
paste input "304217921"
type input "1187406931 5013137090 5013137397 304217921"
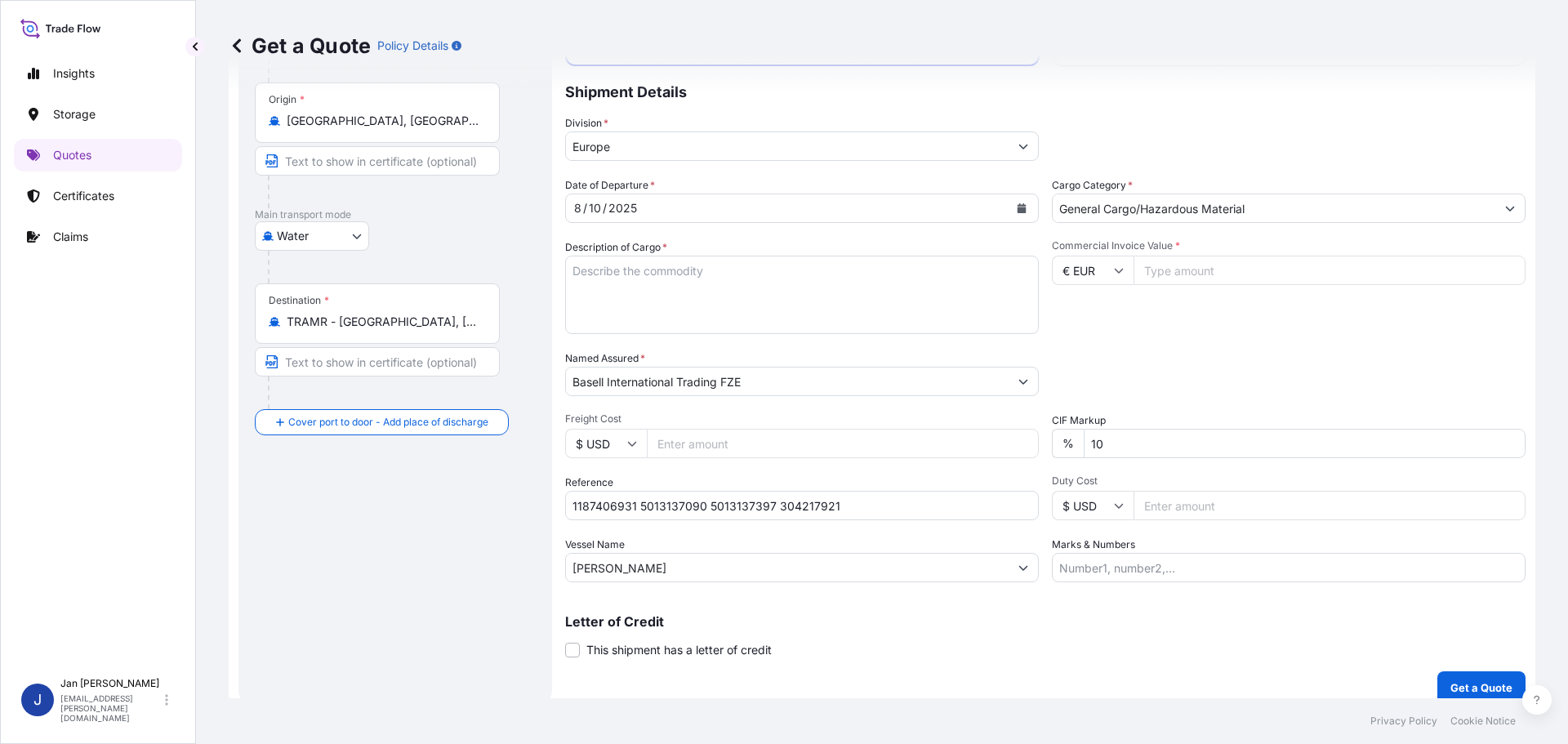
click at [1260, 352] on div "Packing Category Type to search a container mode Please select a primary mode o…" at bounding box center [1289, 373] width 473 height 46
click at [1213, 268] on input "Commercial Invoice Value *" at bounding box center [1329, 270] width 392 height 29
type input "2312212"
click at [696, 276] on textarea "POLYPROPYLENE 1980 BAGS LOADED ONTO 36 PALLETS LOADED INTO 2 40' HIGH CUBE CONT…" at bounding box center [802, 295] width 473 height 79
paste textarea "POLYETHYLENE 440 BAGS LOADED ONTO 8 PALLETS LOADED INTO 1 20' CONTAINER(S) PURE…"
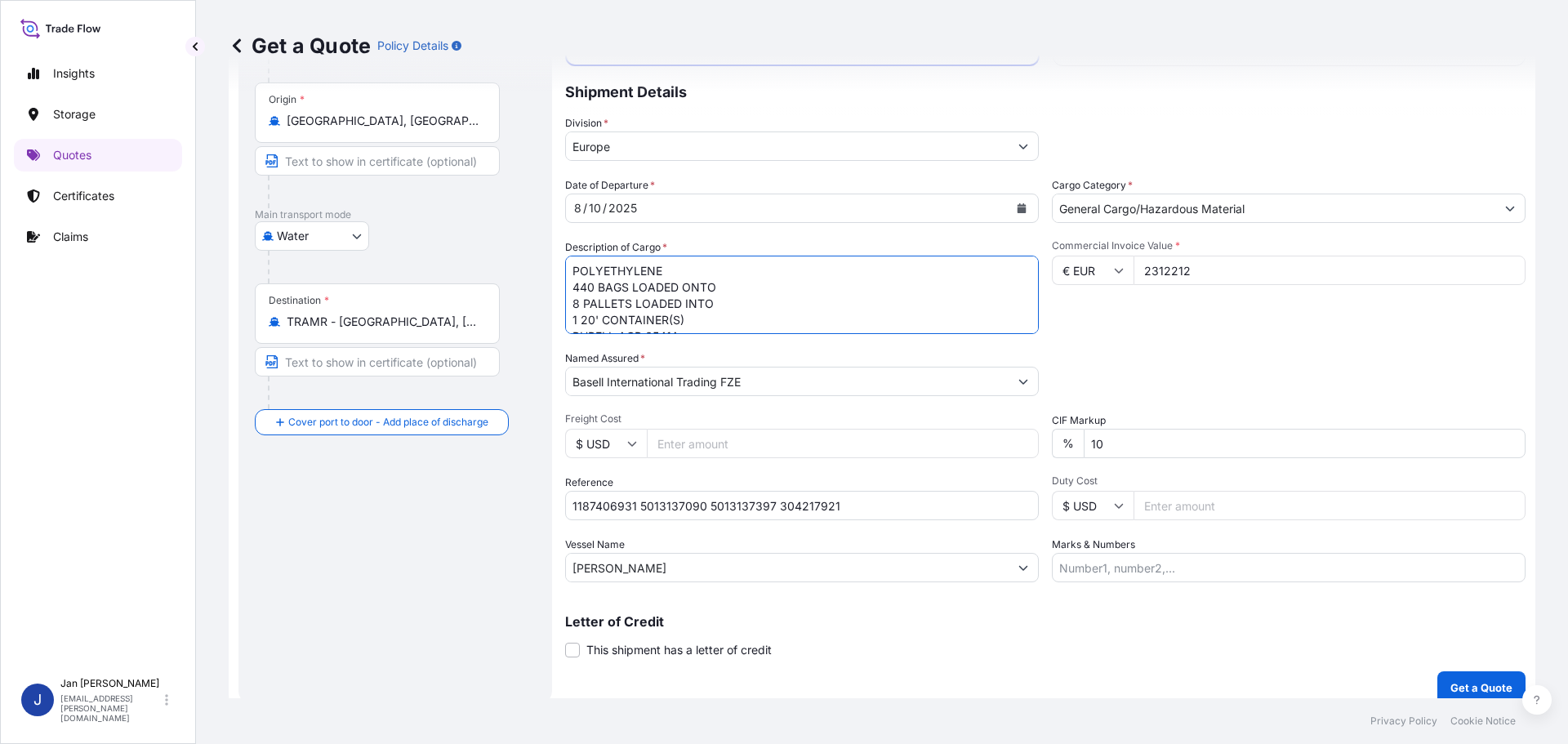
scroll to position [26, 0]
type textarea "POLYETHYLENE 440 BAGS LOADED ONTO 8 PALLETS LOADED INTO 1 20' CONTAINER(S) PURE…"
click at [1078, 551] on label "Marks & Numbers" at bounding box center [1093, 544] width 83 height 16
click at [1078, 553] on input "Marks & Numbers" at bounding box center [1289, 567] width 473 height 29
paste input "ALBIS/[GEOGRAPHIC_DATA]"
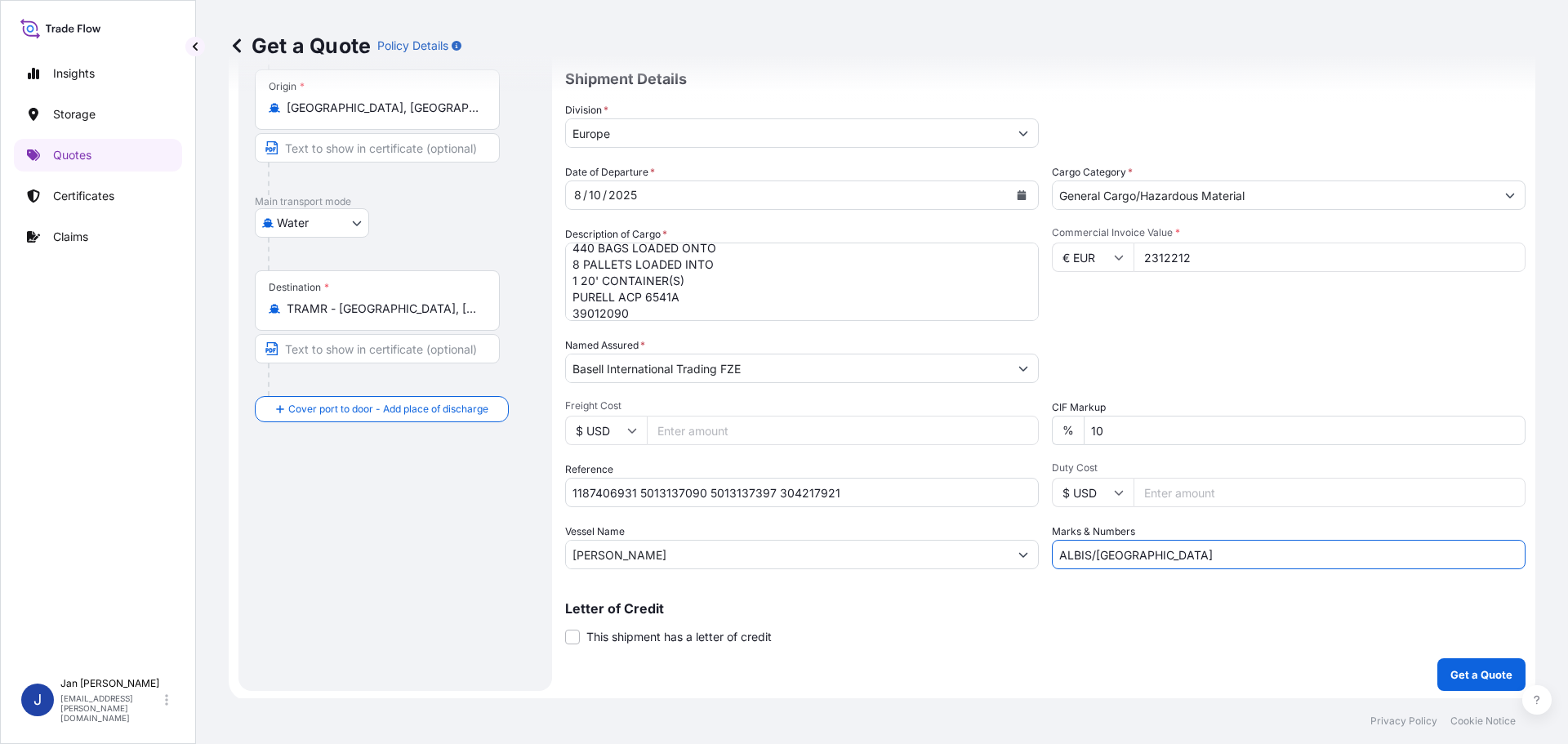
scroll to position [152, 0]
type input "ALBIS/[GEOGRAPHIC_DATA]"
click at [1473, 659] on button "Get a Quote" at bounding box center [1481, 671] width 88 height 32
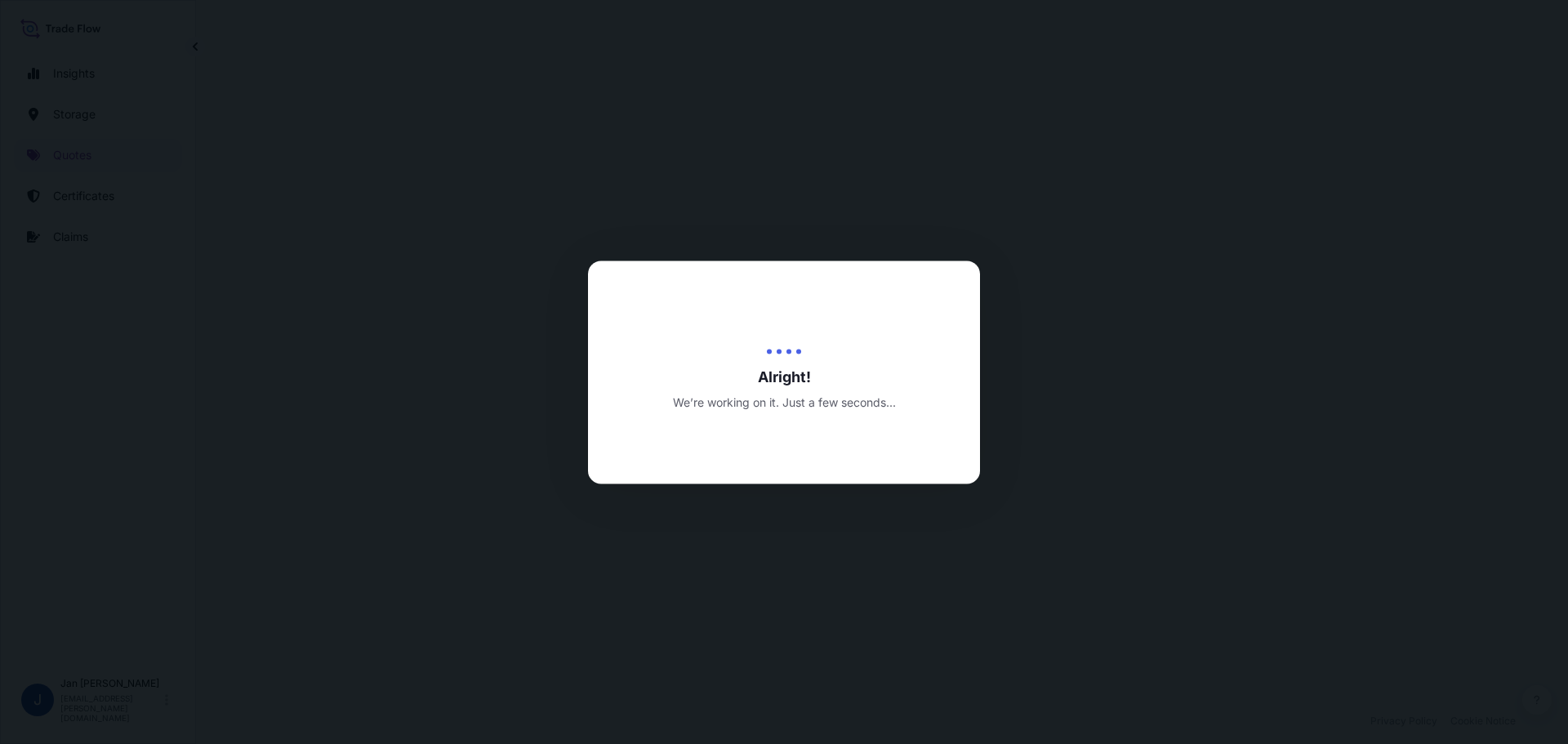
select select "Water"
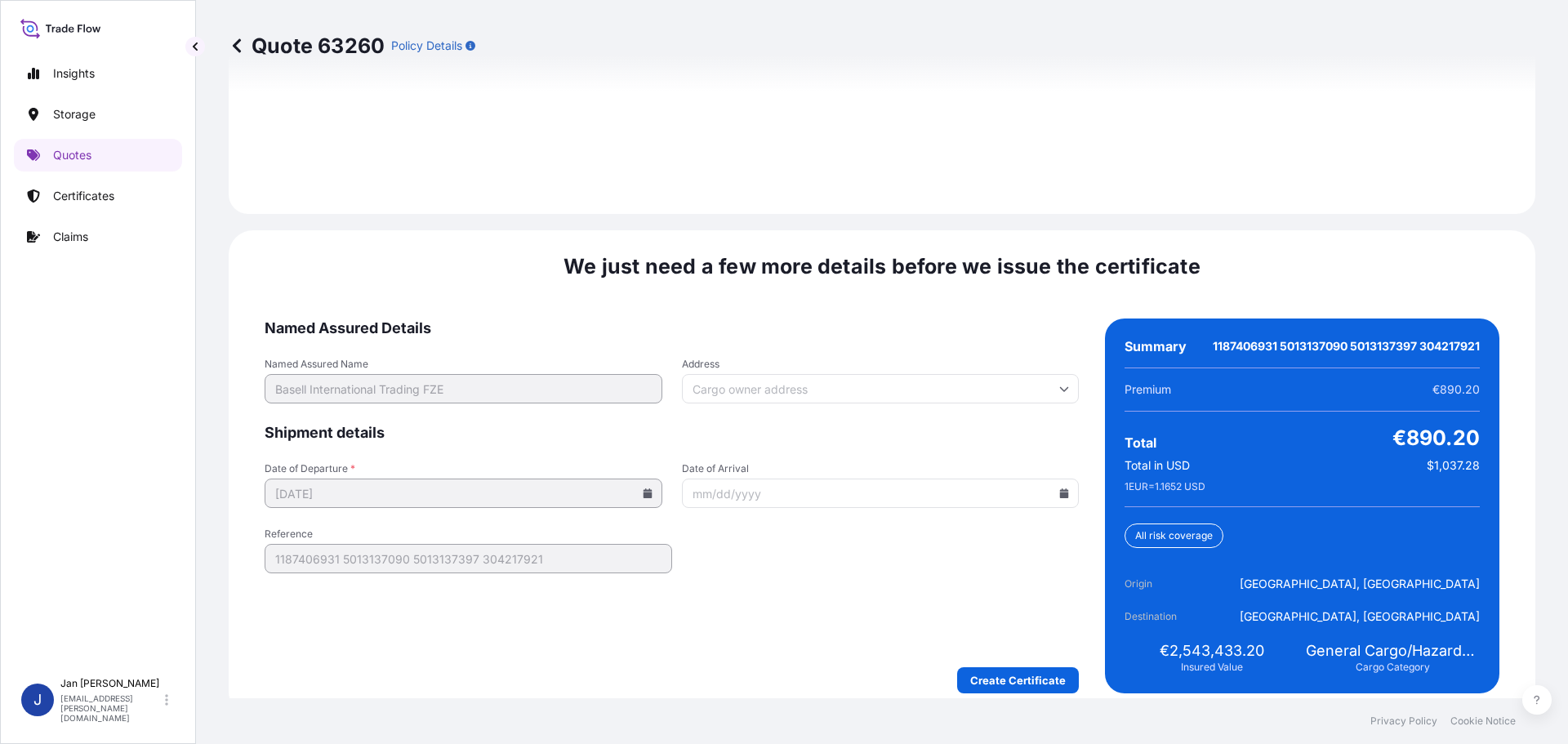
scroll to position [2370, 0]
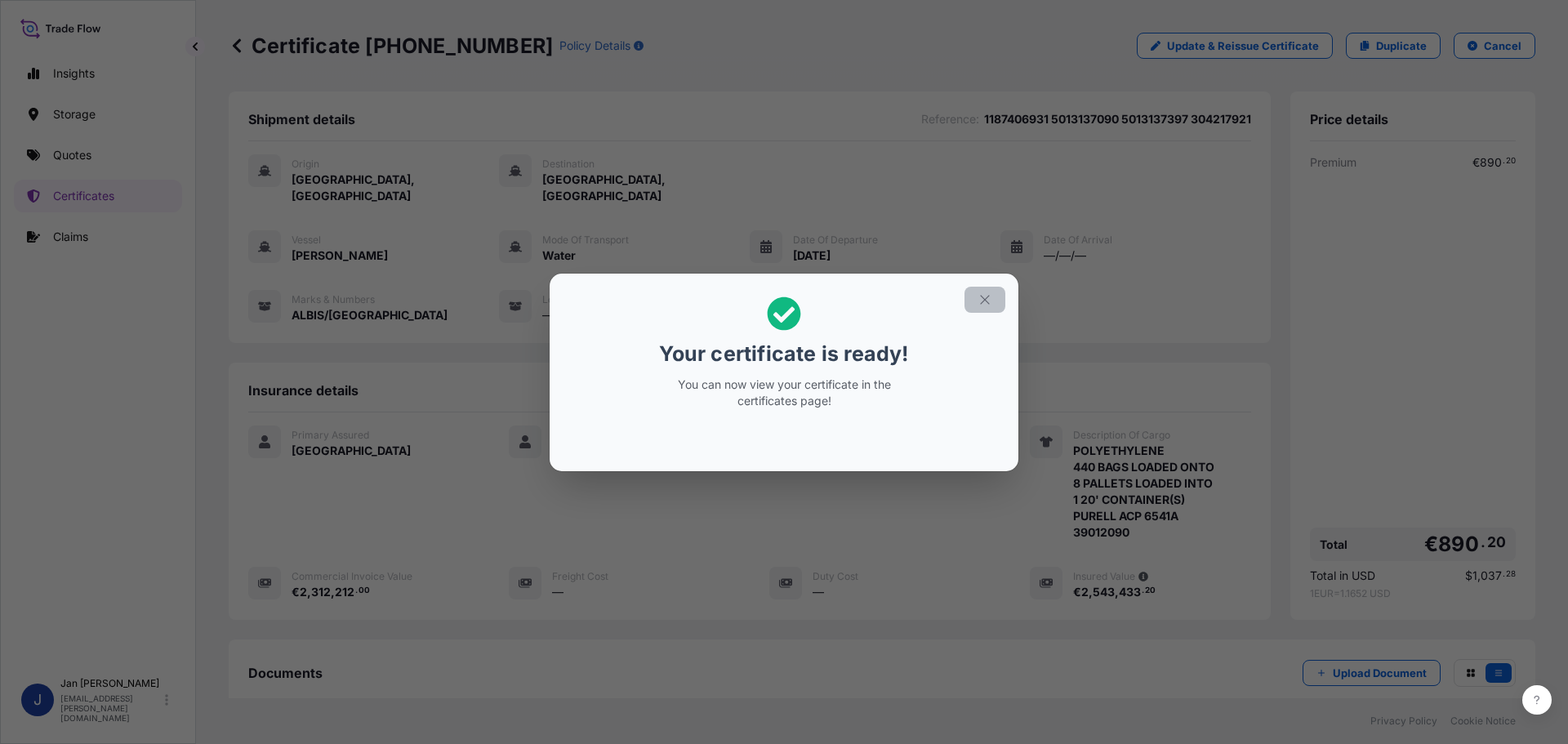
click at [978, 292] on icon "button" at bounding box center [984, 299] width 15 height 15
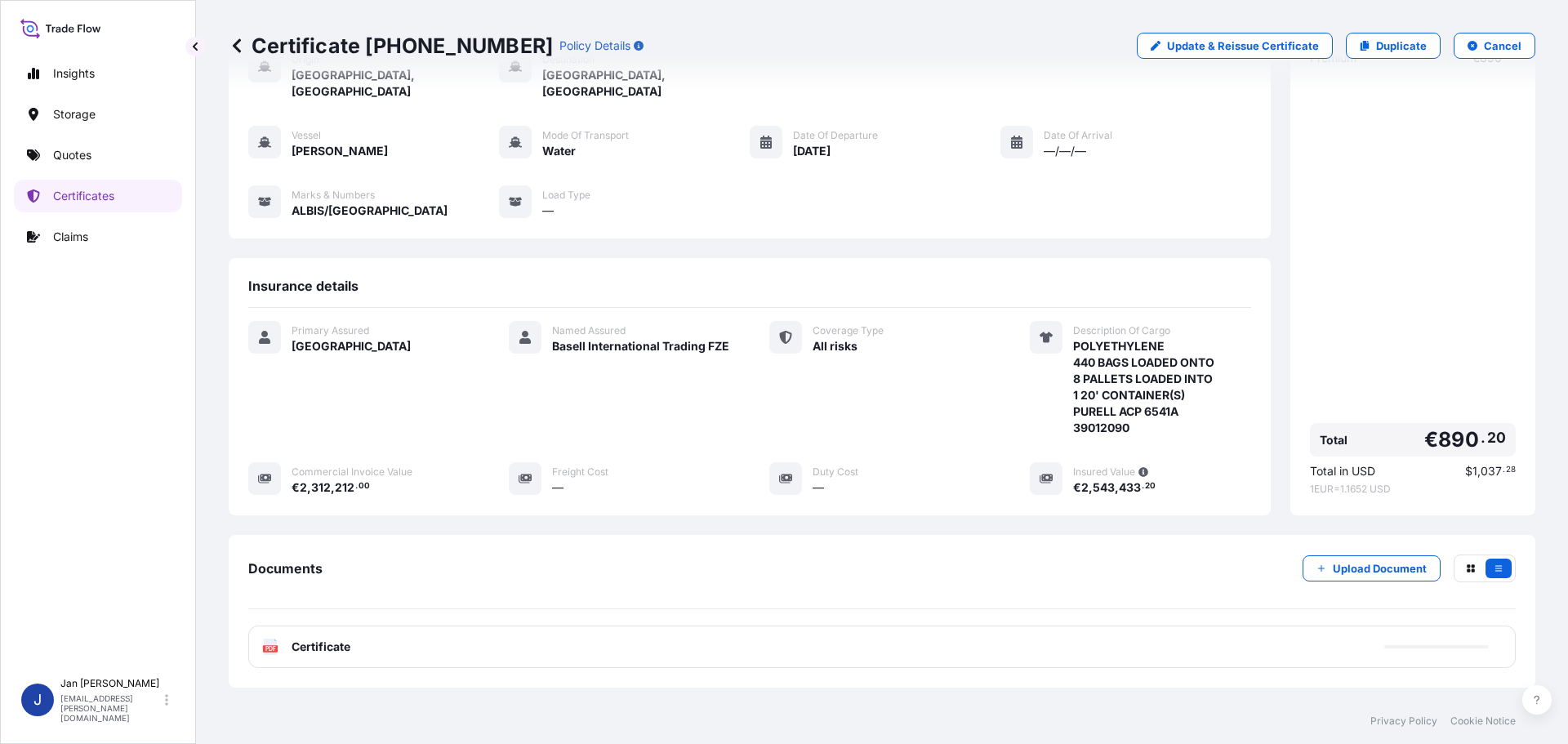
scroll to position [179, 0]
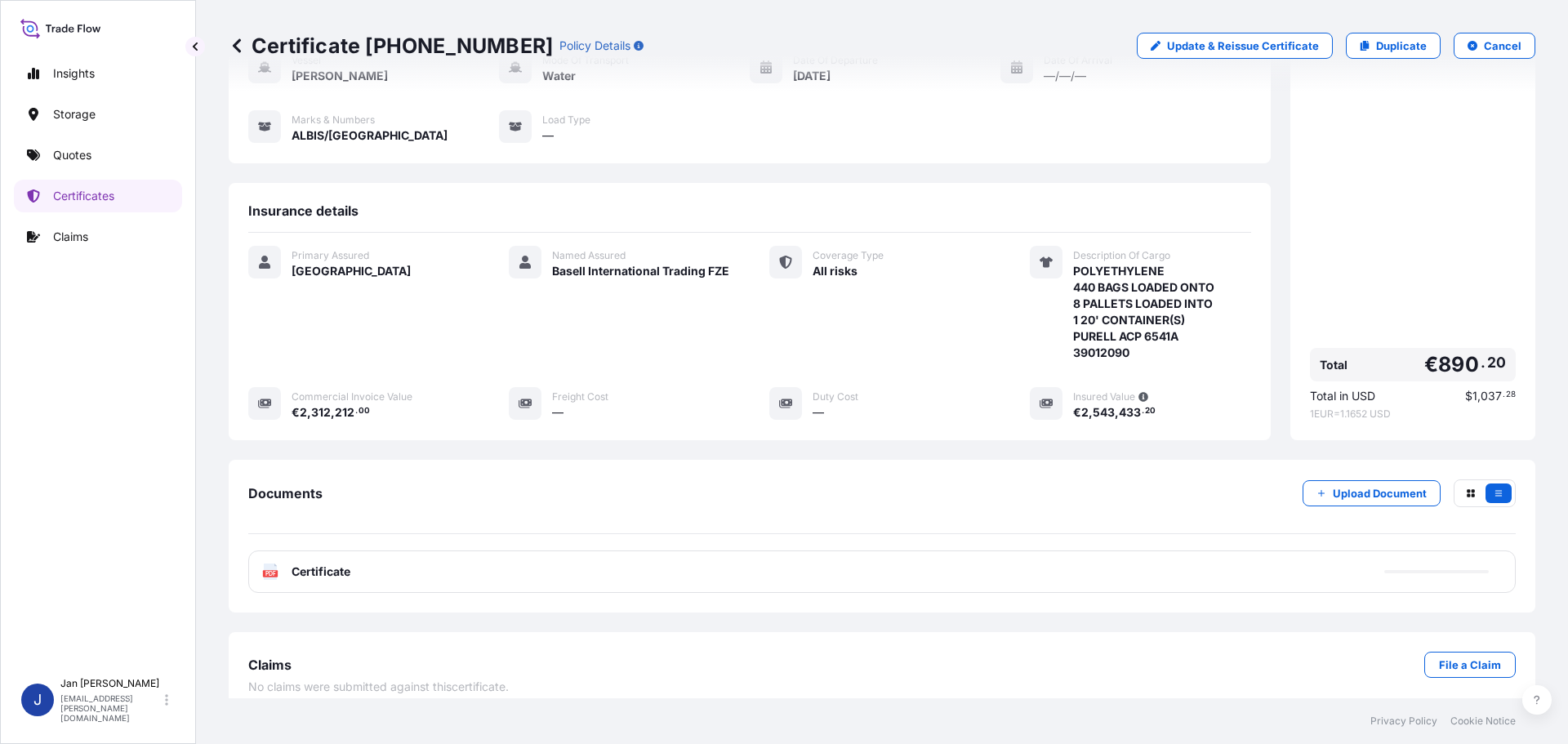
click at [407, 561] on div "PDF Certificate" at bounding box center [882, 571] width 1267 height 43
click at [300, 563] on span "Certificate" at bounding box center [320, 571] width 59 height 16
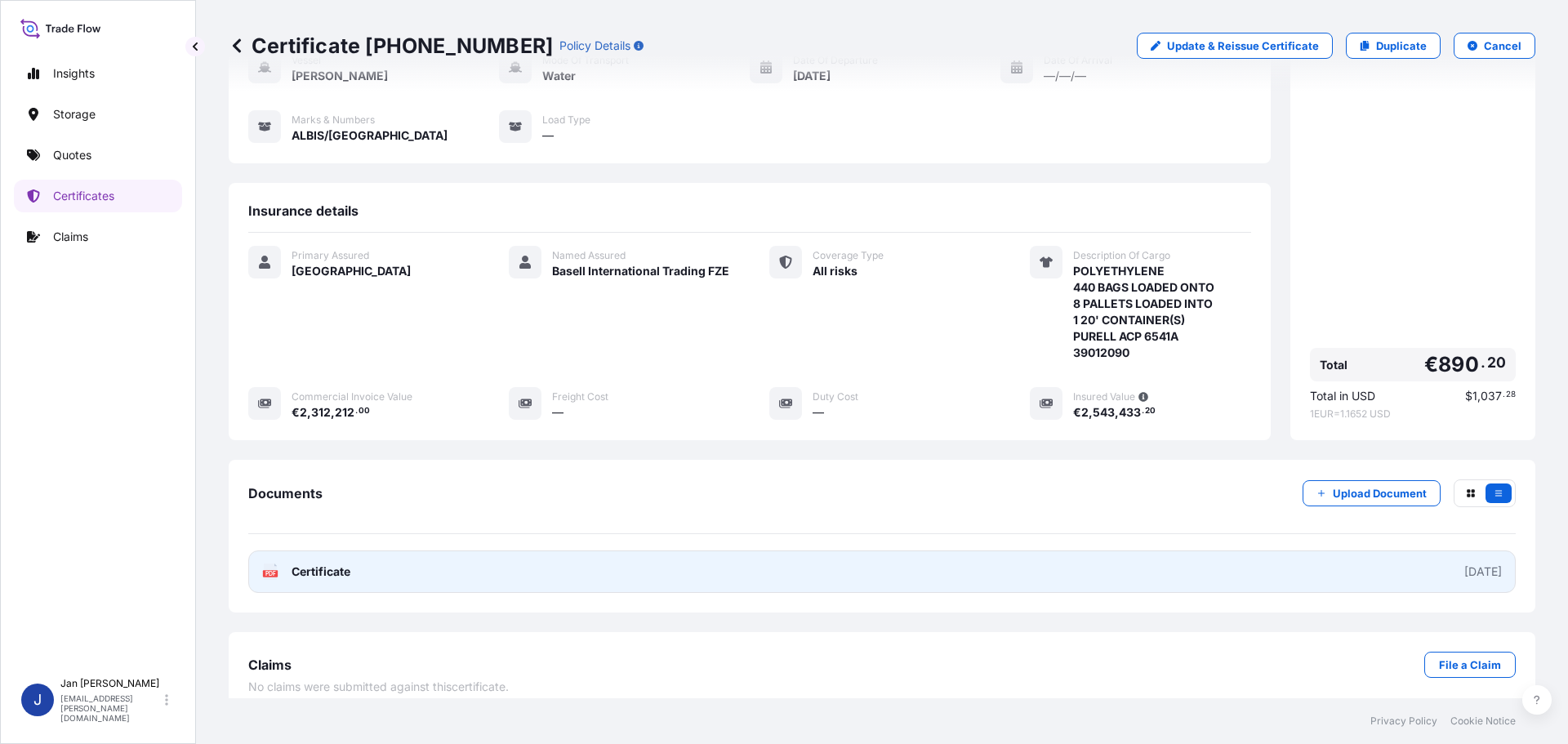
click at [378, 567] on link "PDF Certificate [DATE]" at bounding box center [882, 571] width 1267 height 43
